Goal: Task Accomplishment & Management: Use online tool/utility

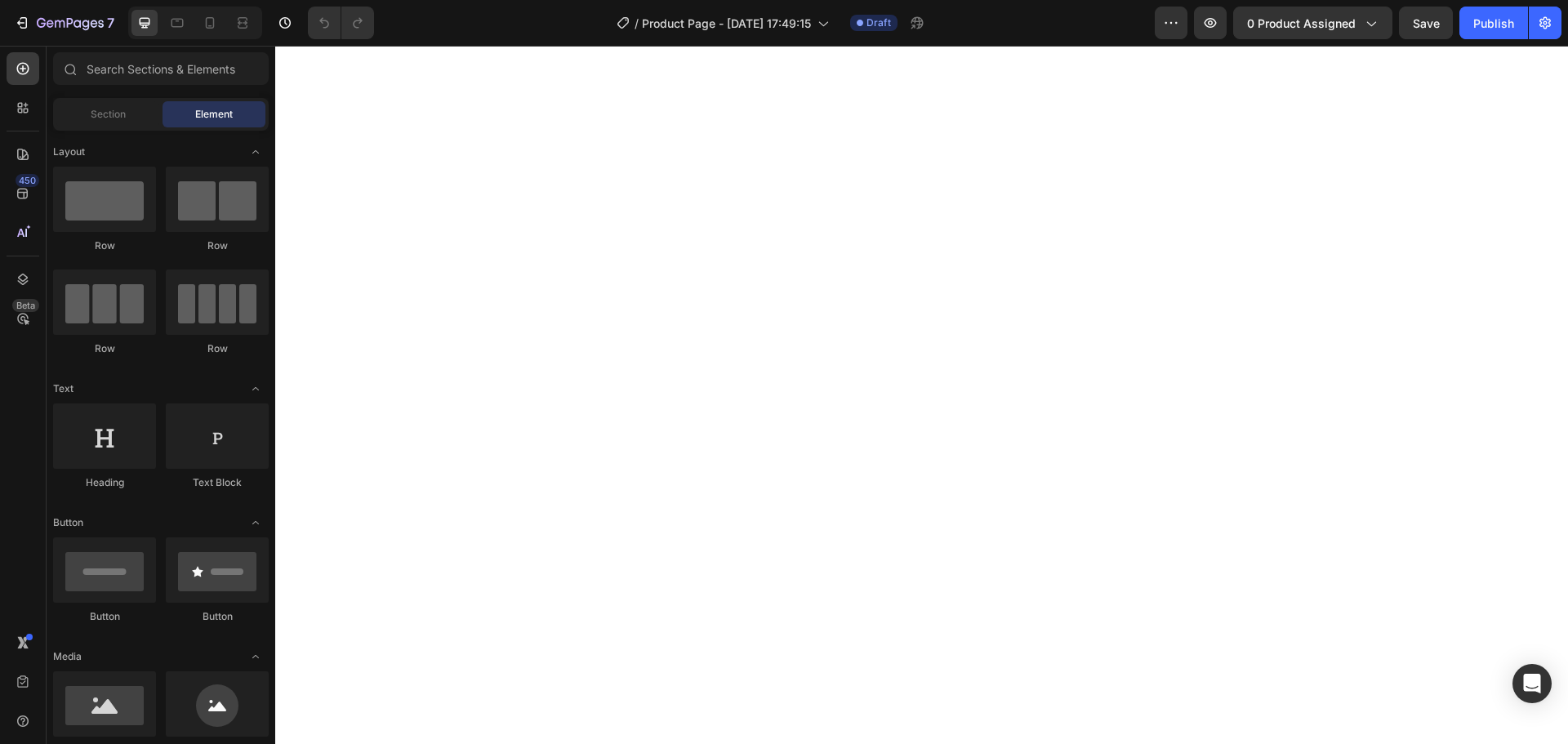
scroll to position [1387, 0]
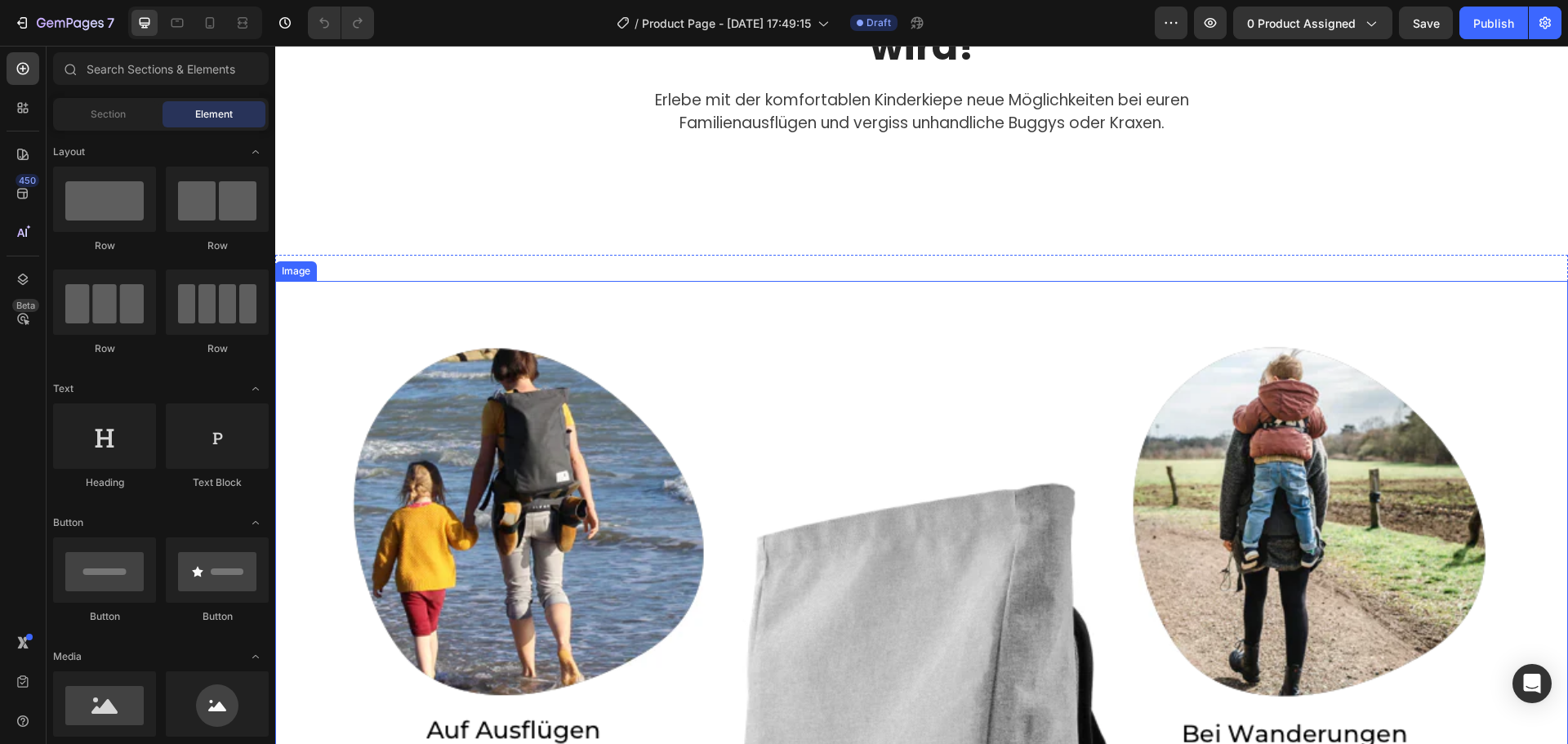
click at [306, 273] on div "Image" at bounding box center [296, 271] width 35 height 15
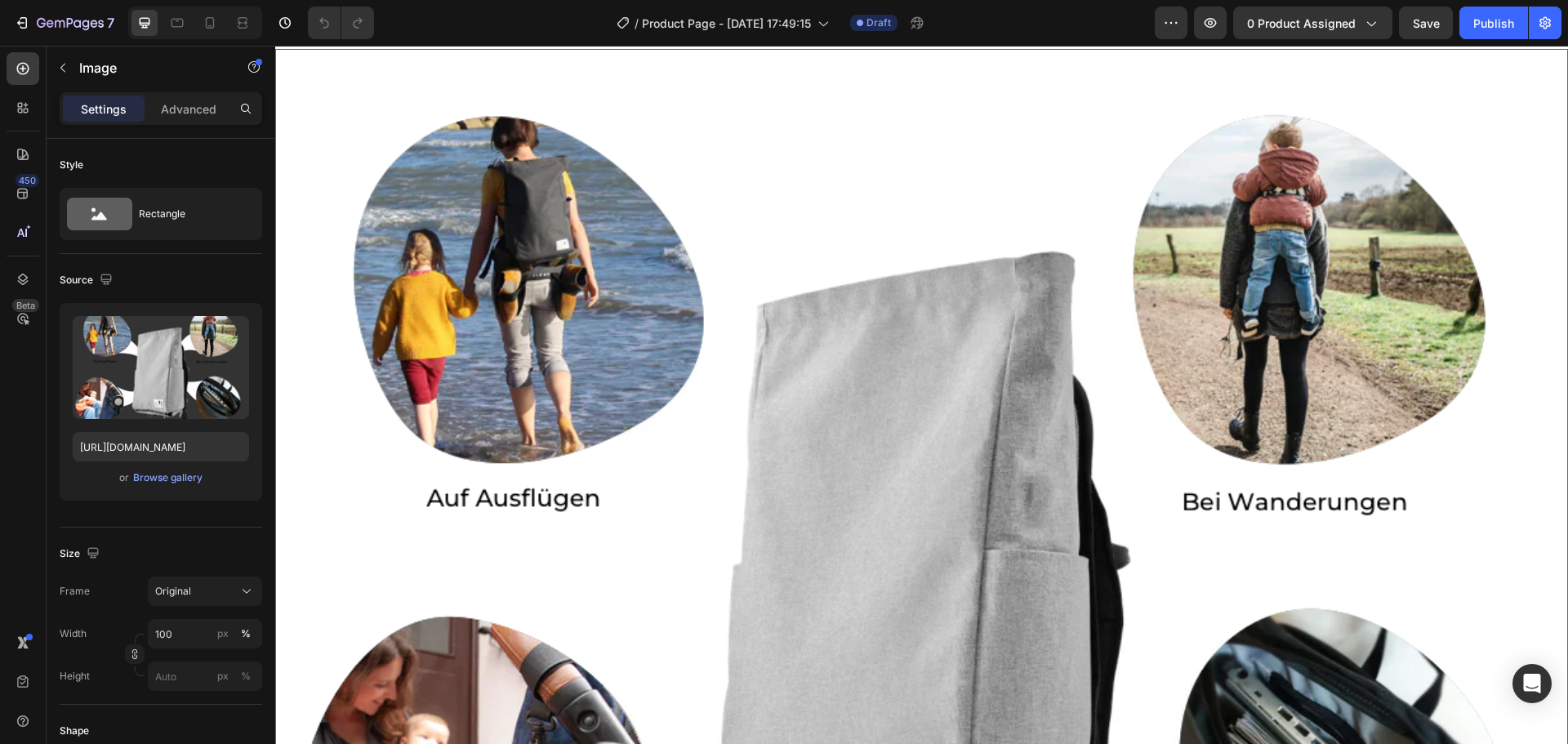
scroll to position [1469, 0]
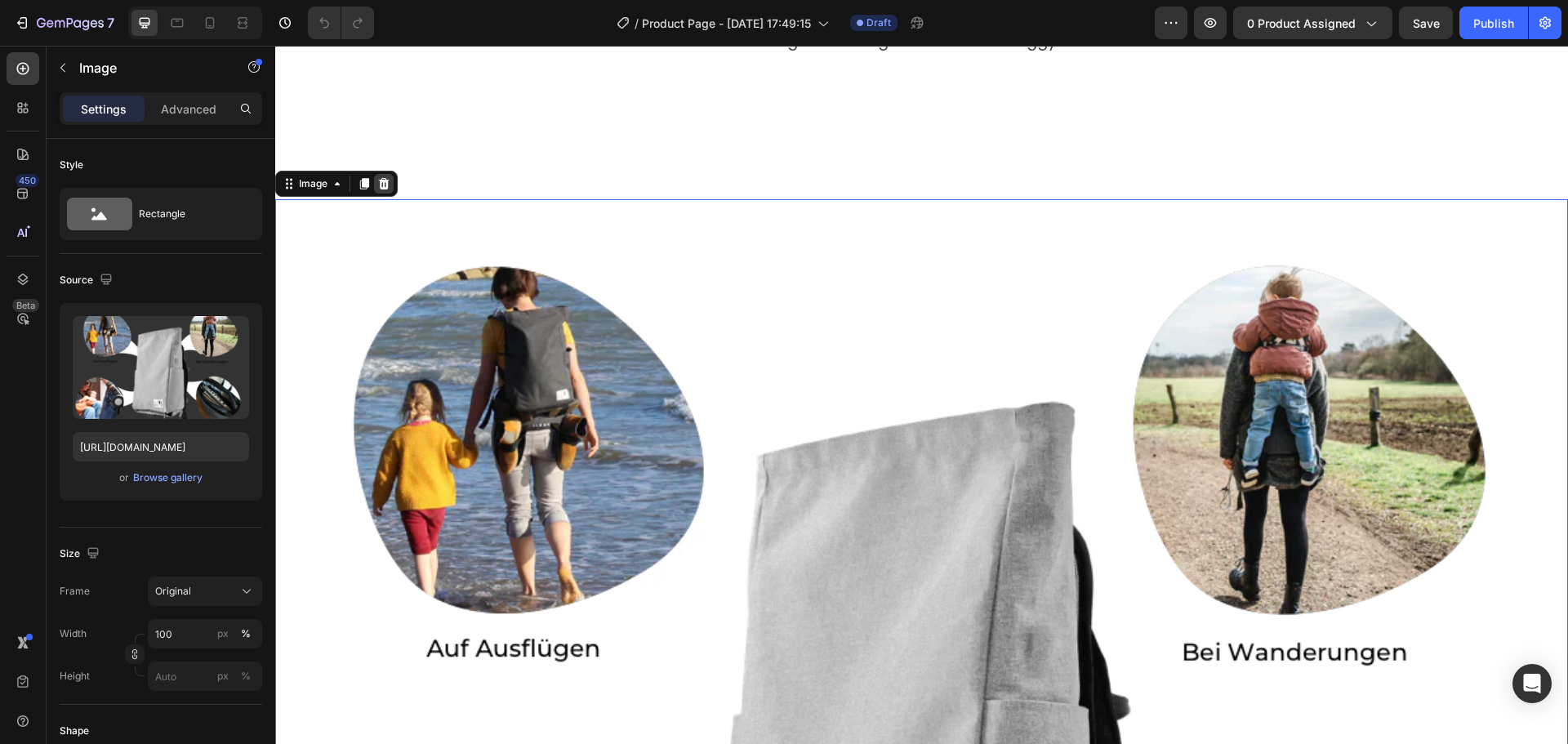
click at [381, 186] on icon at bounding box center [383, 184] width 11 height 12
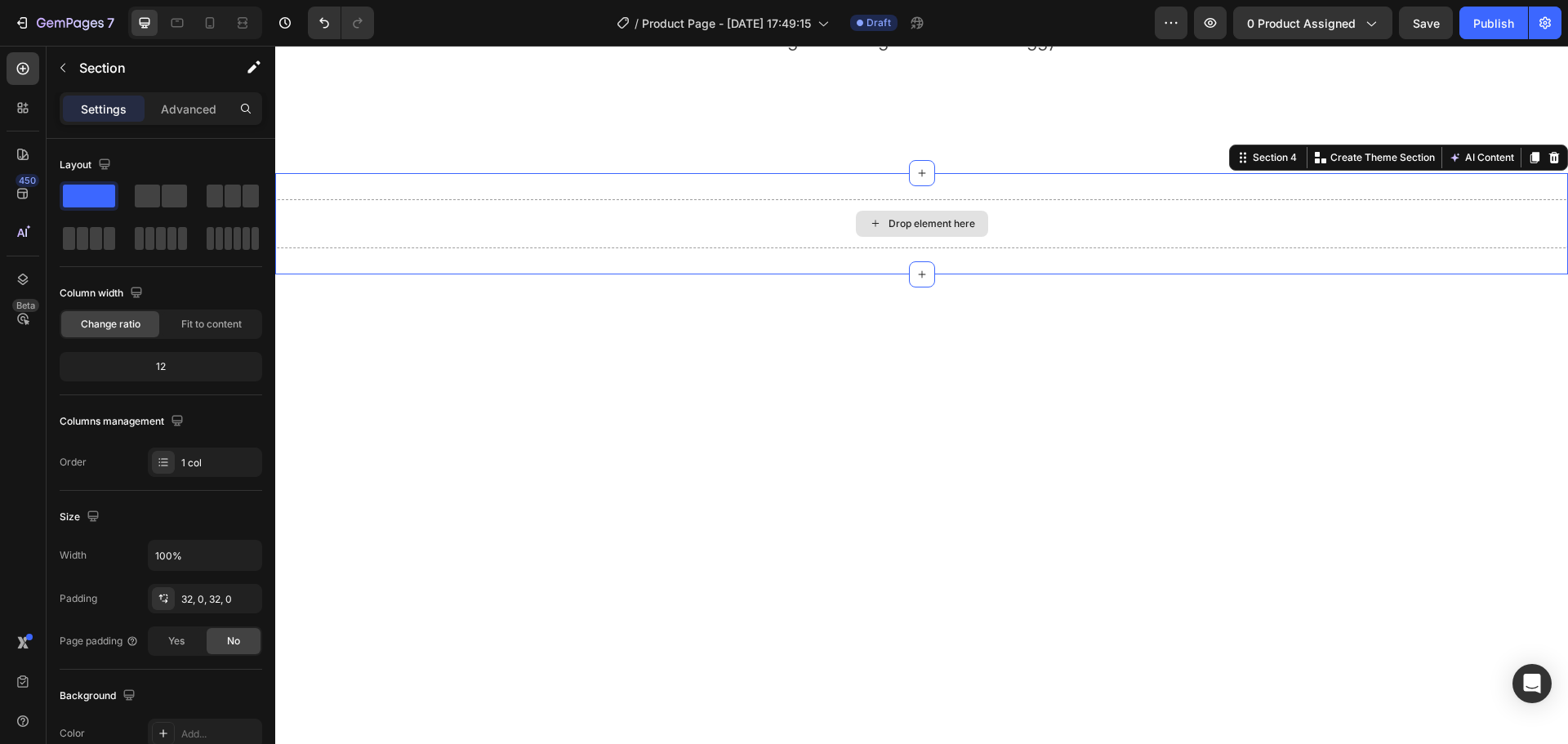
click at [712, 221] on div "Drop element here" at bounding box center [921, 224] width 1293 height 49
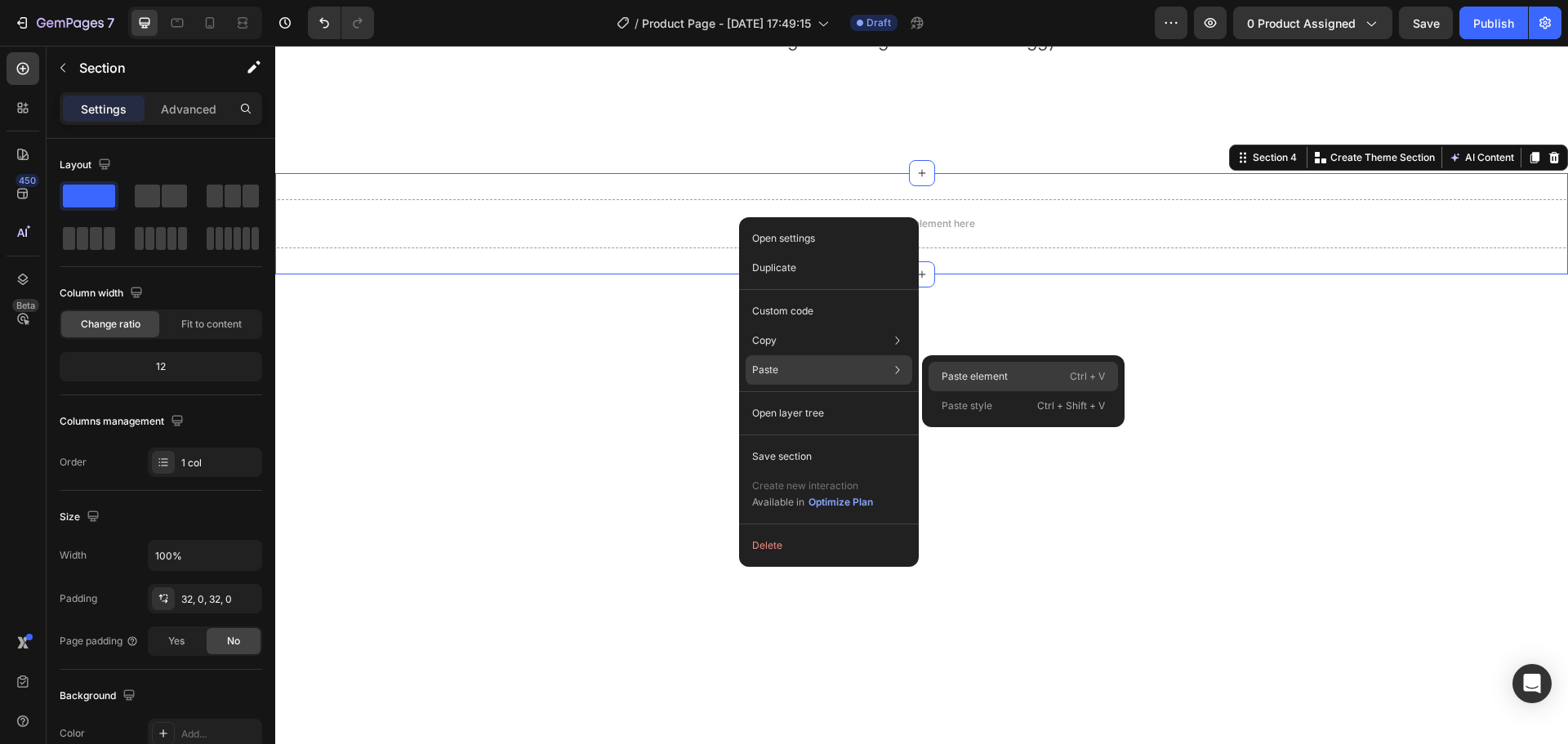
click at [940, 369] on div "Paste element Ctrl + V" at bounding box center [1023, 376] width 190 height 29
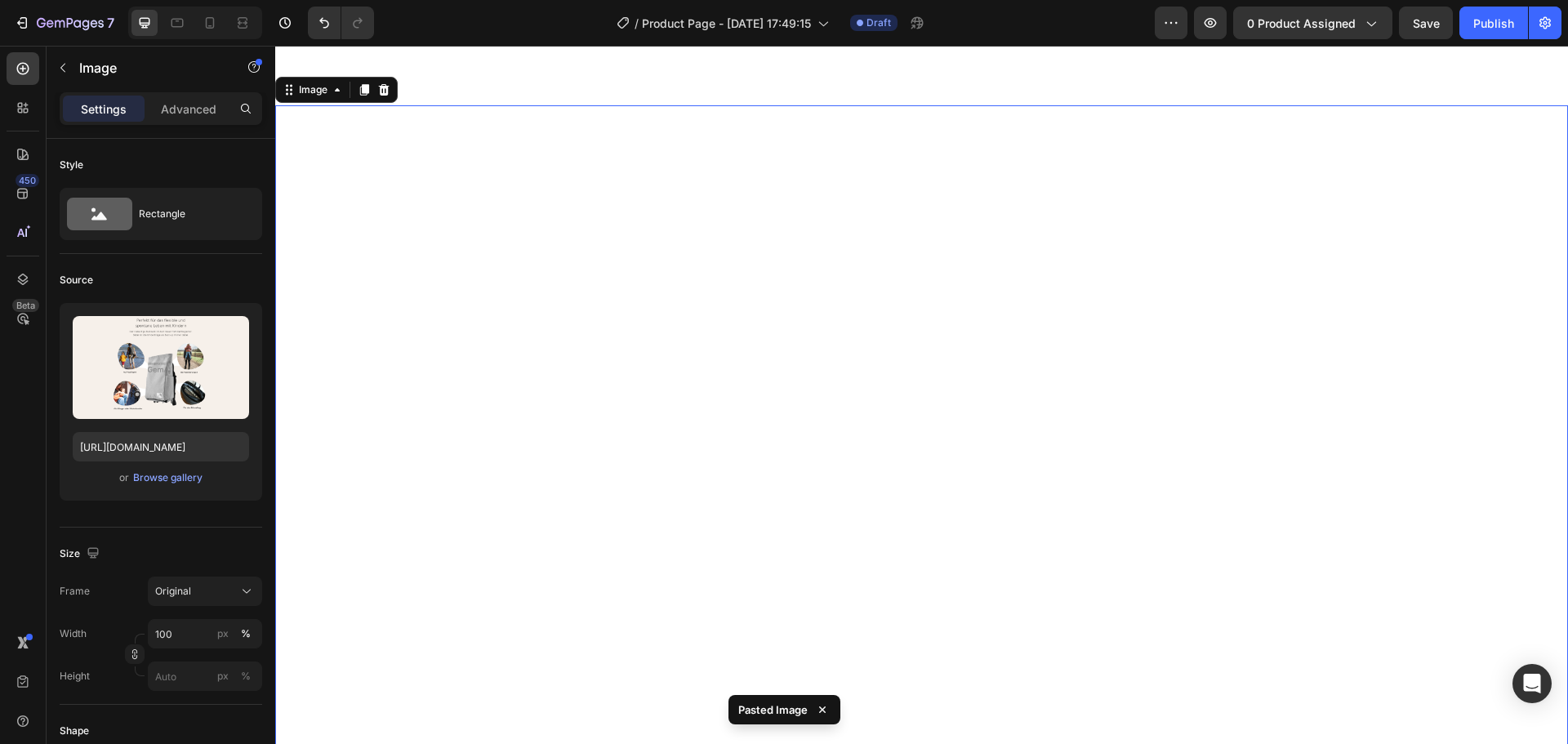
scroll to position [1565, 0]
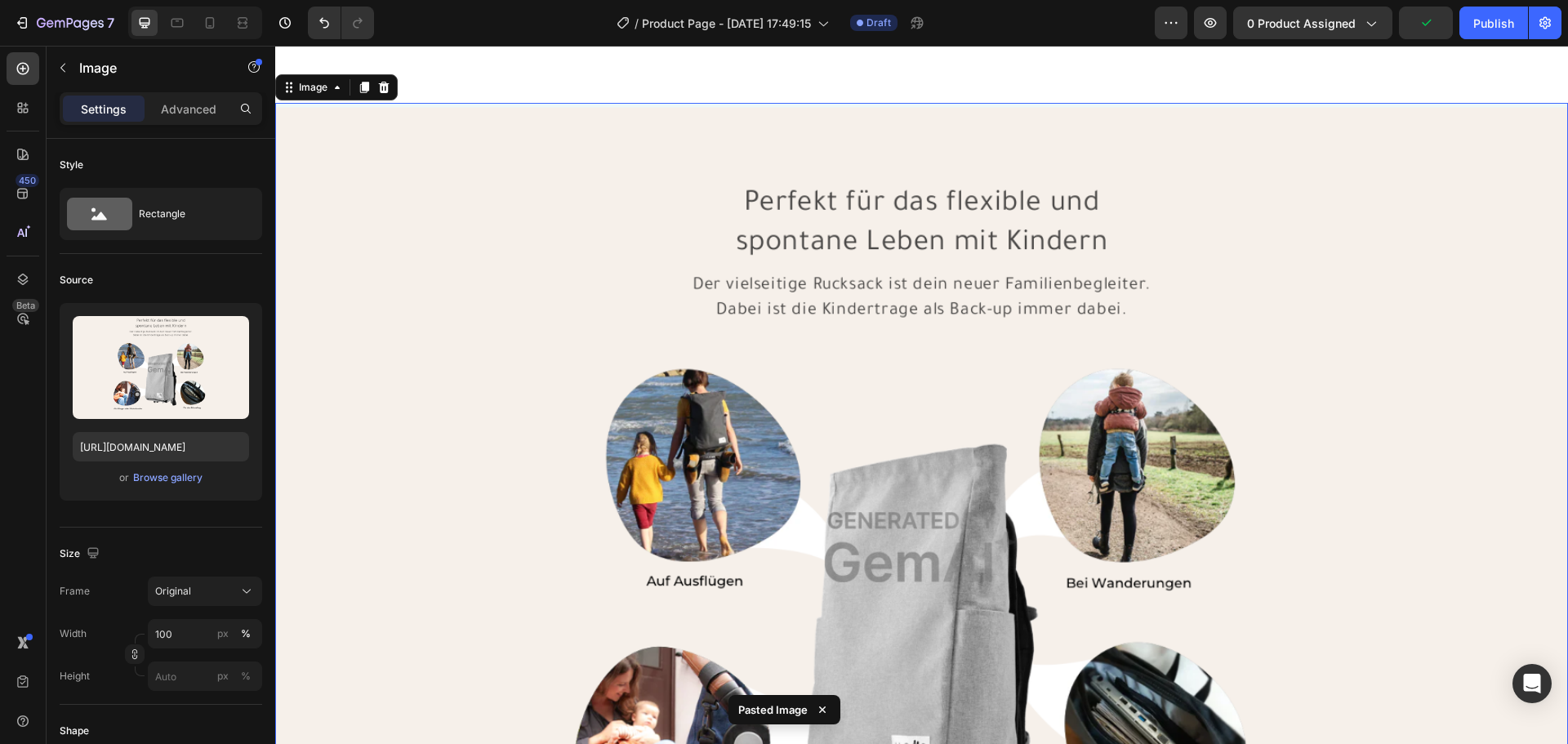
drag, startPoint x: 1452, startPoint y: 429, endPoint x: 1411, endPoint y: 451, distance: 46.5
click at [1452, 431] on img at bounding box center [921, 547] width 1293 height 889
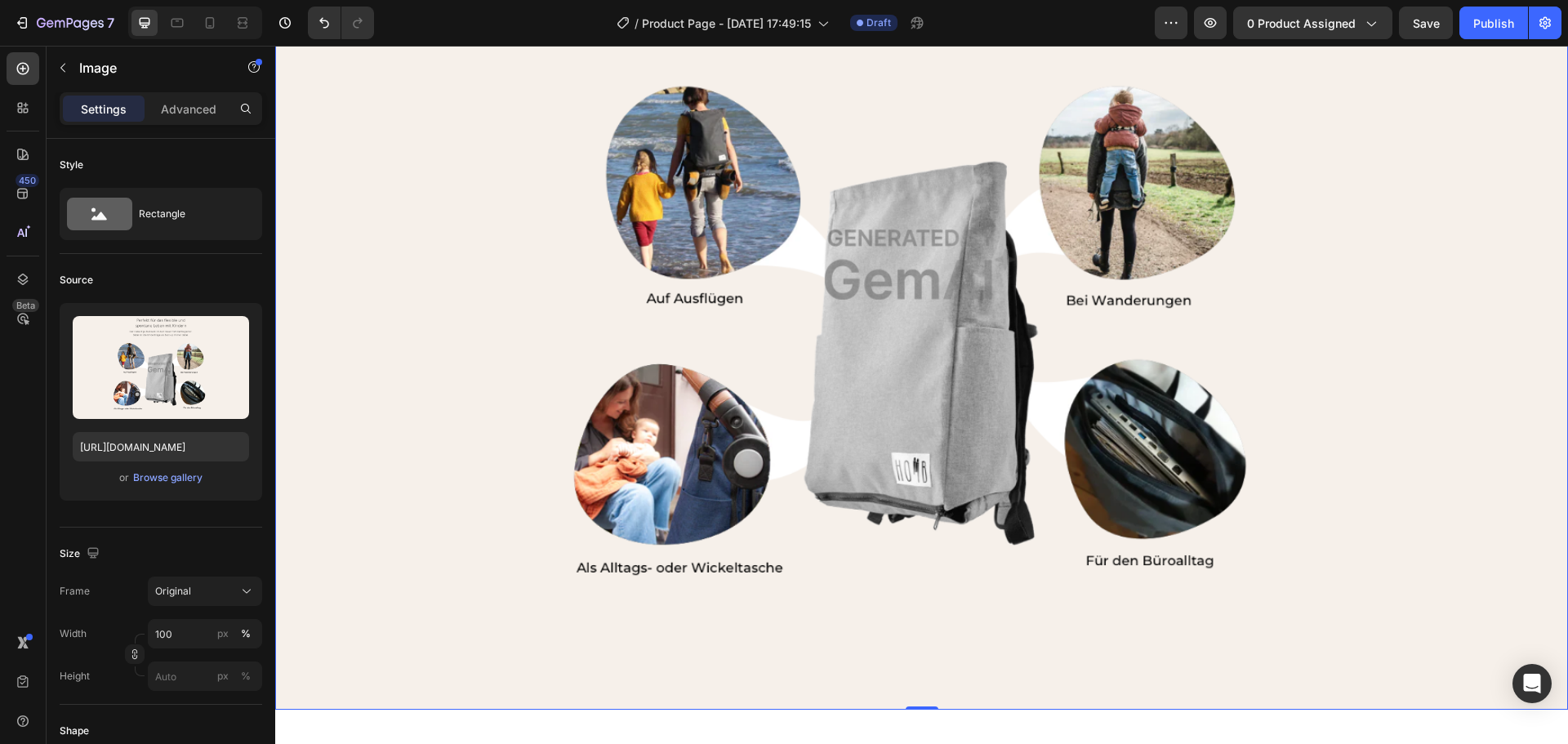
scroll to position [1647, 0]
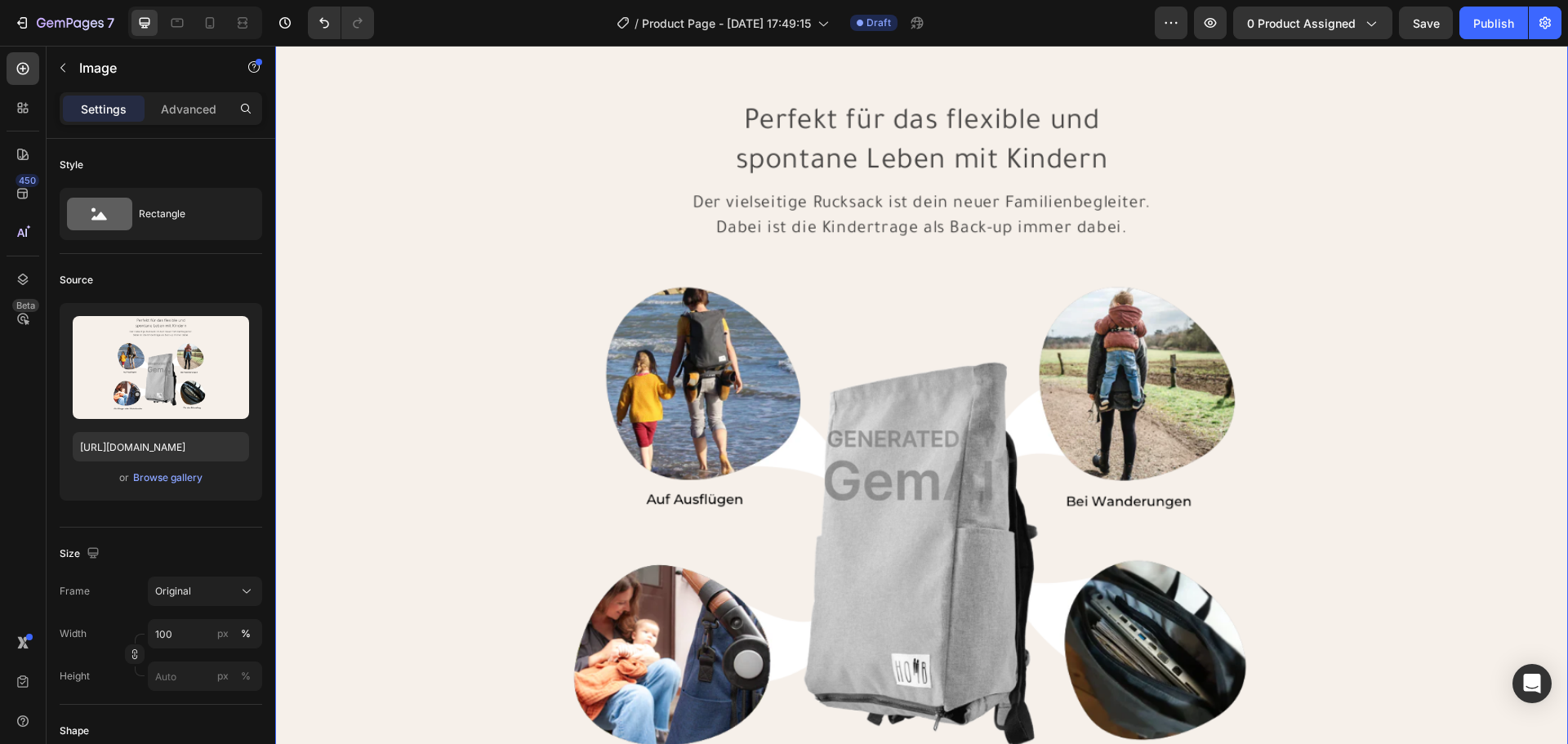
click at [955, 466] on img at bounding box center [921, 465] width 1293 height 889
click at [906, 416] on img at bounding box center [921, 465] width 1293 height 889
click at [165, 477] on div "Browse gallery" at bounding box center [167, 477] width 69 height 15
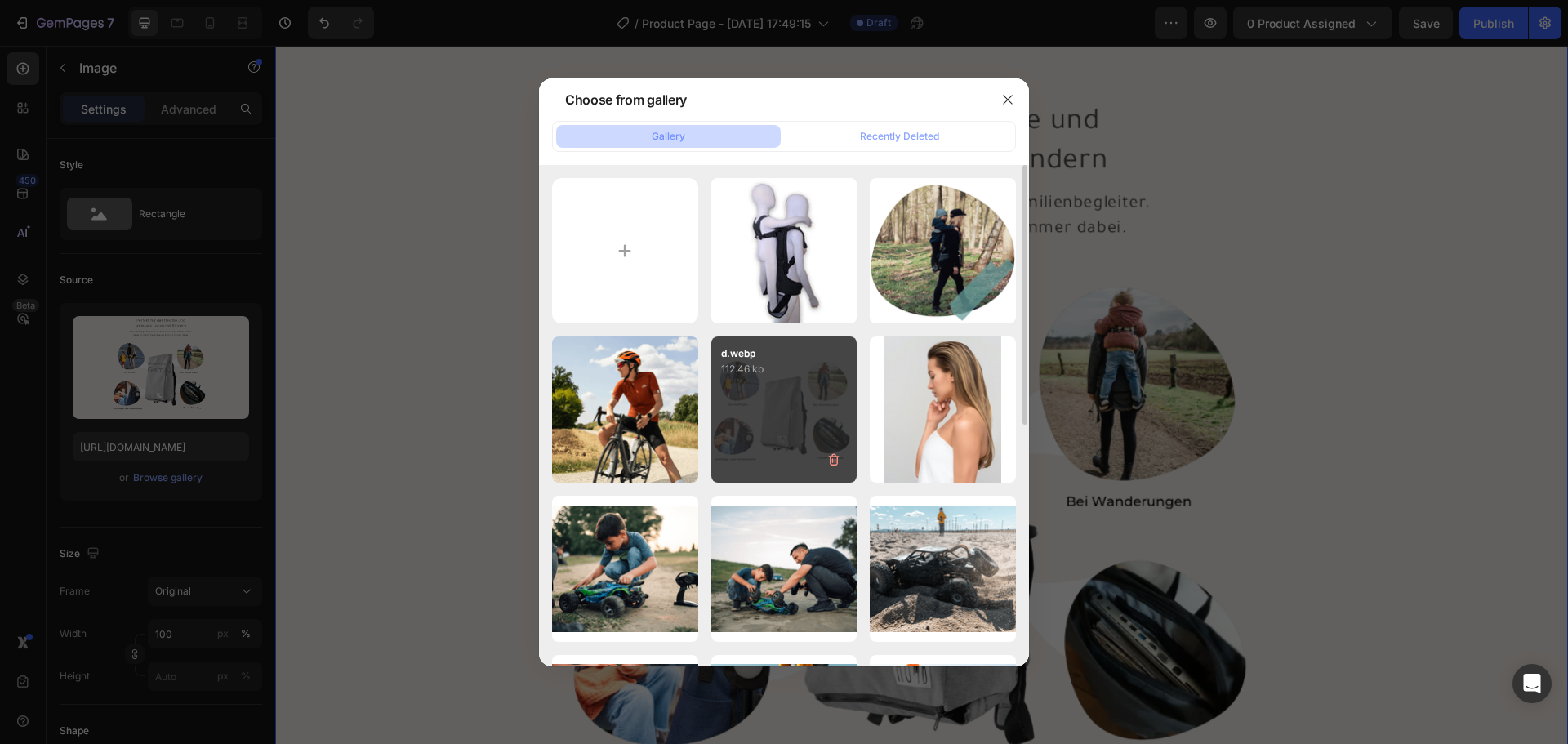
click at [729, 403] on div "d.webp 112.46 kb" at bounding box center [784, 409] width 146 height 146
type input "https://cdn.shopify.com/s/files/1/0951/2901/0558/files/gempages_581702395403174…"
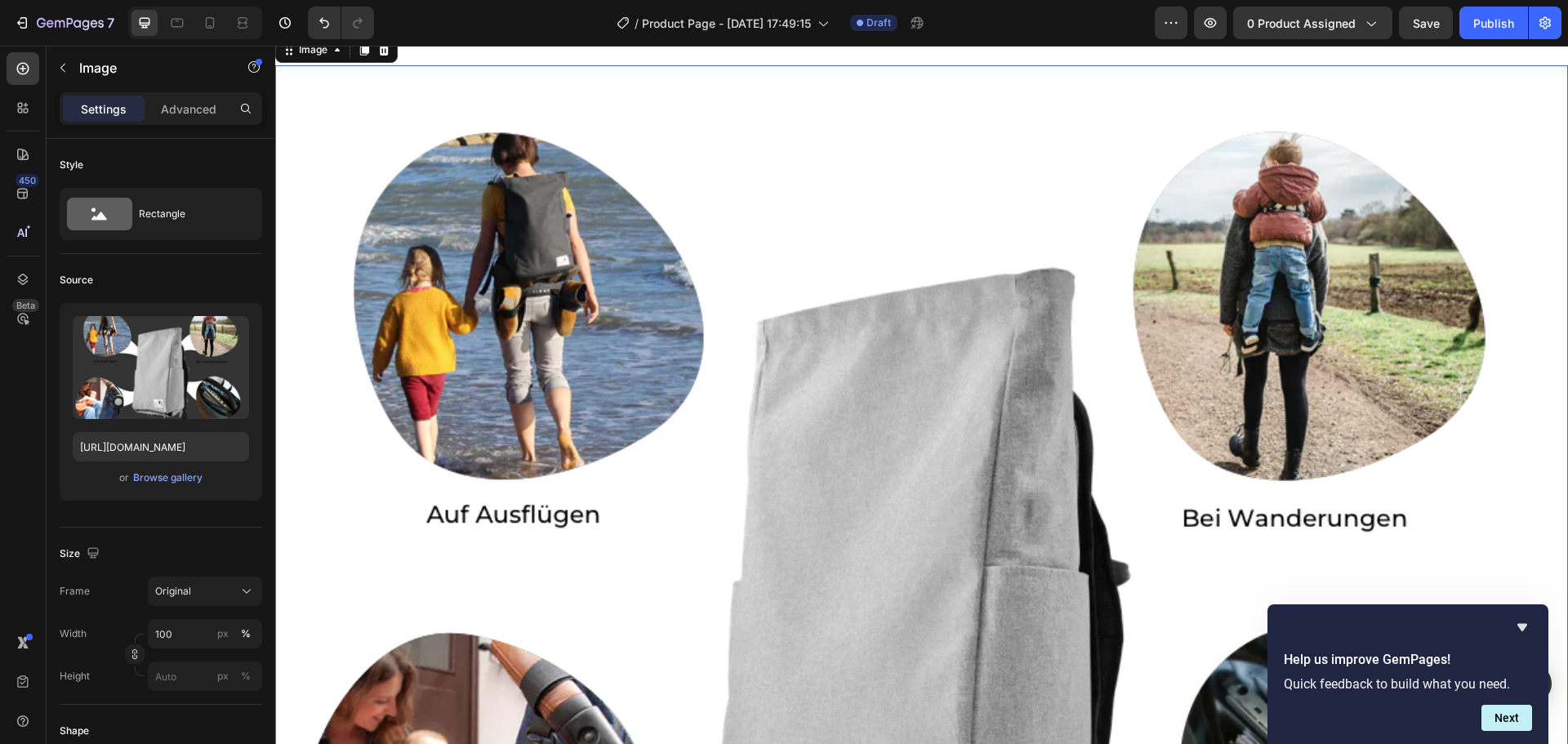
scroll to position [1892, 0]
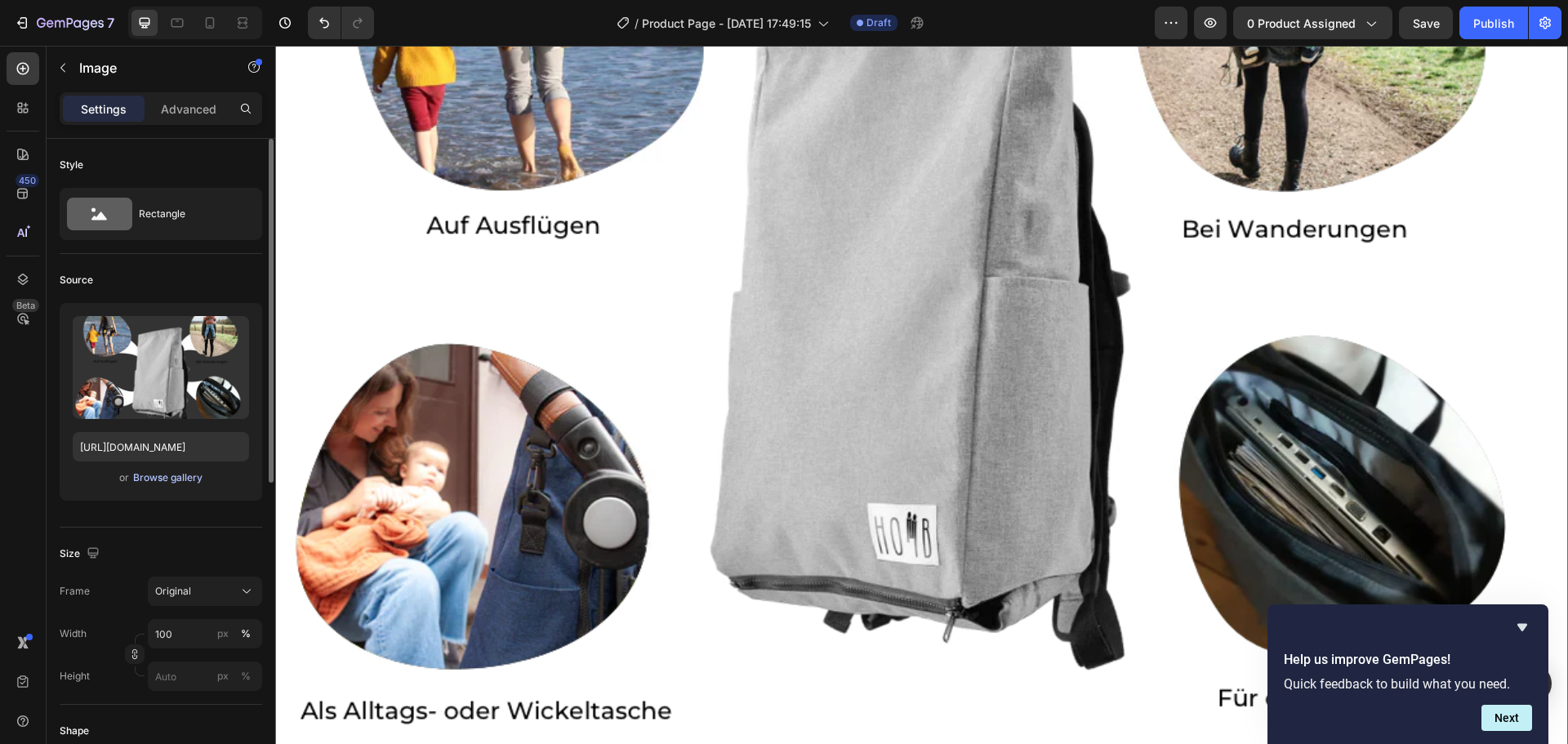
click at [170, 479] on div "Browse gallery" at bounding box center [167, 477] width 69 height 15
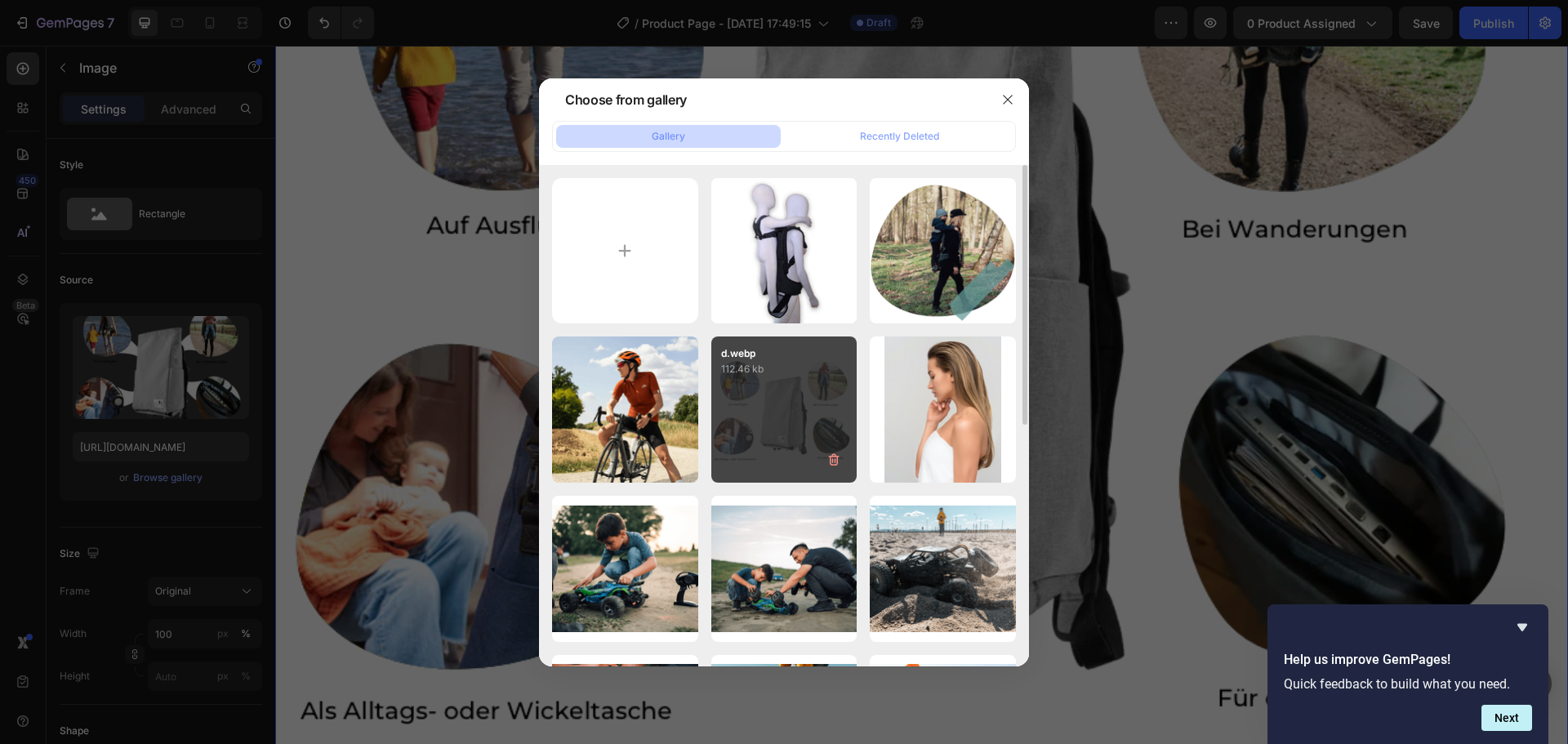
click at [765, 429] on div "d.webp 112.46 kb" at bounding box center [784, 409] width 146 height 146
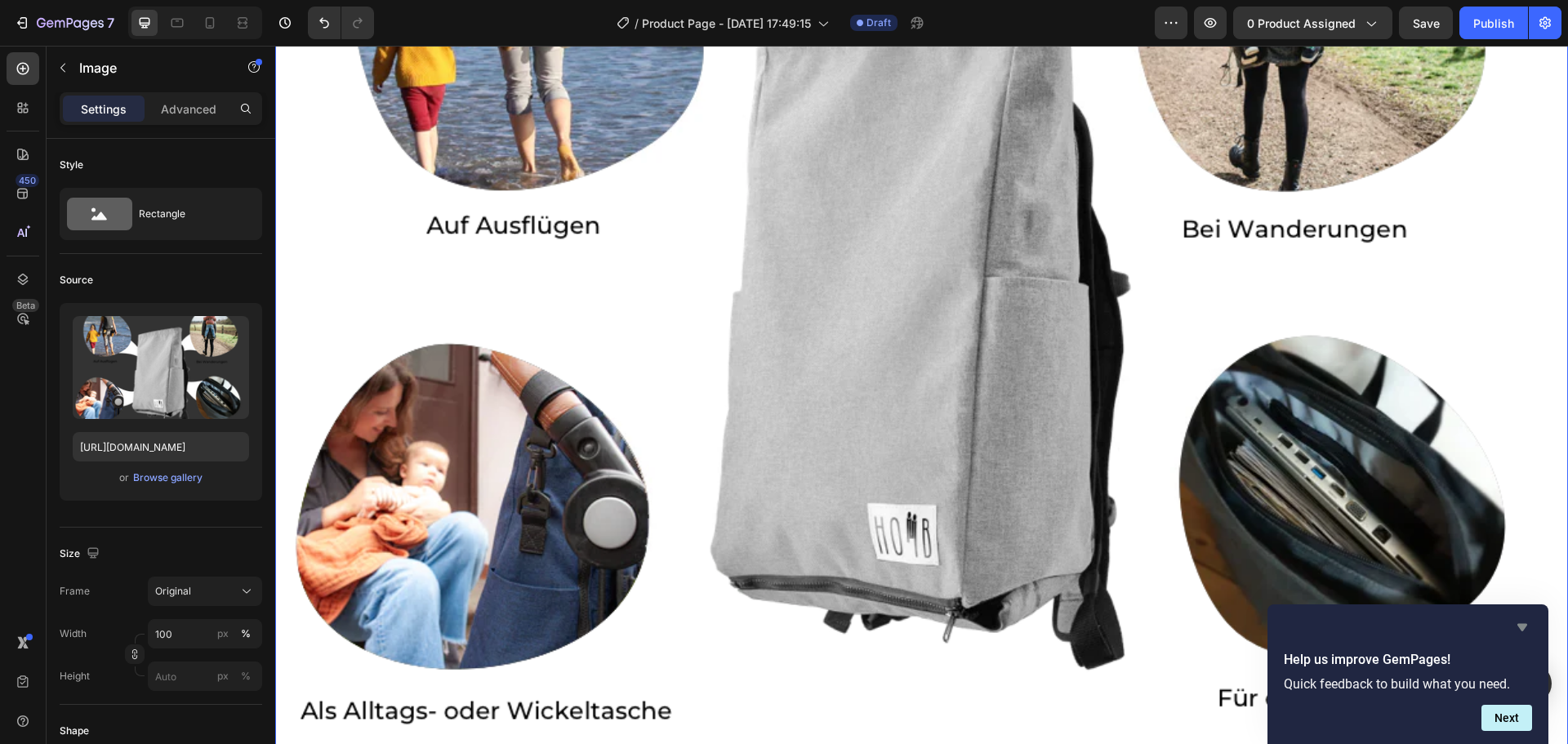
drag, startPoint x: 1521, startPoint y: 621, endPoint x: 1104, endPoint y: 550, distance: 423.0
click at [1521, 621] on icon "Hide survey" at bounding box center [1522, 627] width 20 height 20
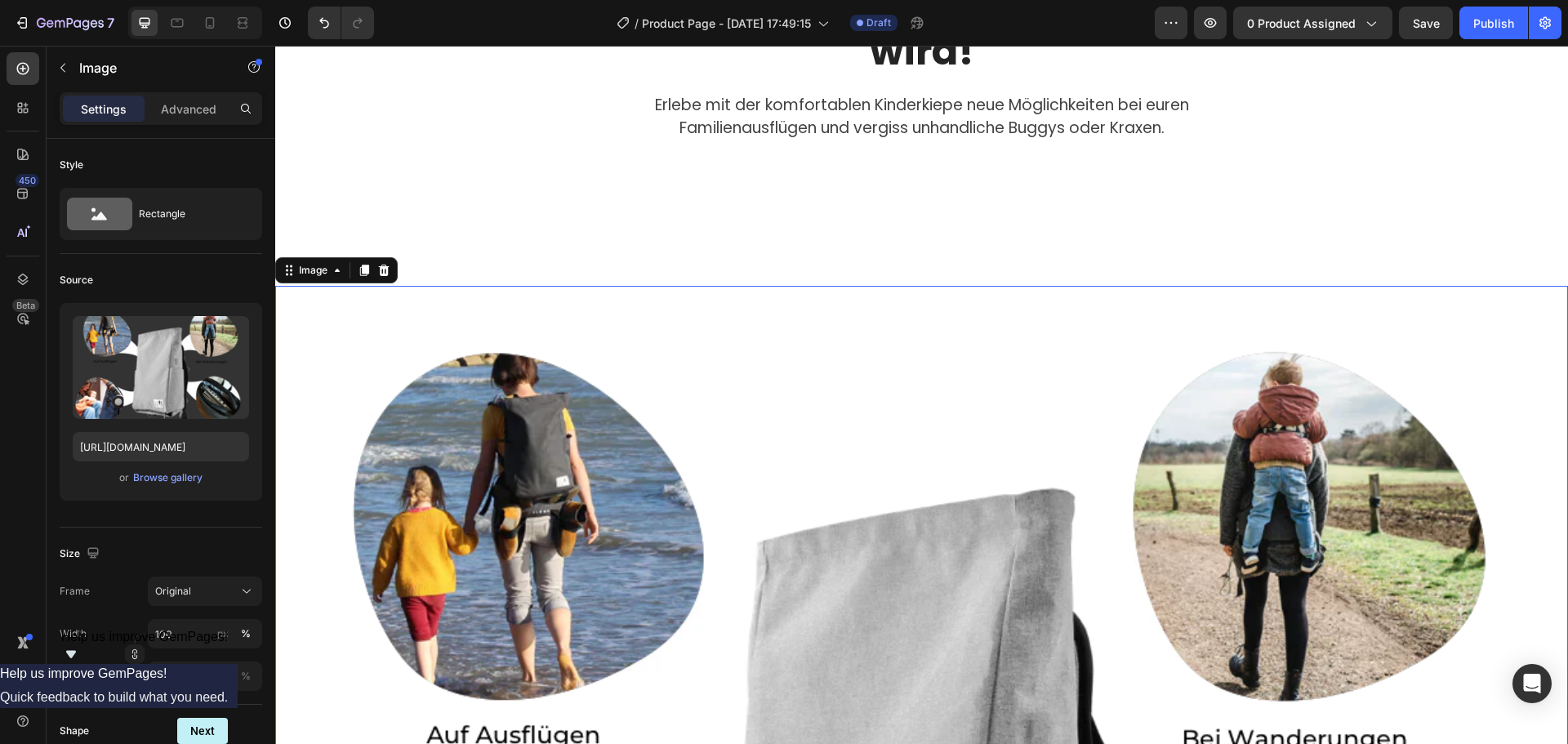
scroll to position [1158, 0]
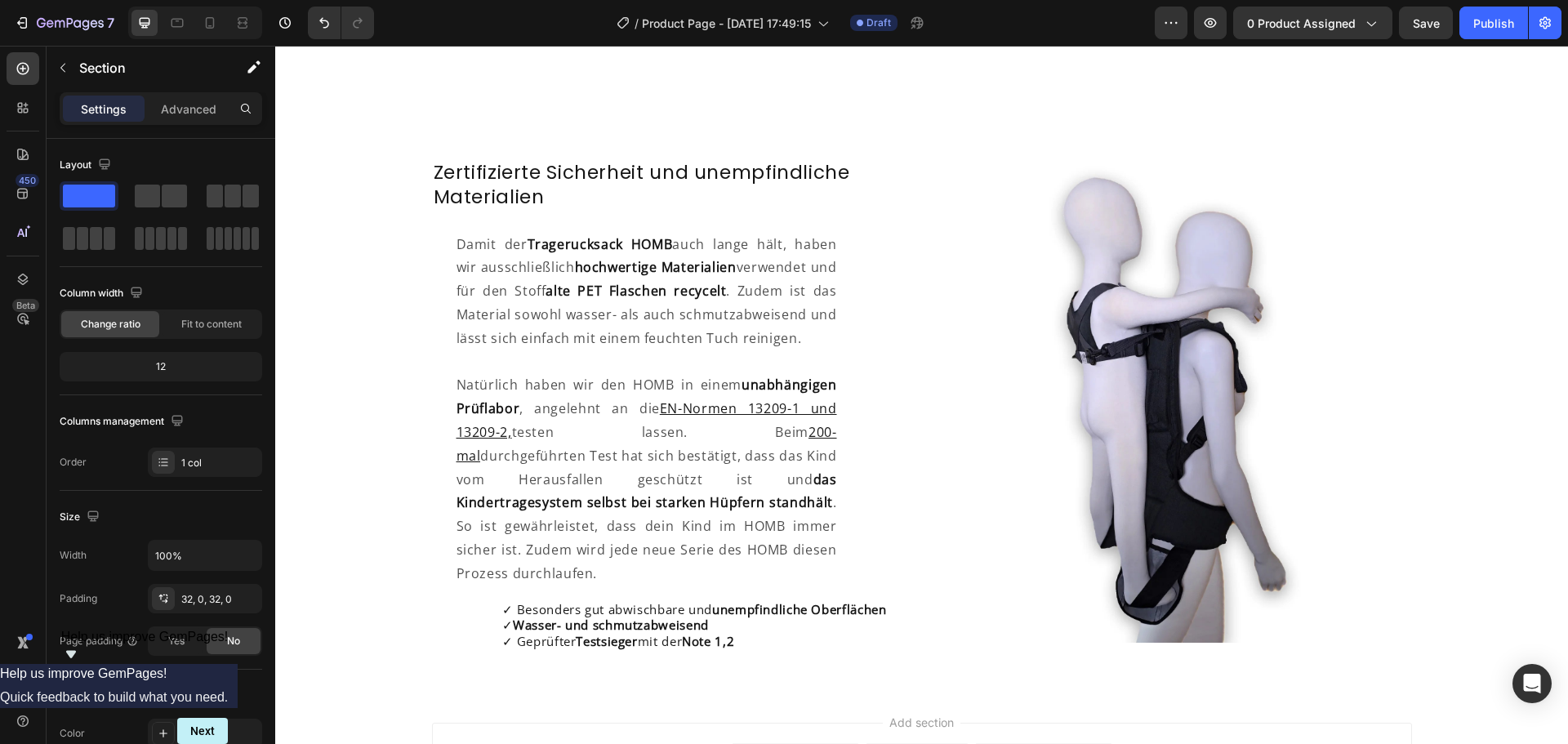
scroll to position [3086, 0]
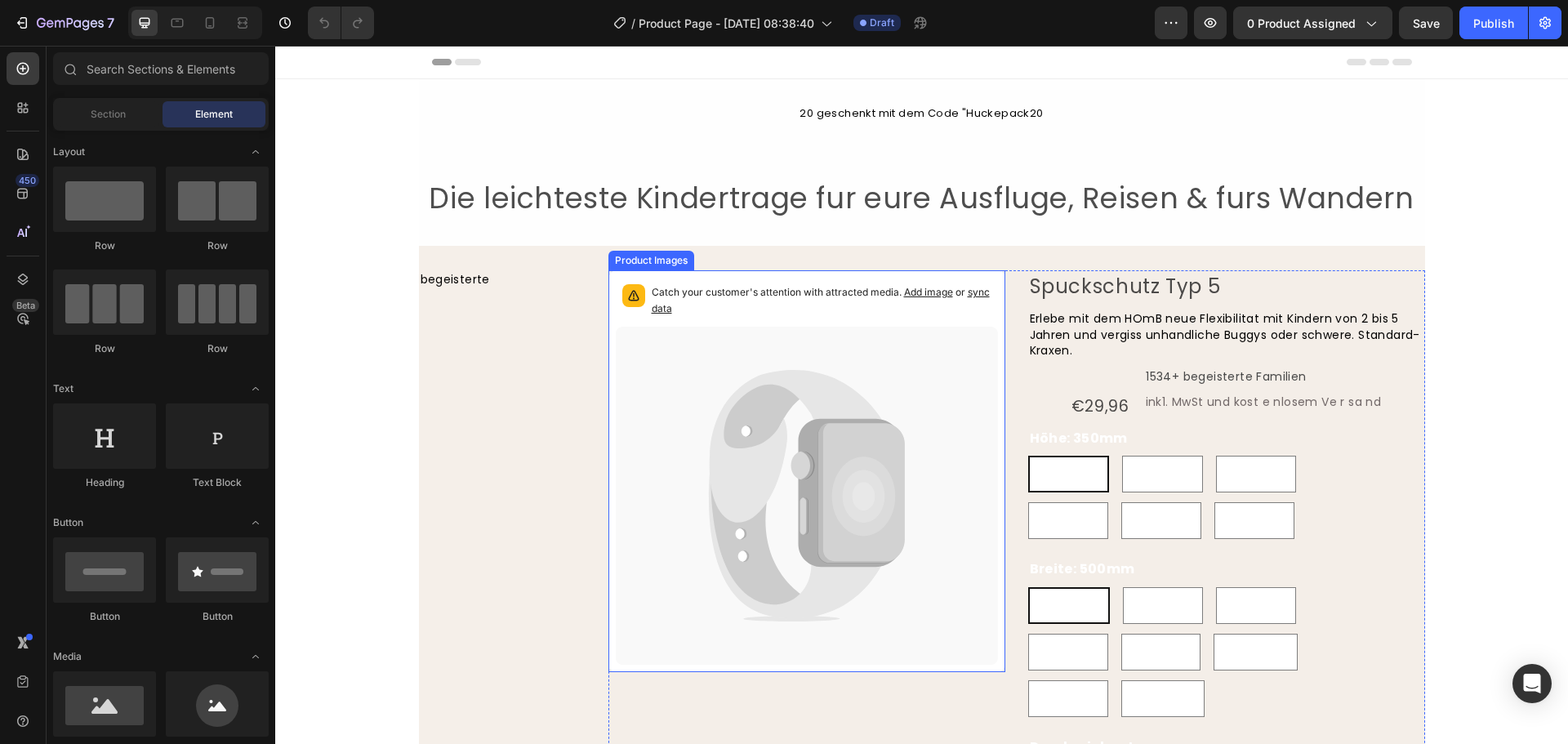
click at [914, 486] on icon at bounding box center [806, 496] width 382 height 338
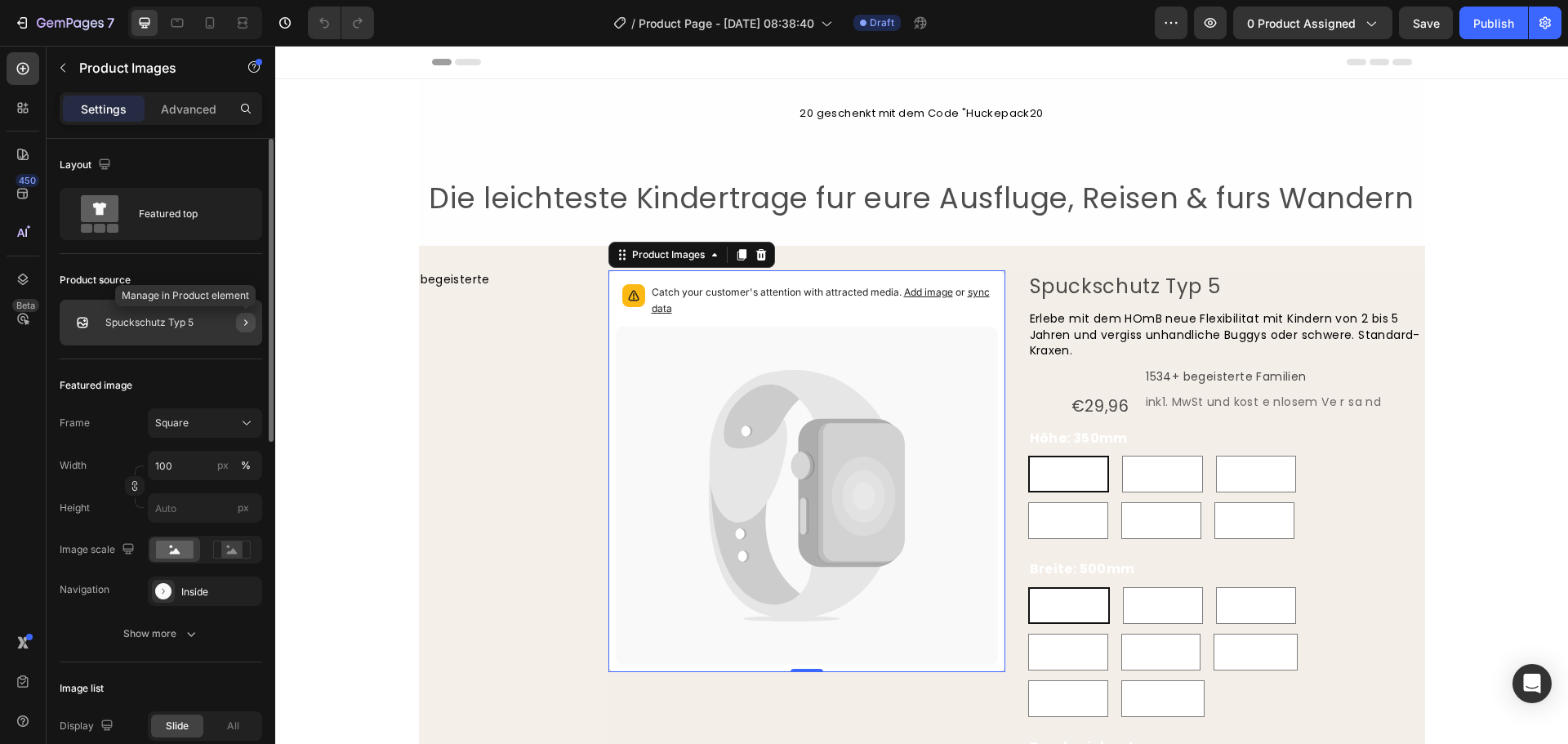
click at [245, 325] on icon "button" at bounding box center [246, 322] width 3 height 7
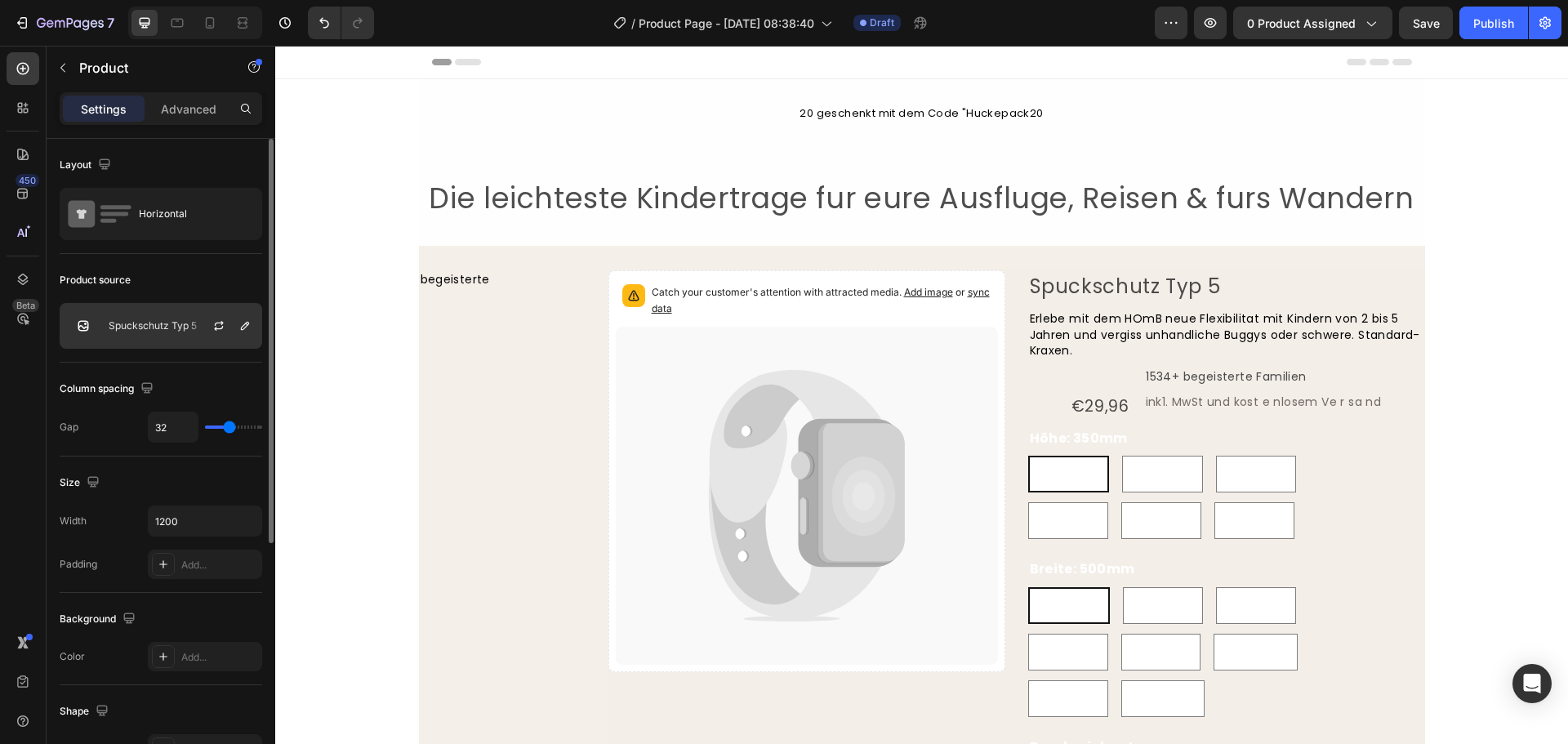
click at [156, 316] on div "Spuckschutz Typ 5" at bounding box center [160, 326] width 202 height 46
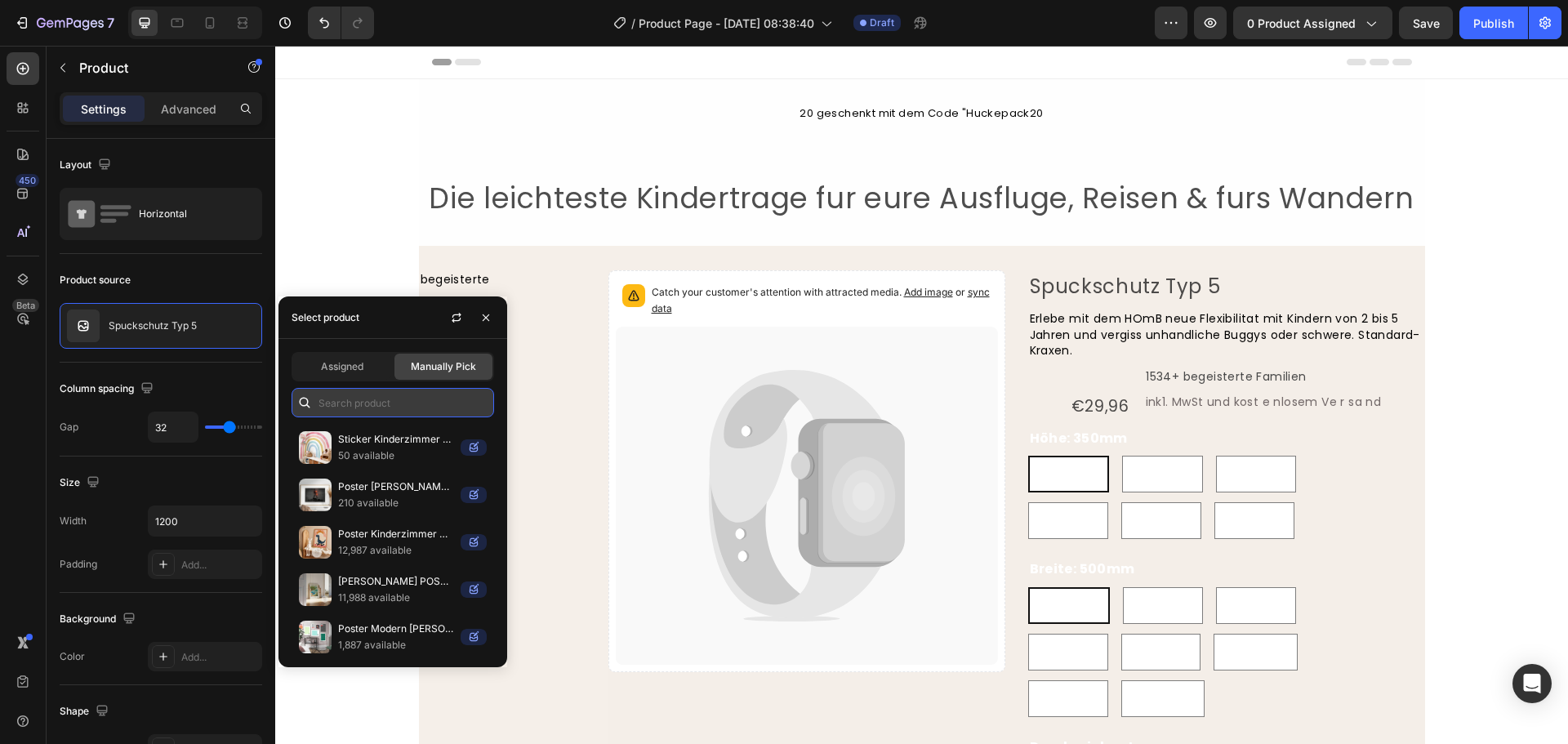
click at [357, 412] on input "text" at bounding box center [392, 403] width 202 height 29
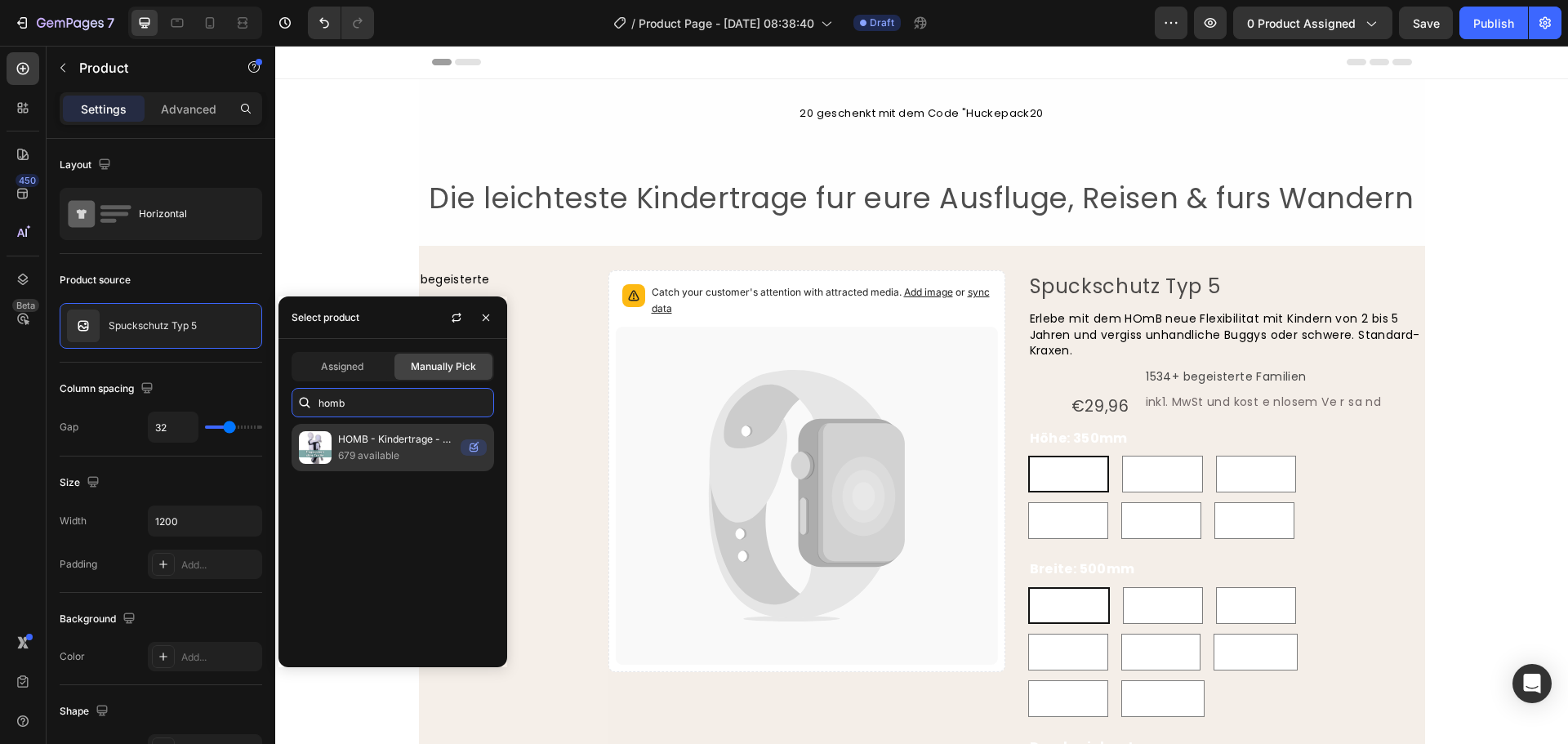
type input "homb"
click at [390, 443] on p "HOMB - Kindertrage - Rückentrage - Soft-Kraxe" at bounding box center [396, 439] width 116 height 17
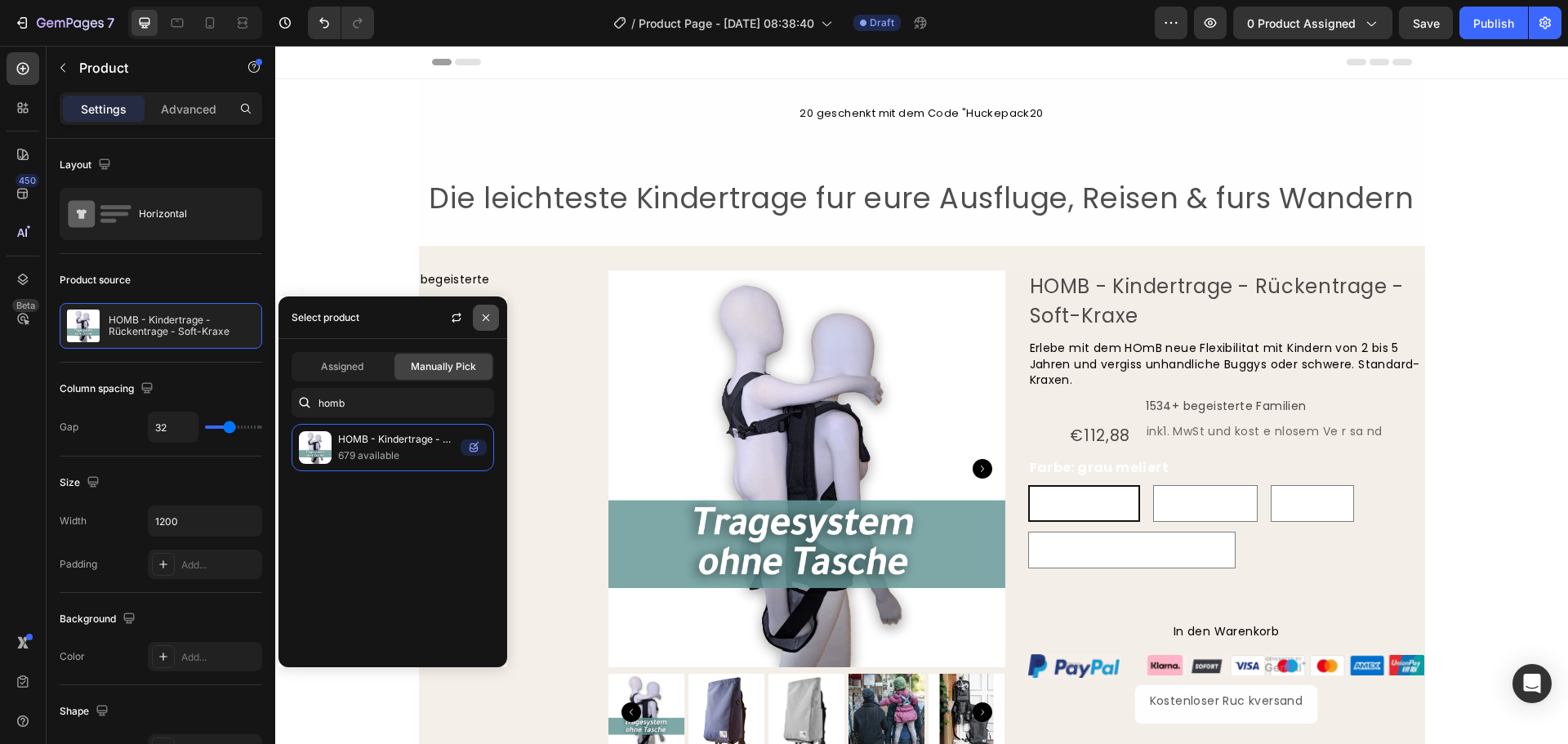
click at [492, 319] on icon "button" at bounding box center [485, 317] width 13 height 13
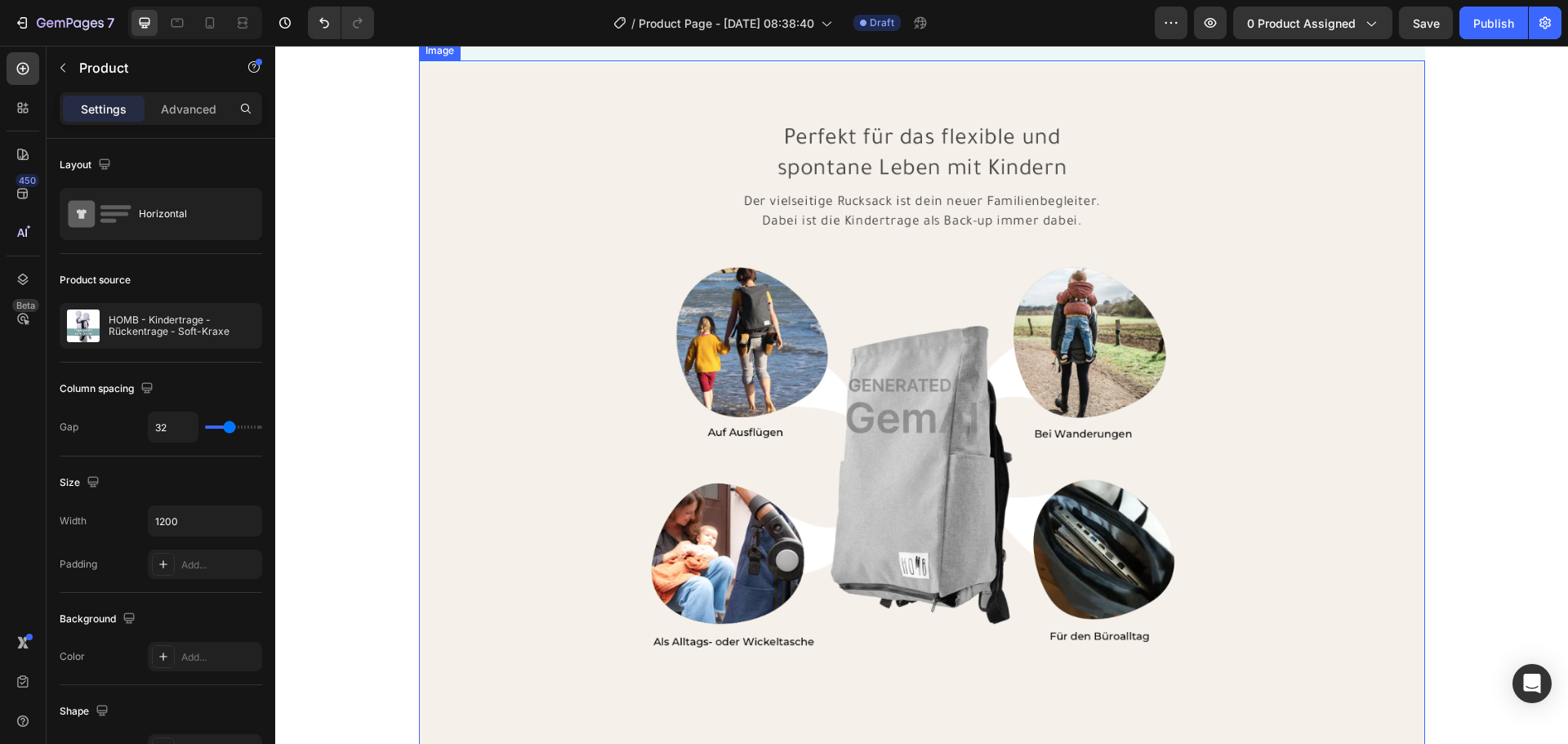
scroll to position [4571, 0]
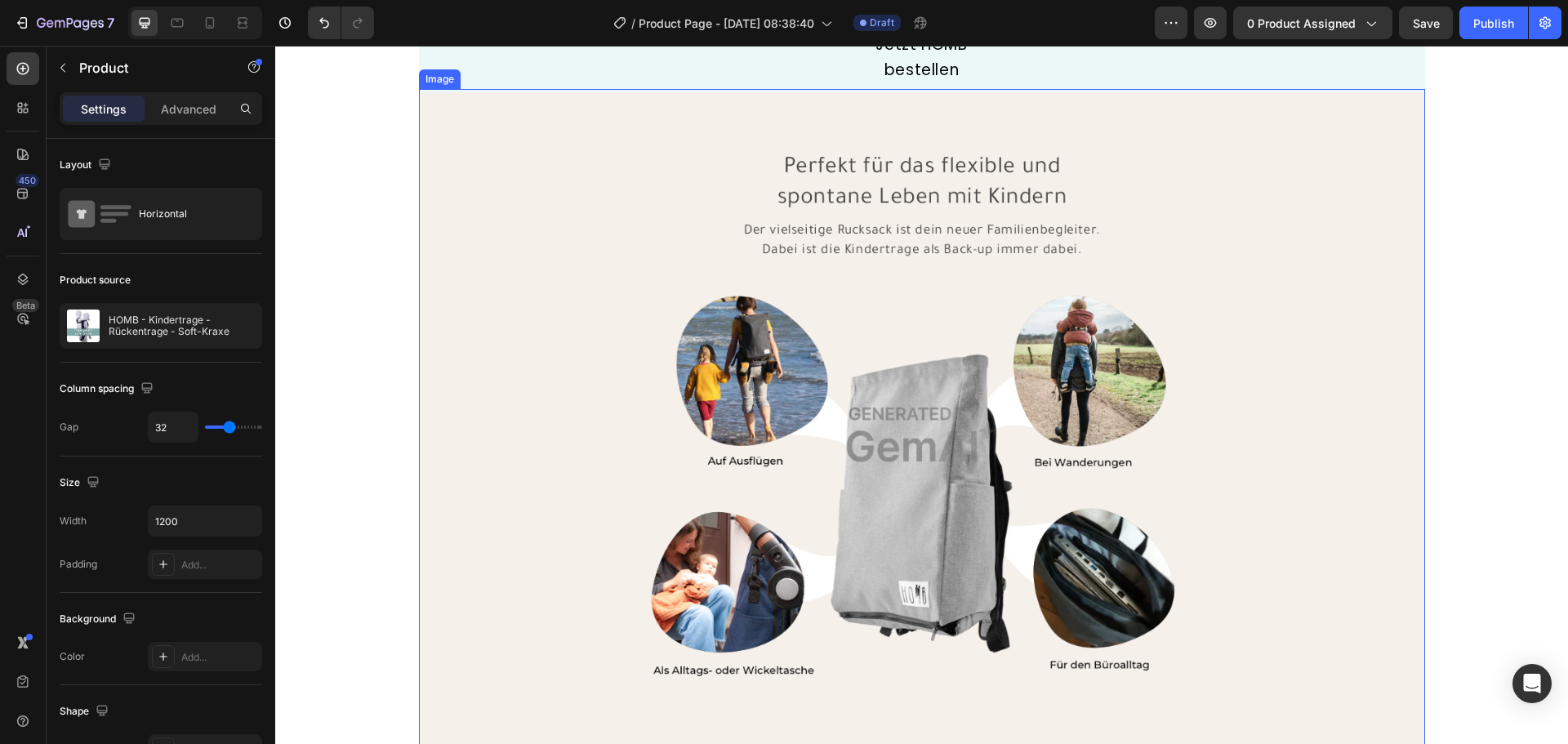
click at [1297, 436] on img at bounding box center [921, 435] width 1007 height 692
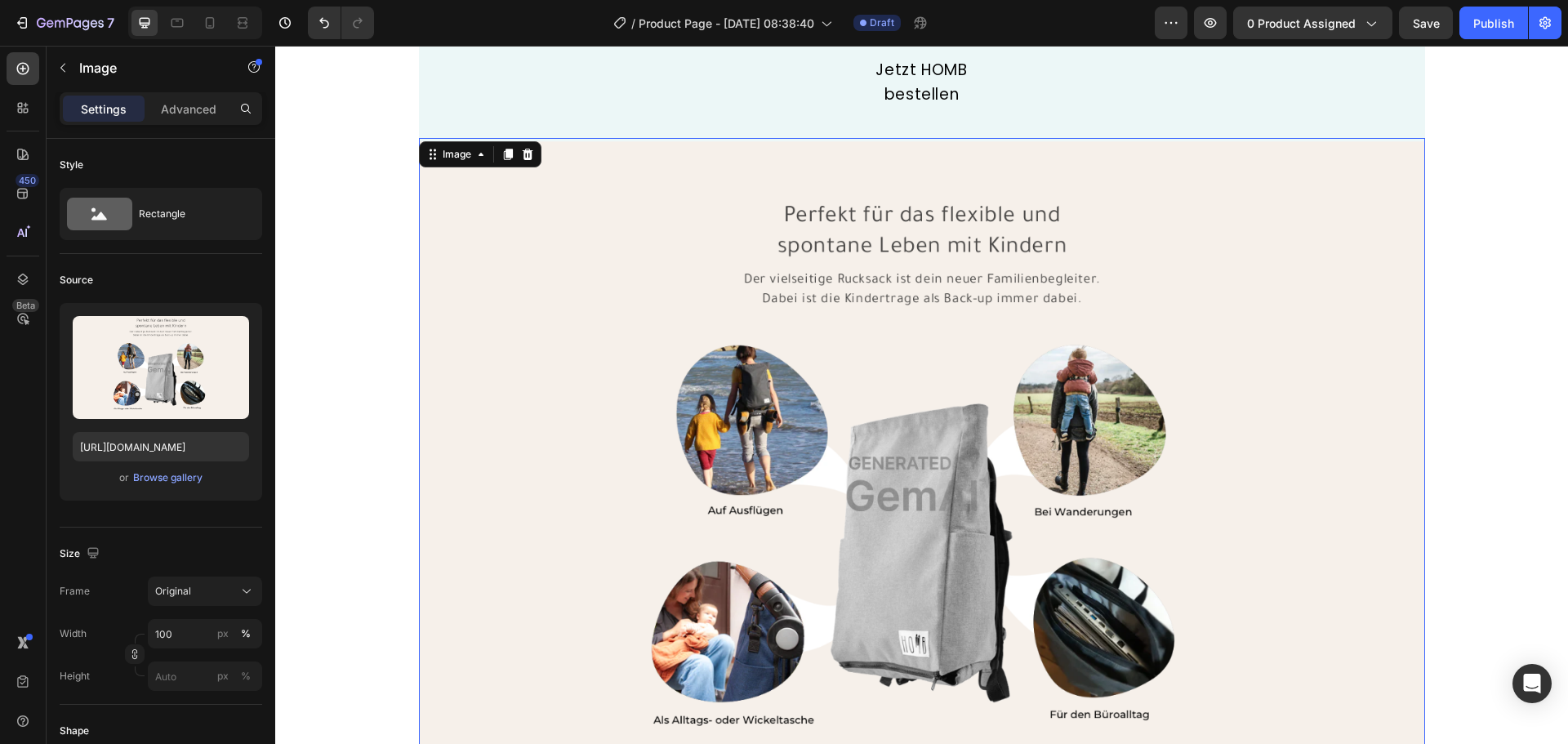
click at [879, 309] on img at bounding box center [921, 484] width 1007 height 692
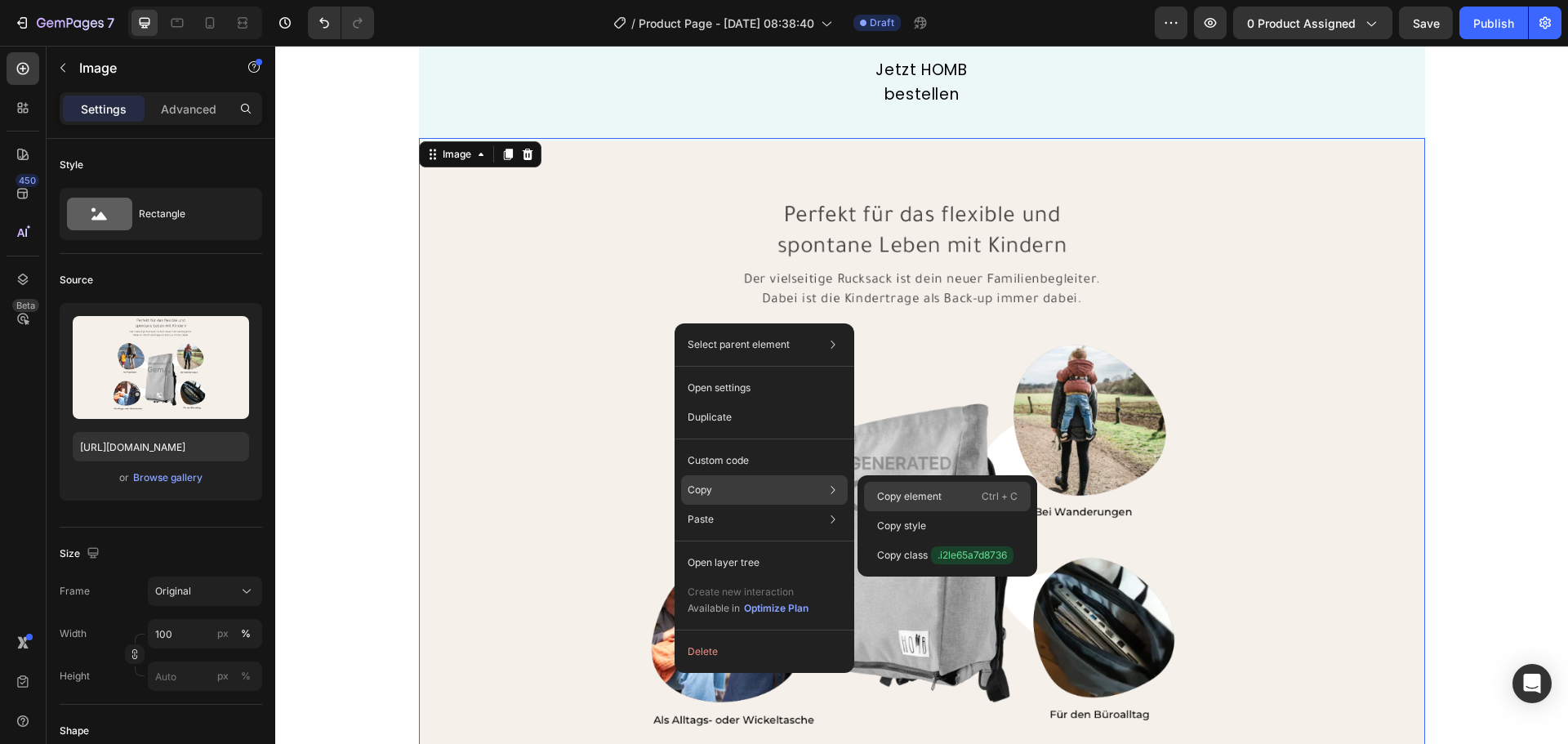
click at [931, 496] on p "Copy element" at bounding box center [910, 496] width 65 height 15
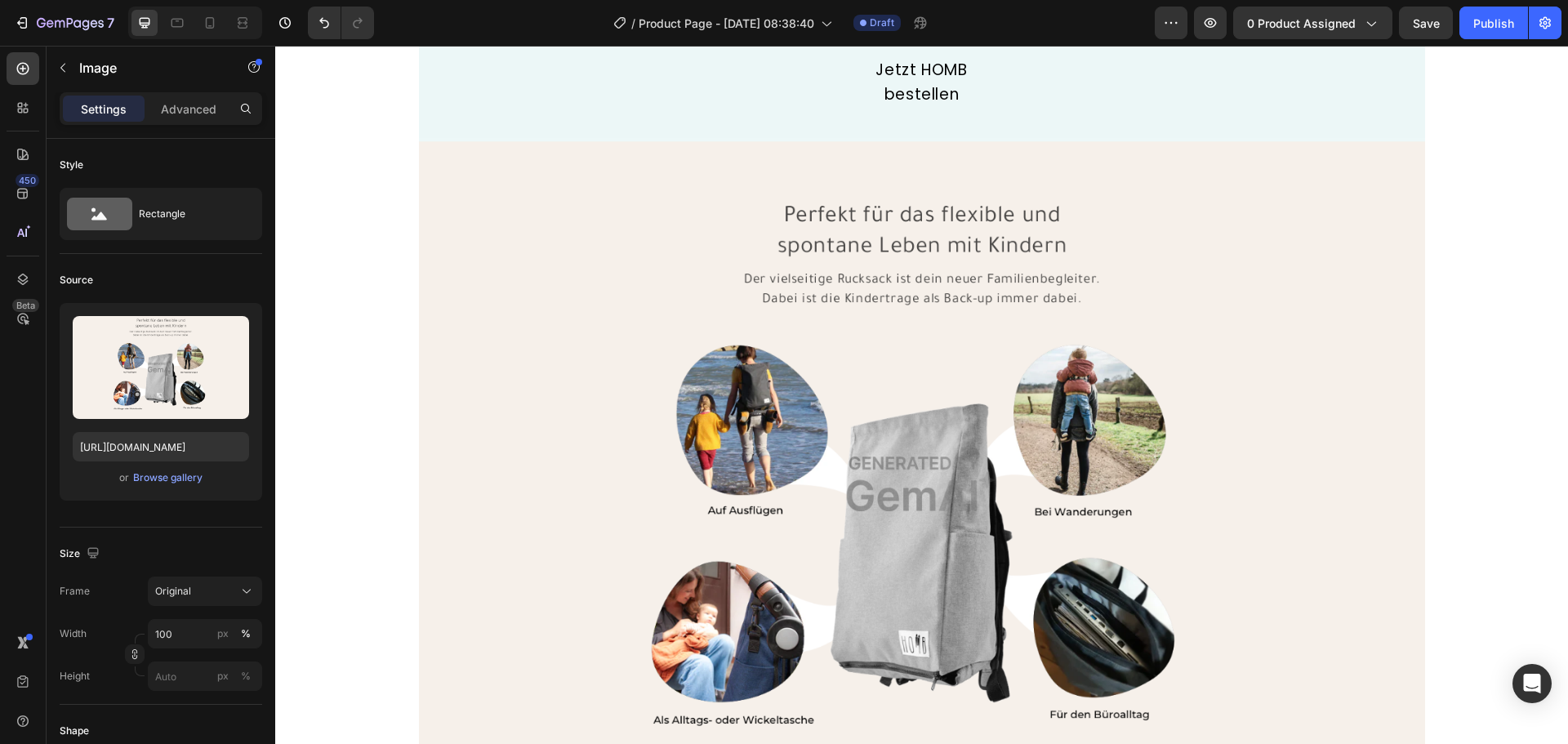
click at [954, 467] on img at bounding box center [921, 484] width 1007 height 692
click at [187, 475] on div "Browse gallery" at bounding box center [167, 477] width 69 height 15
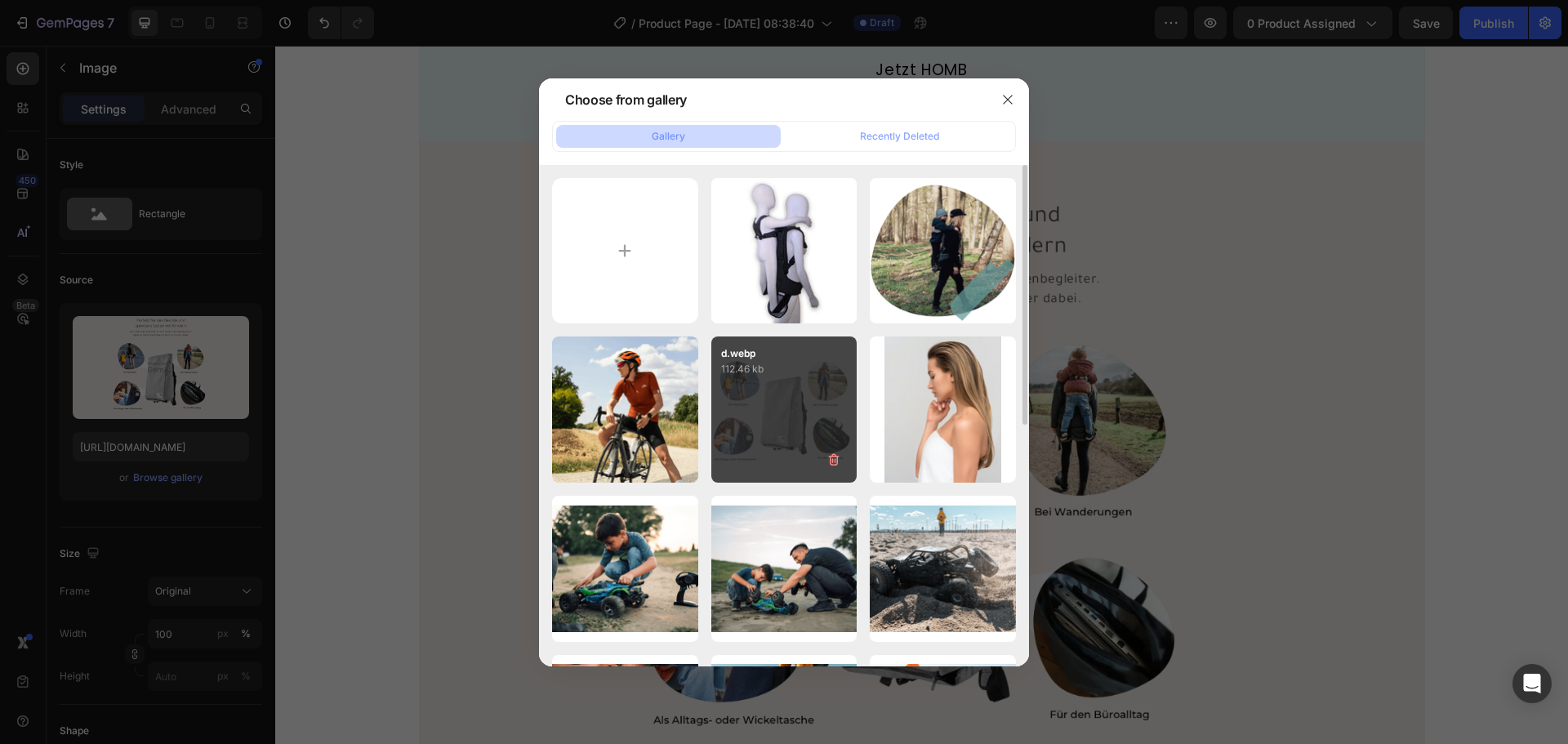
click at [758, 429] on div "d.webp 112.46 kb" at bounding box center [784, 409] width 146 height 146
type input "https://cdn.shopify.com/s/files/1/0951/2901/0558/files/gempages_581702395403174…"
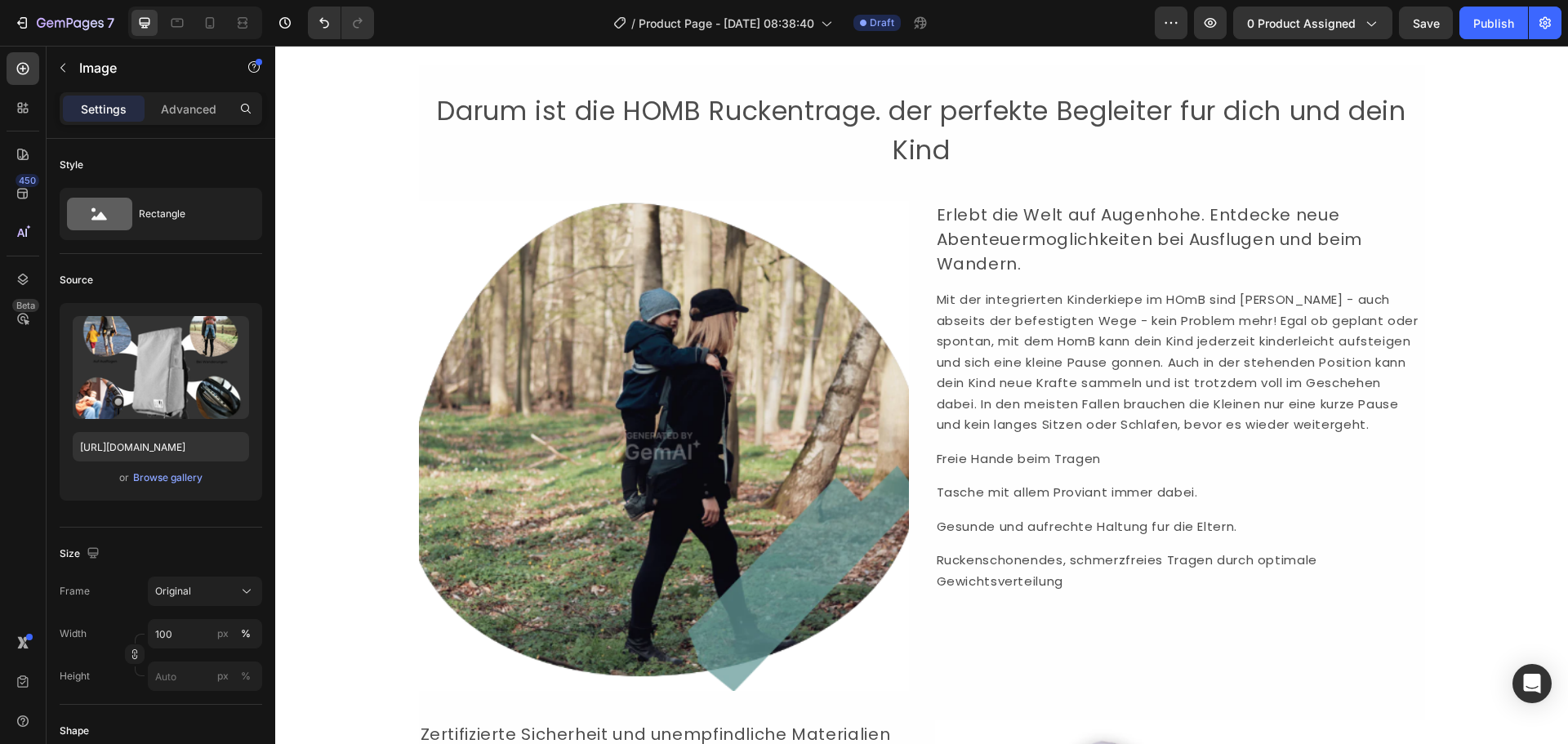
scroll to position [5306, 0]
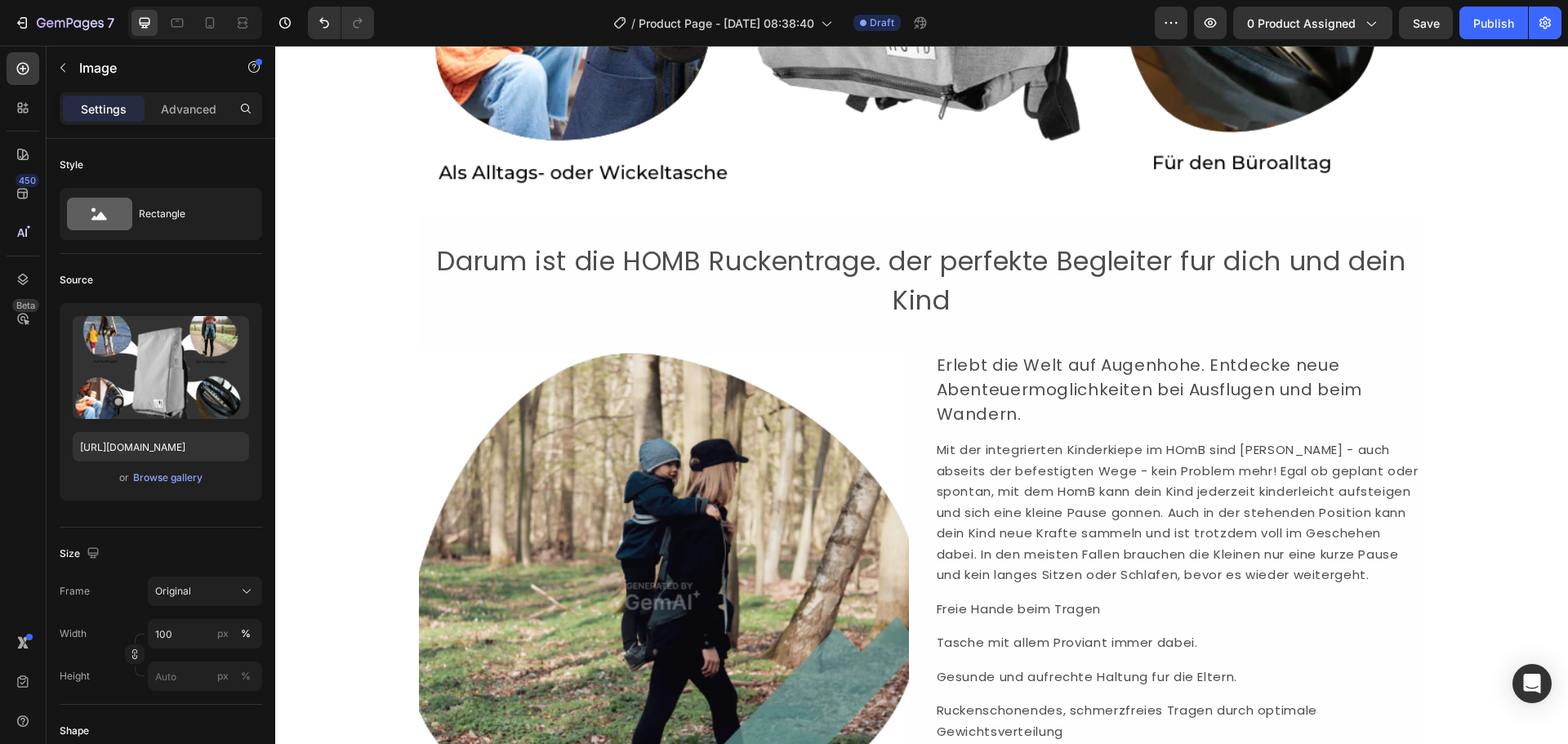
drag, startPoint x: 1388, startPoint y: 147, endPoint x: 1370, endPoint y: 138, distance: 20.1
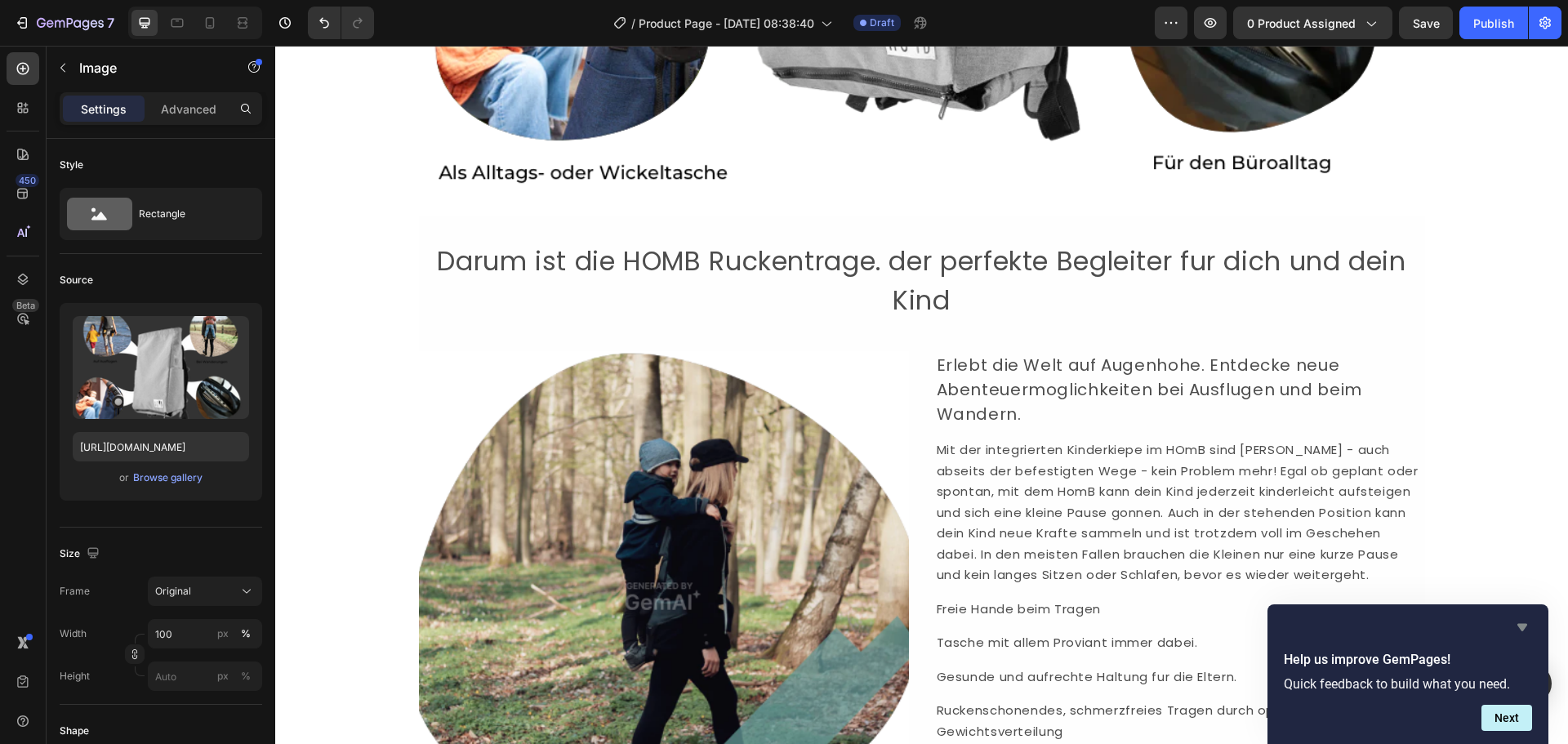
click at [1520, 623] on icon "Hide survey" at bounding box center [1522, 627] width 20 height 20
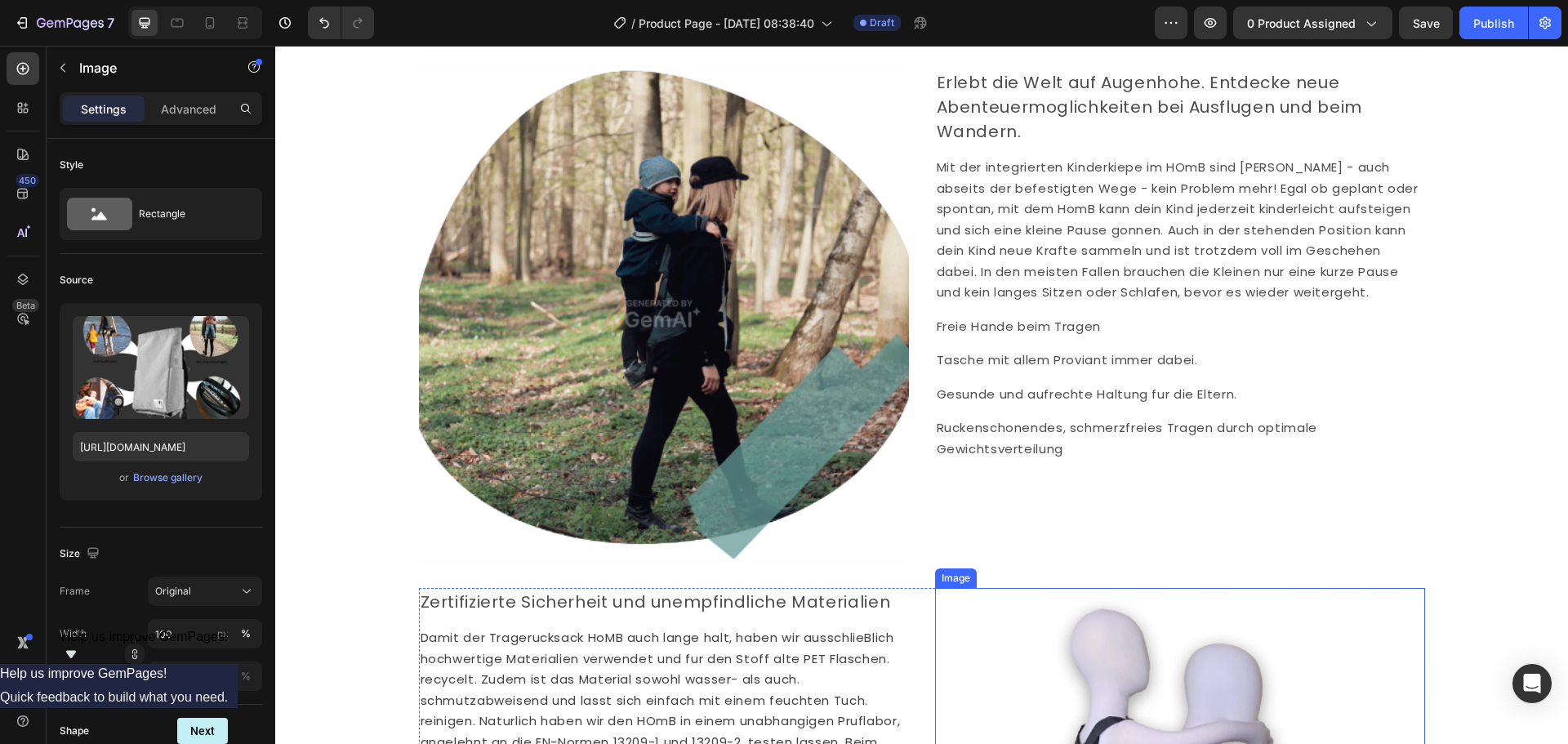
scroll to position [5469, 0]
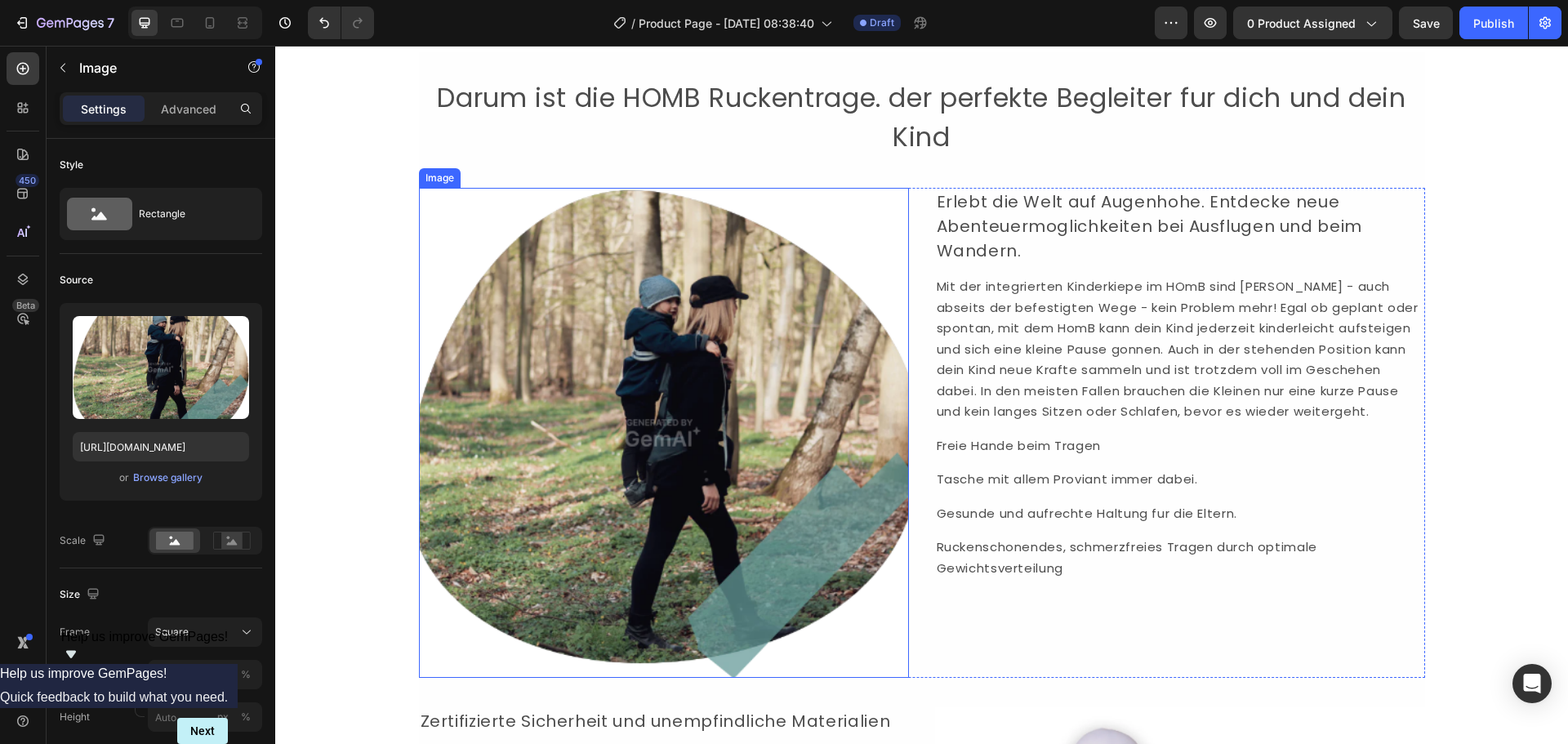
click at [601, 199] on img at bounding box center [663, 432] width 490 height 490
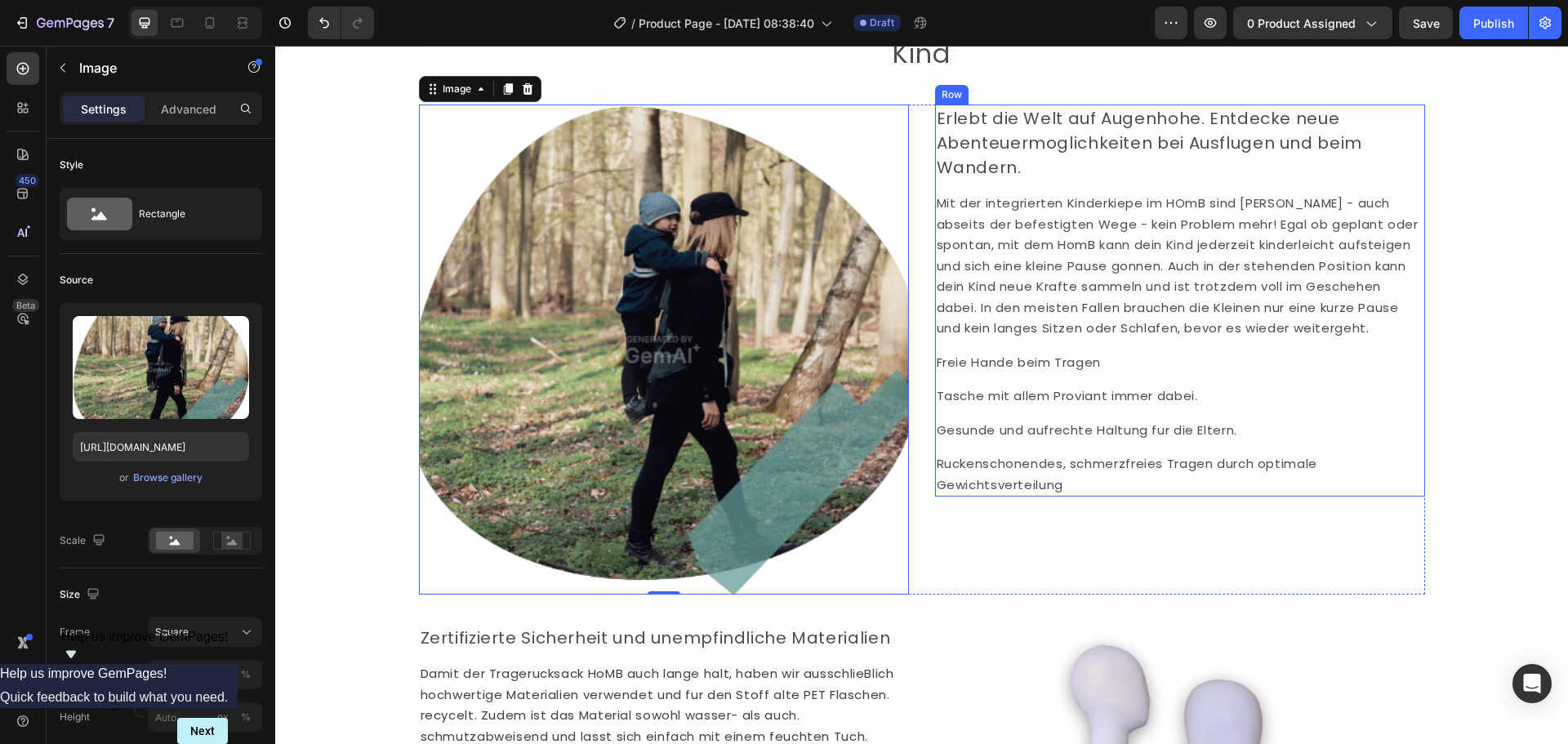
scroll to position [5632, 0]
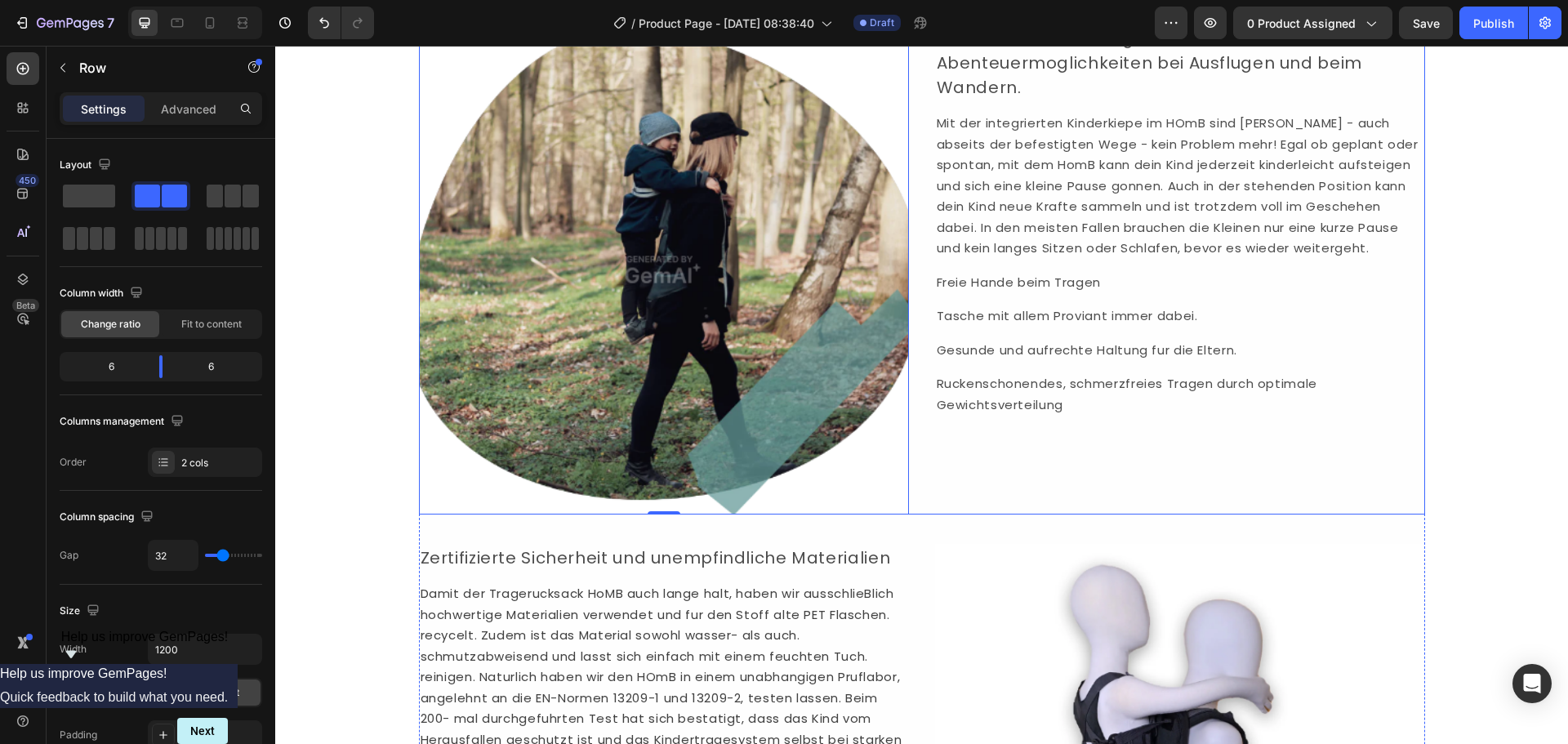
click at [1272, 480] on div "Erlebt die Welt auf Augenhohe. Entdecke neue Abenteuermoglichkeiten bei Ausflug…" at bounding box center [1180, 269] width 490 height 490
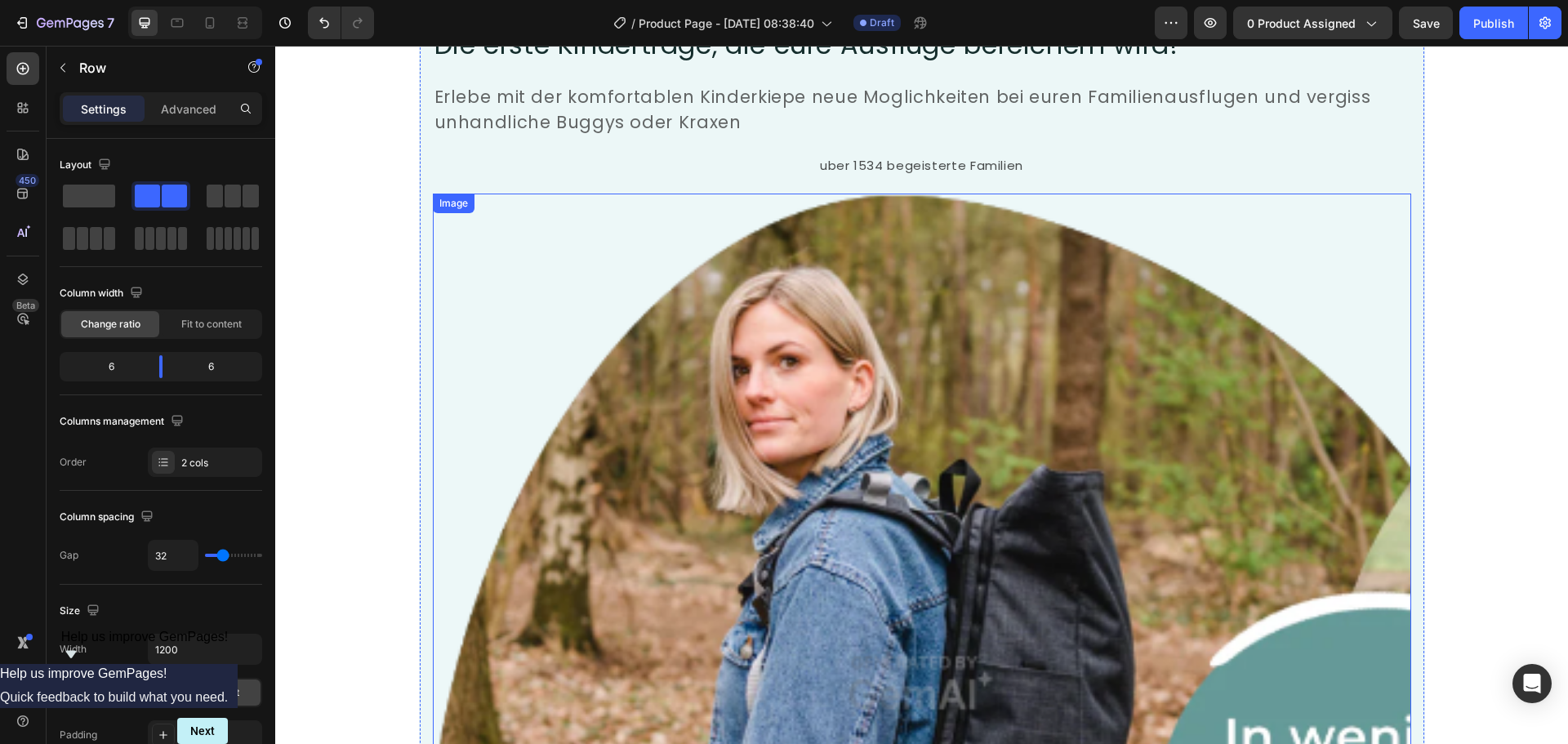
scroll to position [1143, 0]
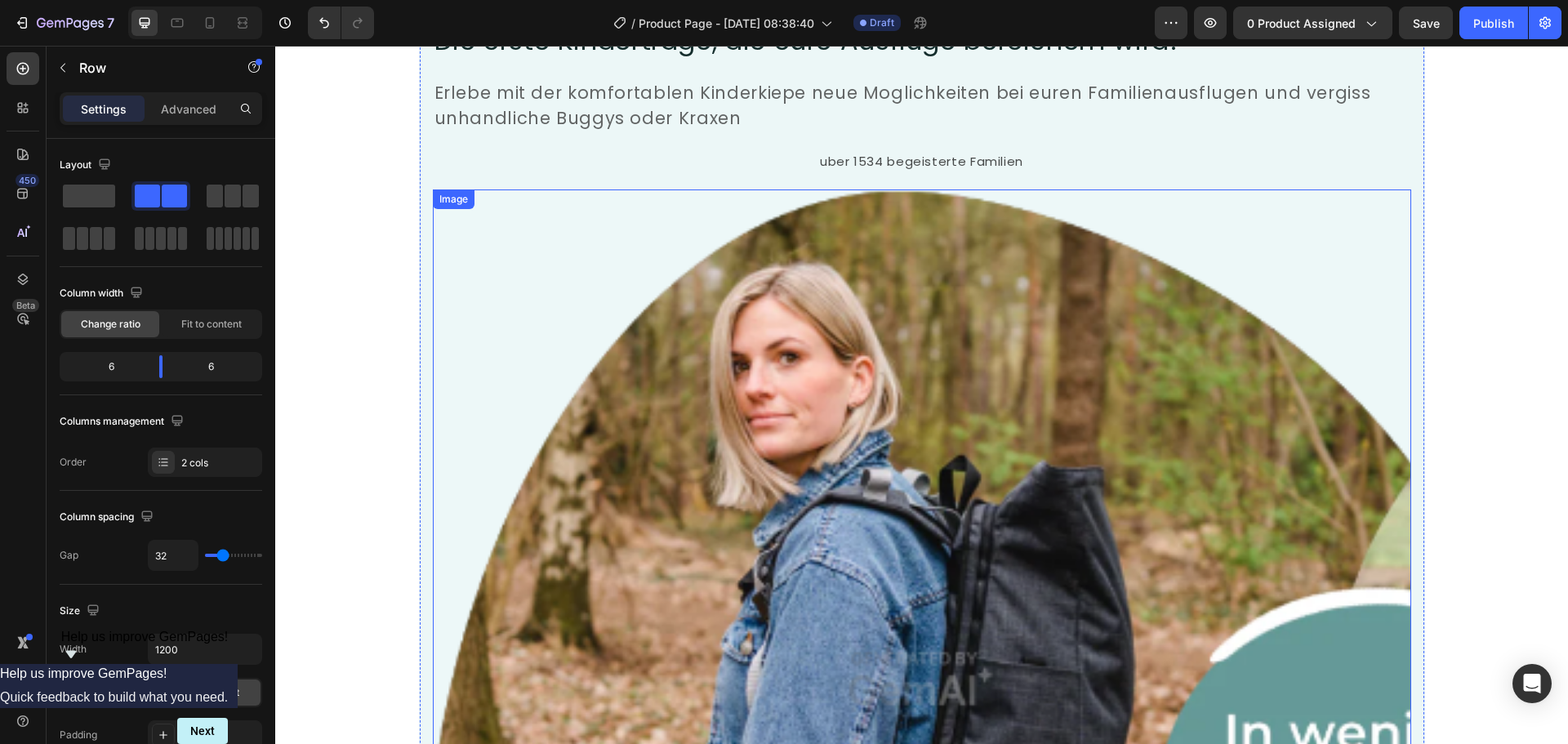
click at [793, 499] on img at bounding box center [921, 678] width 978 height 978
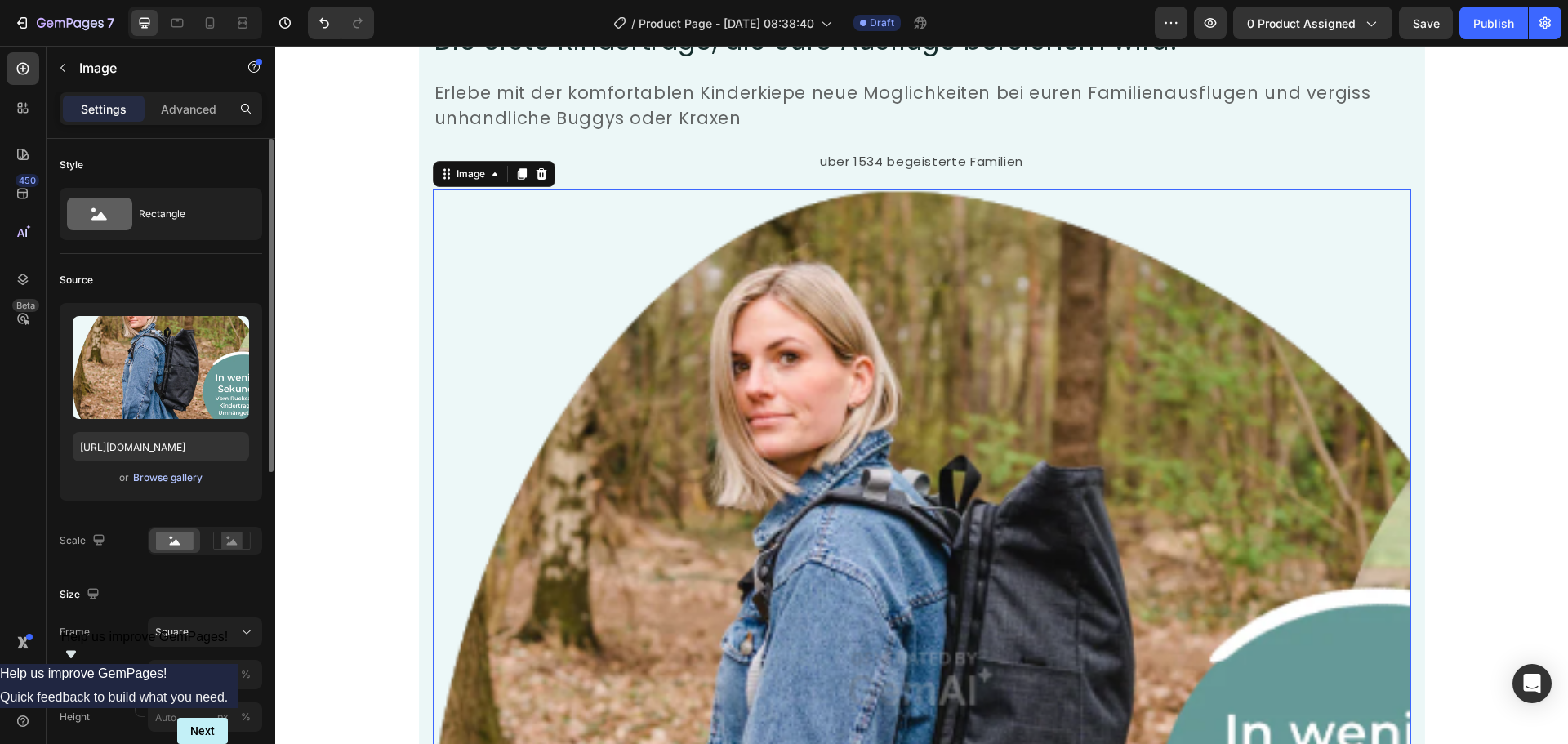
click at [189, 479] on div "Browse gallery" at bounding box center [167, 477] width 69 height 15
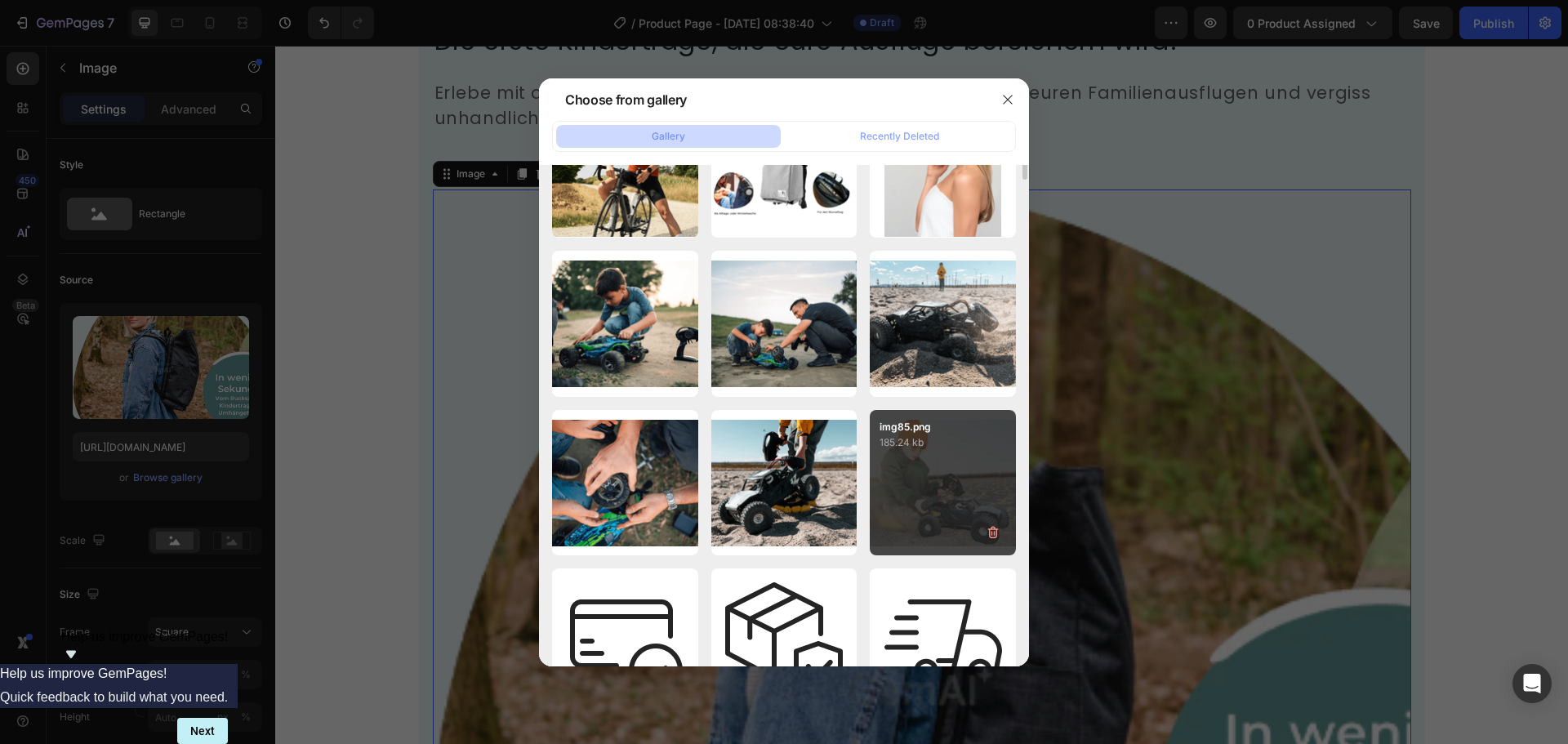
scroll to position [0, 0]
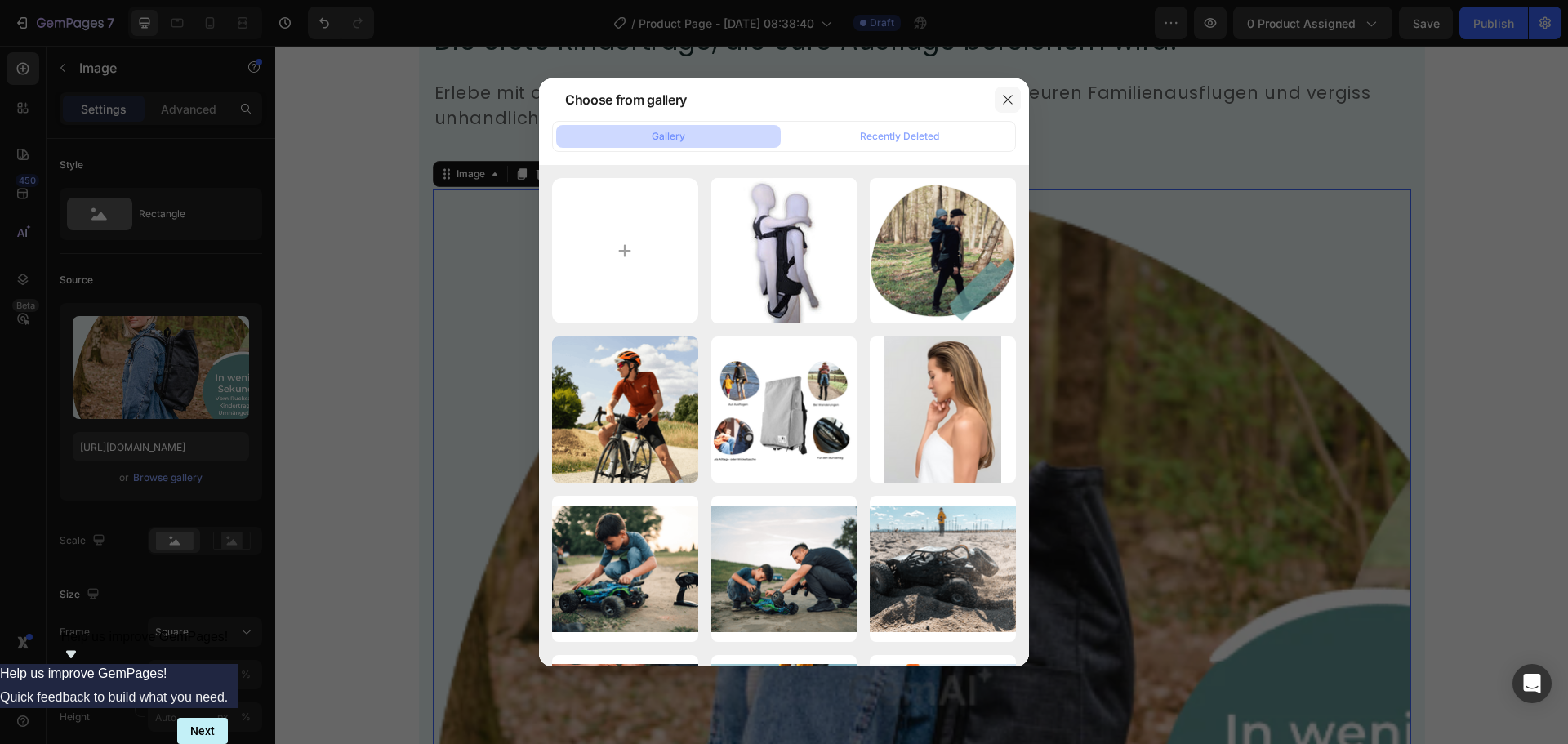
click at [1007, 100] on icon "button" at bounding box center [1008, 99] width 13 height 13
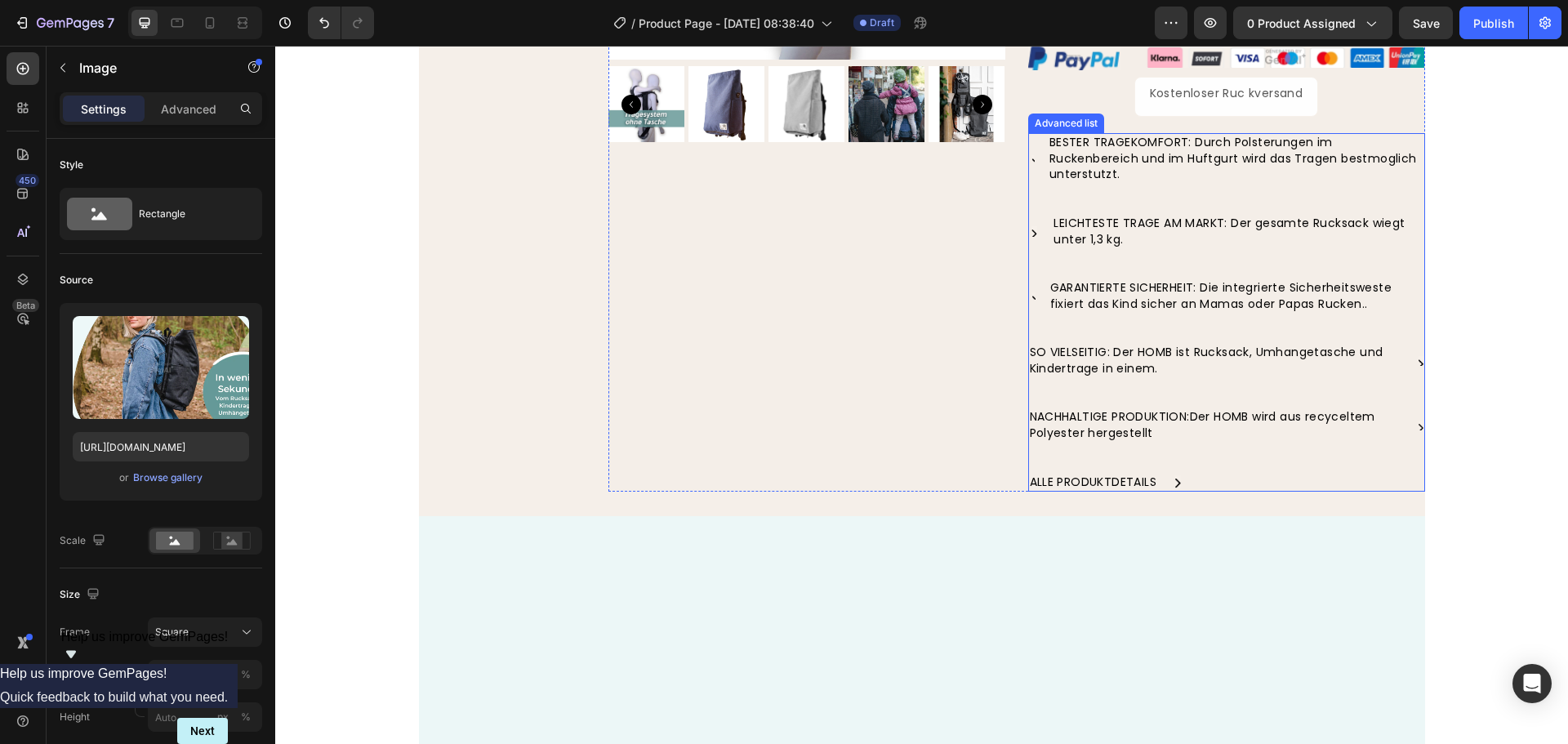
scroll to position [327, 0]
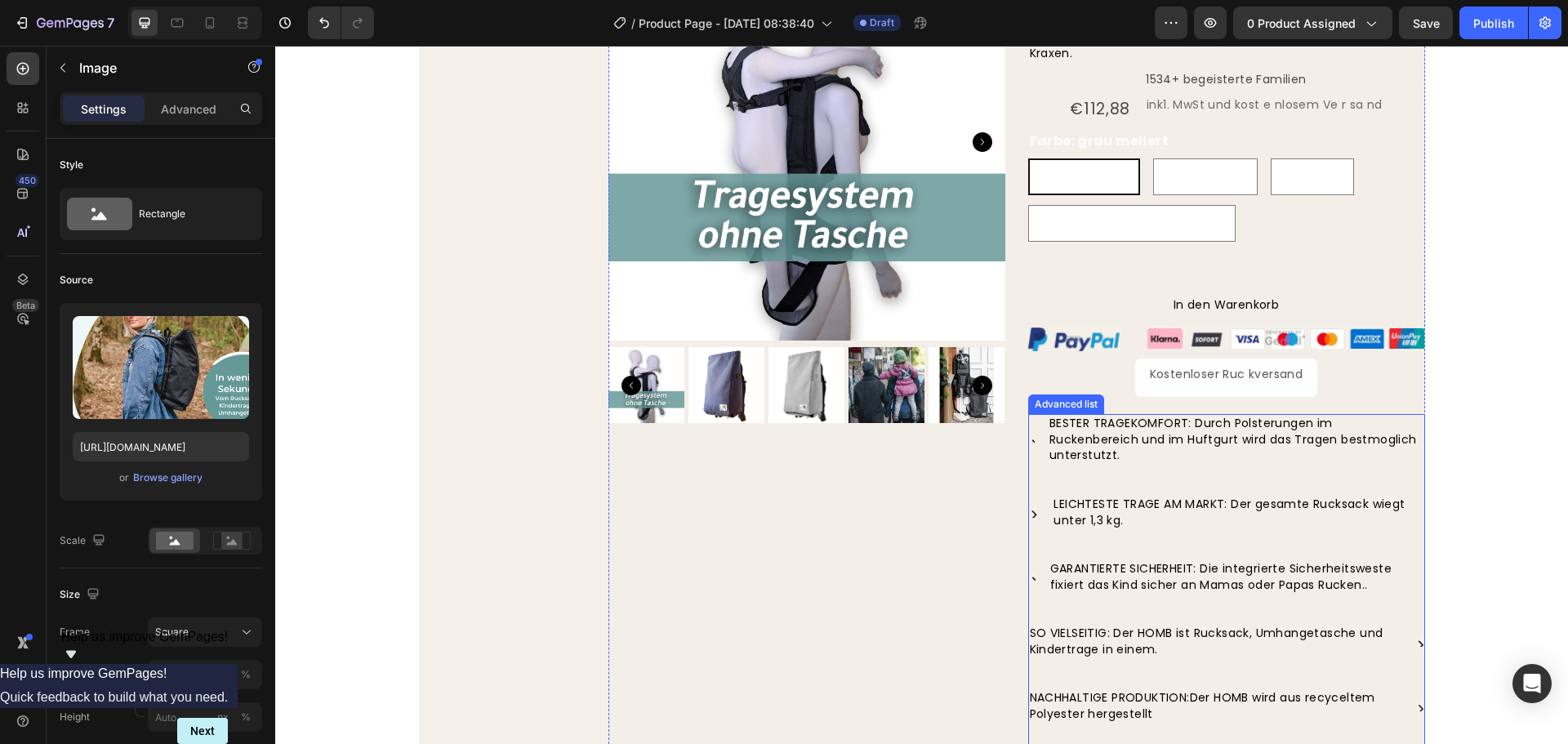
click at [1228, 526] on ul "Icon BESTER TRAGEKOMFORT: Durch Polsterungen im Ruckenbereich und im Huftgurt w…" at bounding box center [1227, 592] width 397 height 359
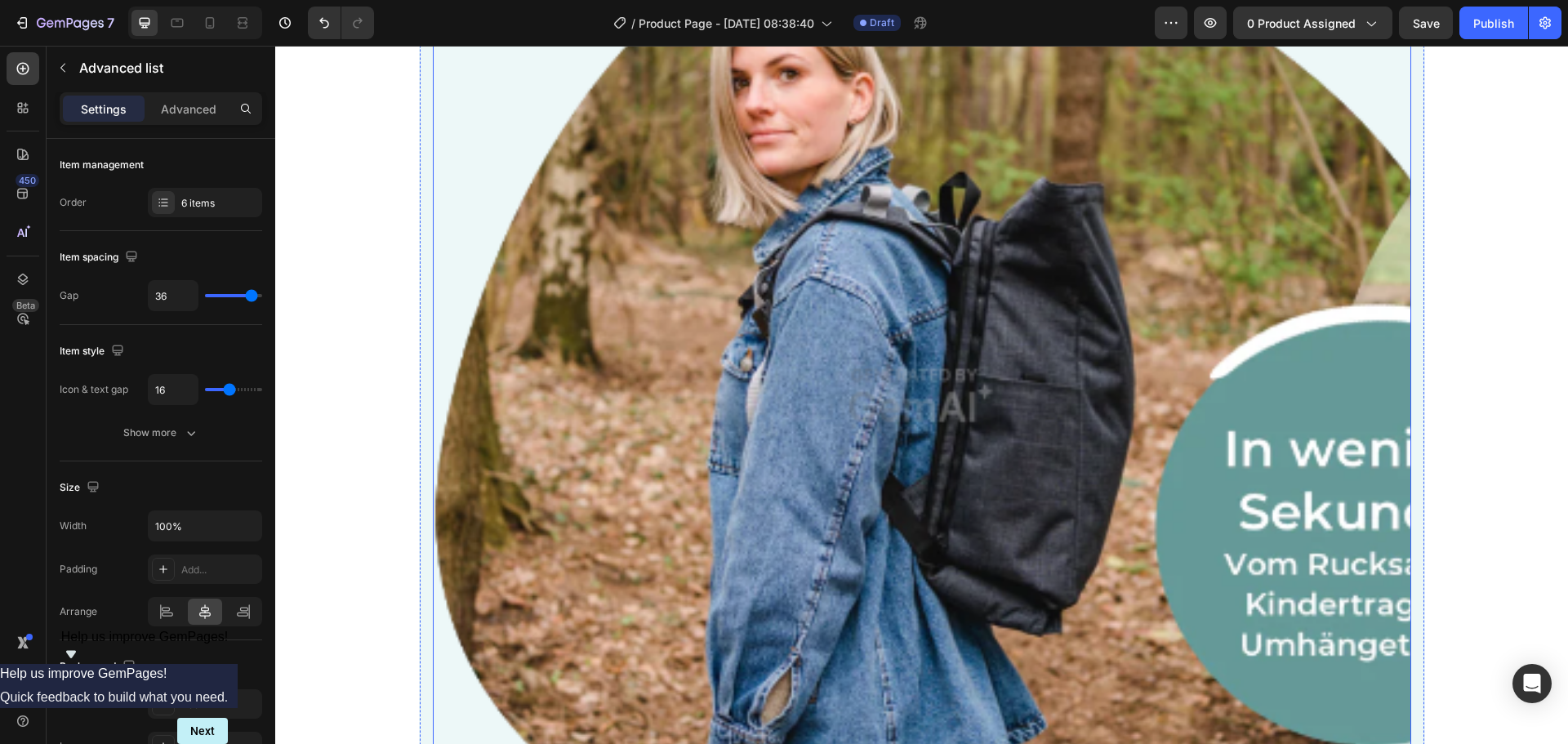
scroll to position [1551, 0]
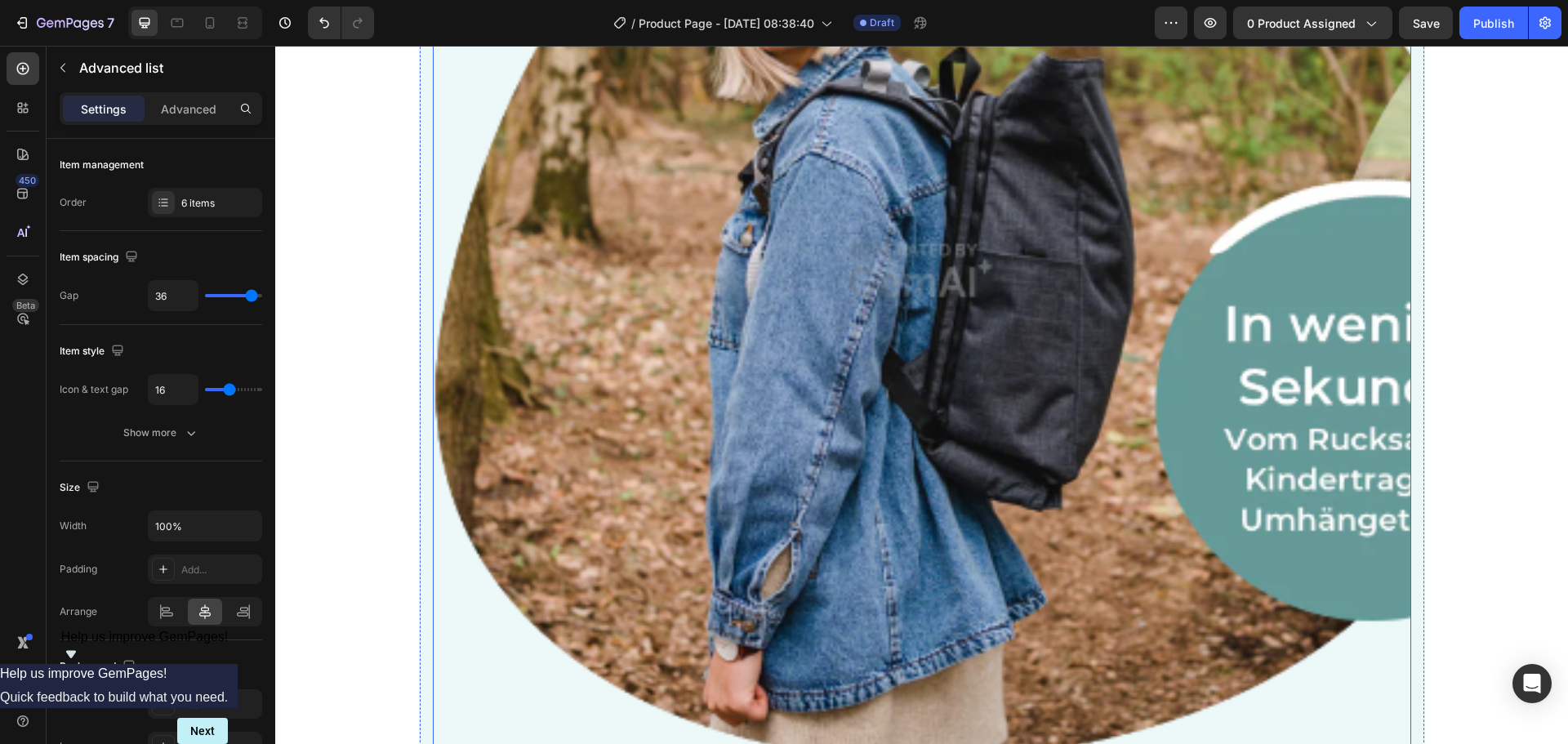
click at [1048, 482] on img at bounding box center [921, 270] width 978 height 978
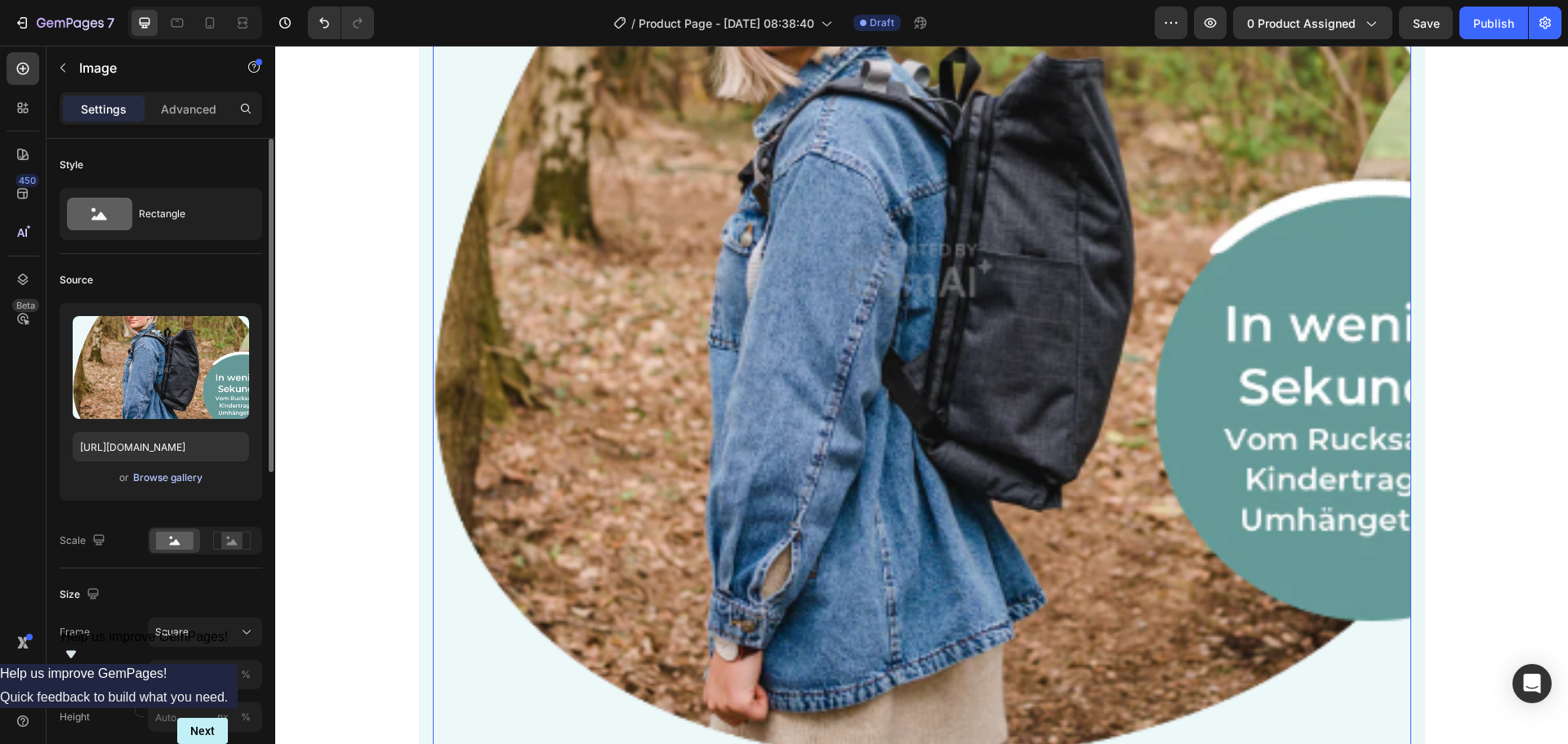
click at [165, 473] on div "Browse gallery" at bounding box center [167, 477] width 69 height 15
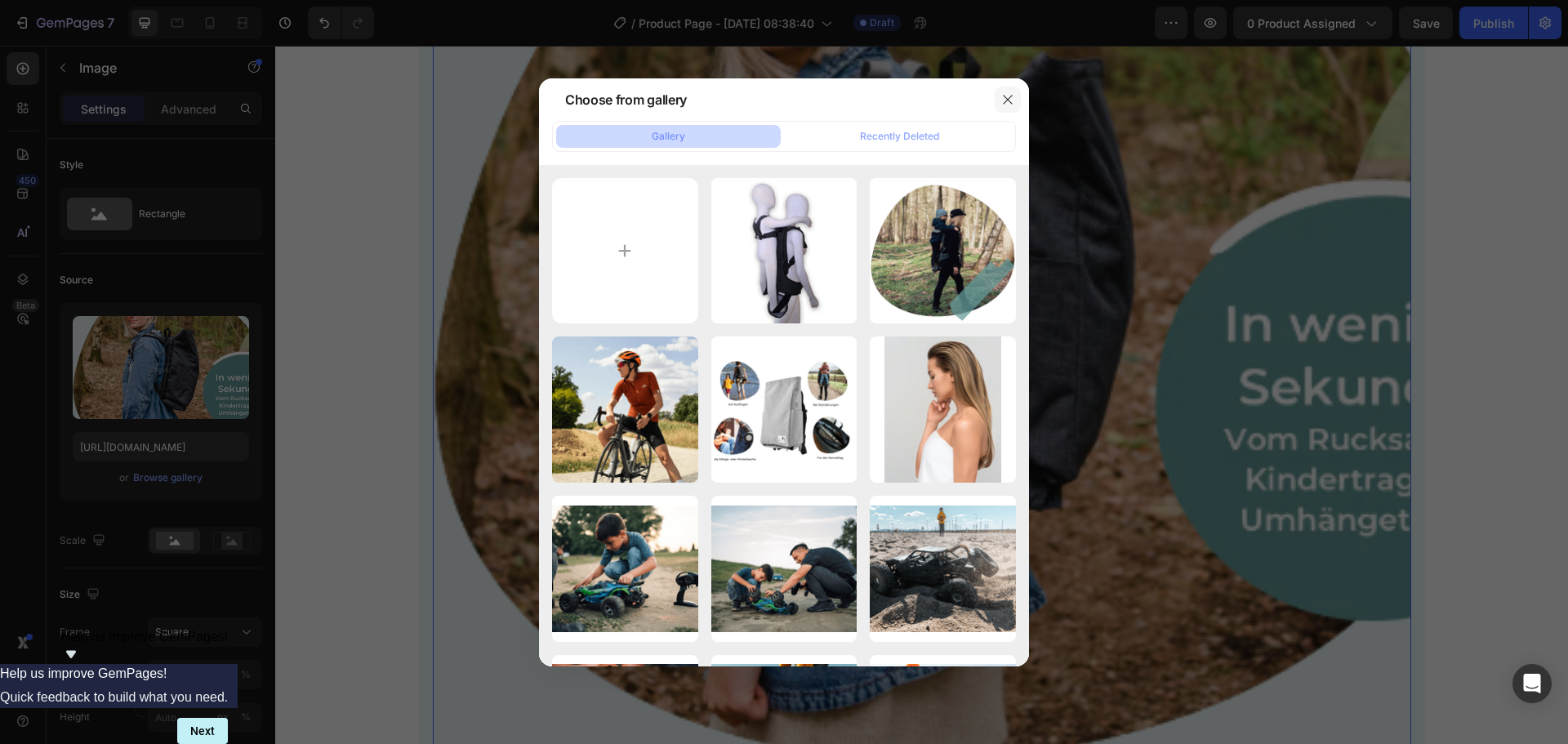
click at [1008, 96] on icon "button" at bounding box center [1008, 99] width 13 height 13
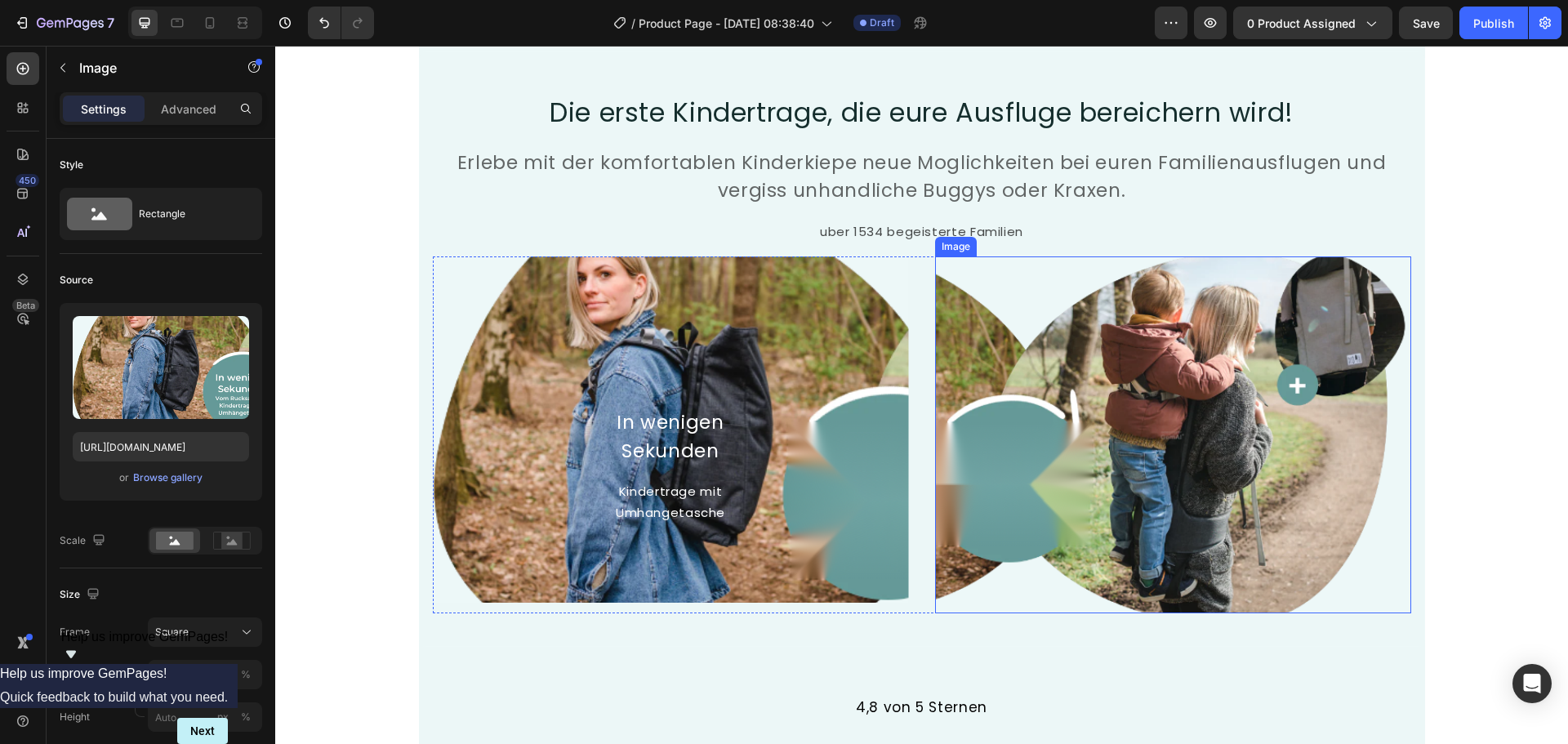
scroll to position [7649, 0]
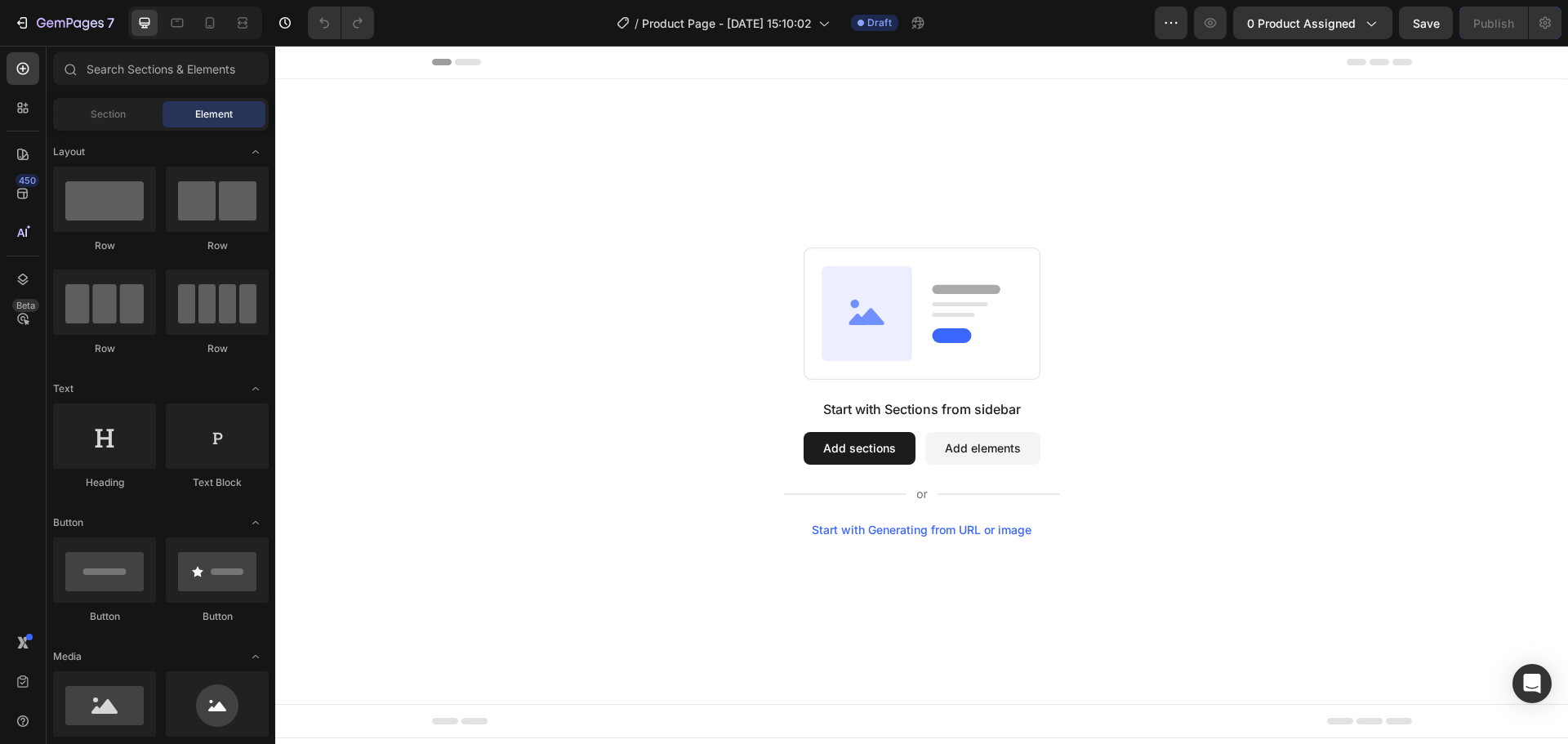
click at [963, 537] on div "Start with Sections from sidebar Add sections Add elements Start with Generatin…" at bounding box center [921, 391] width 1293 height 625
click at [962, 529] on div "Start with Generating from URL or image" at bounding box center [921, 529] width 220 height 13
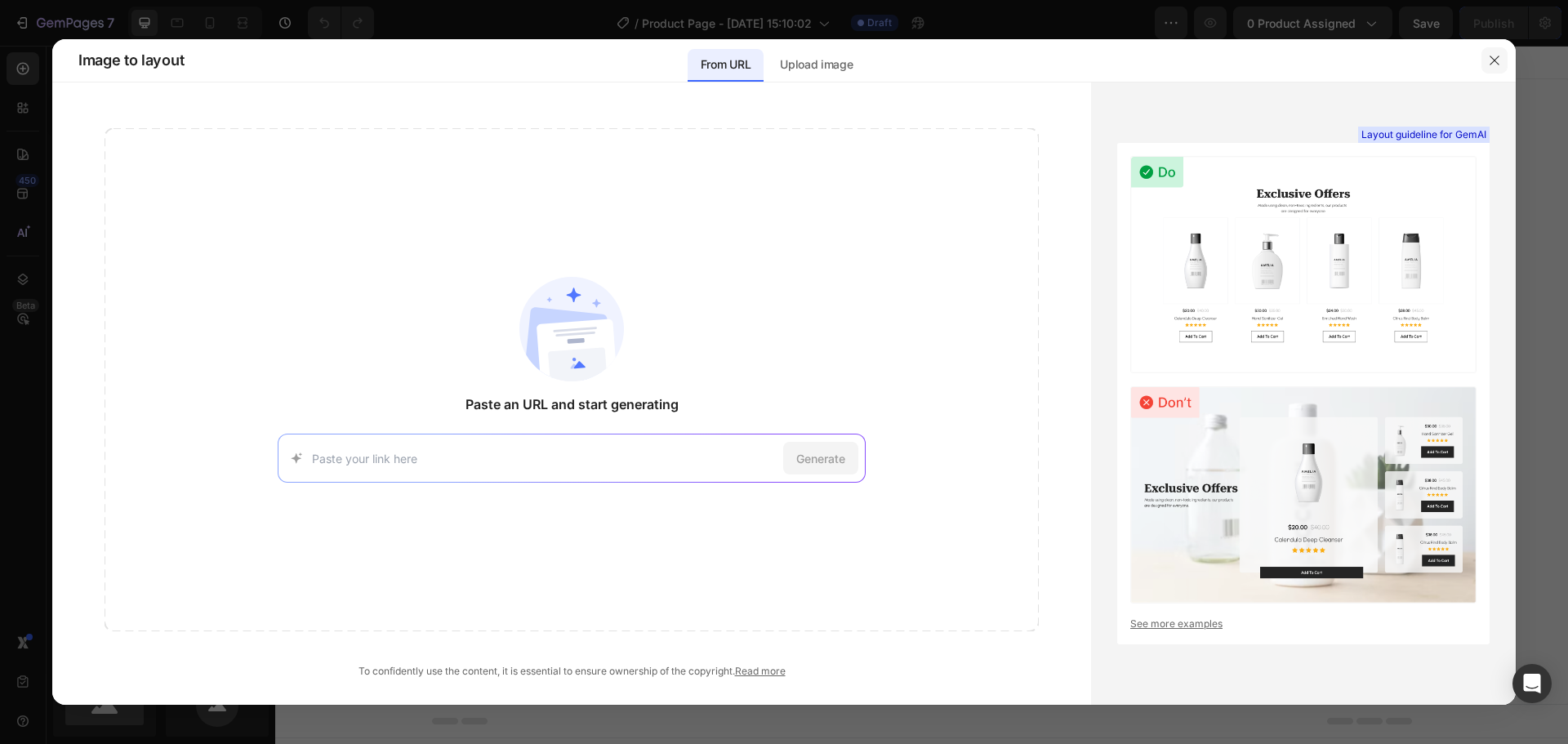
click at [1494, 56] on icon "button" at bounding box center [1494, 60] width 13 height 13
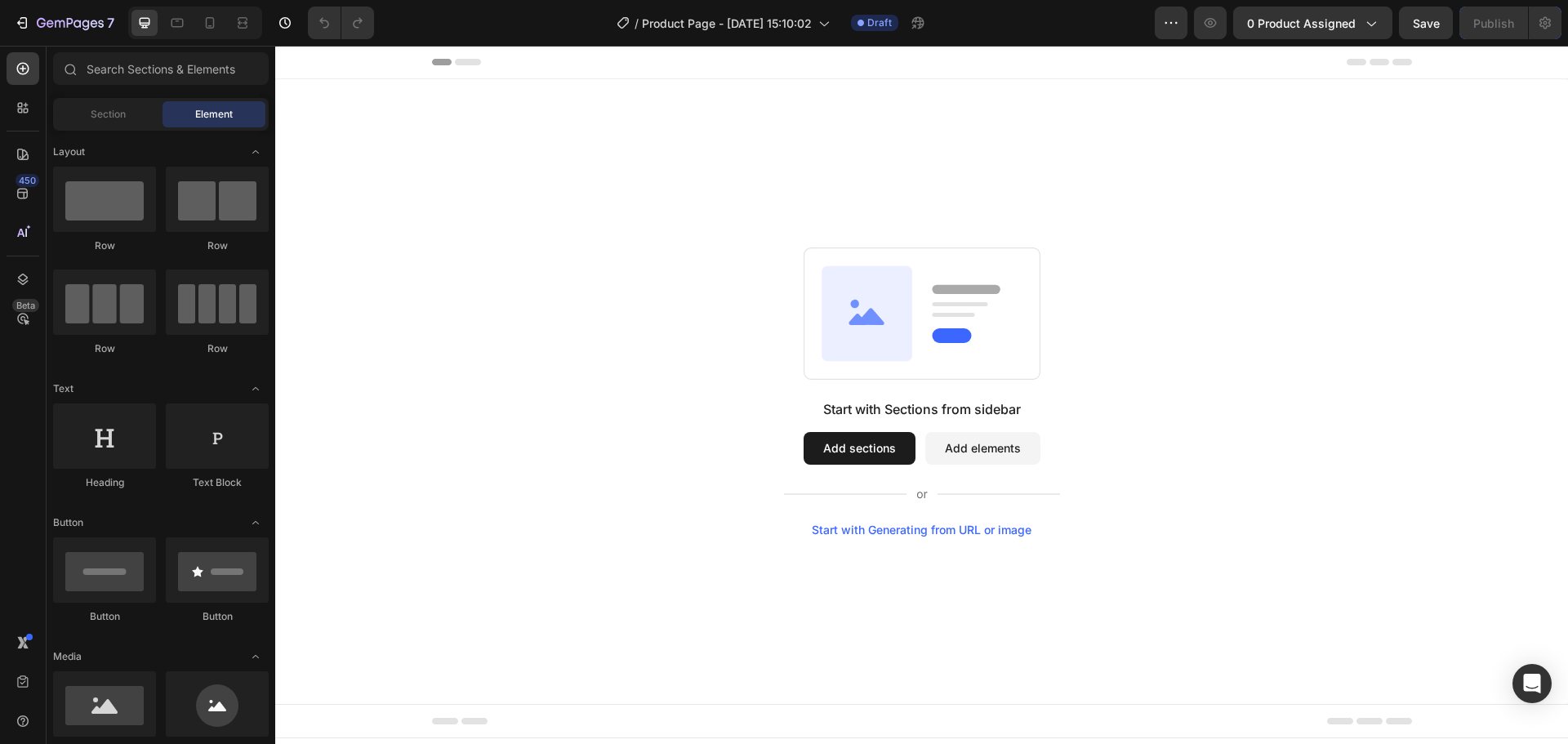
click at [1015, 534] on div "Start with Generating from URL or image" at bounding box center [921, 529] width 220 height 13
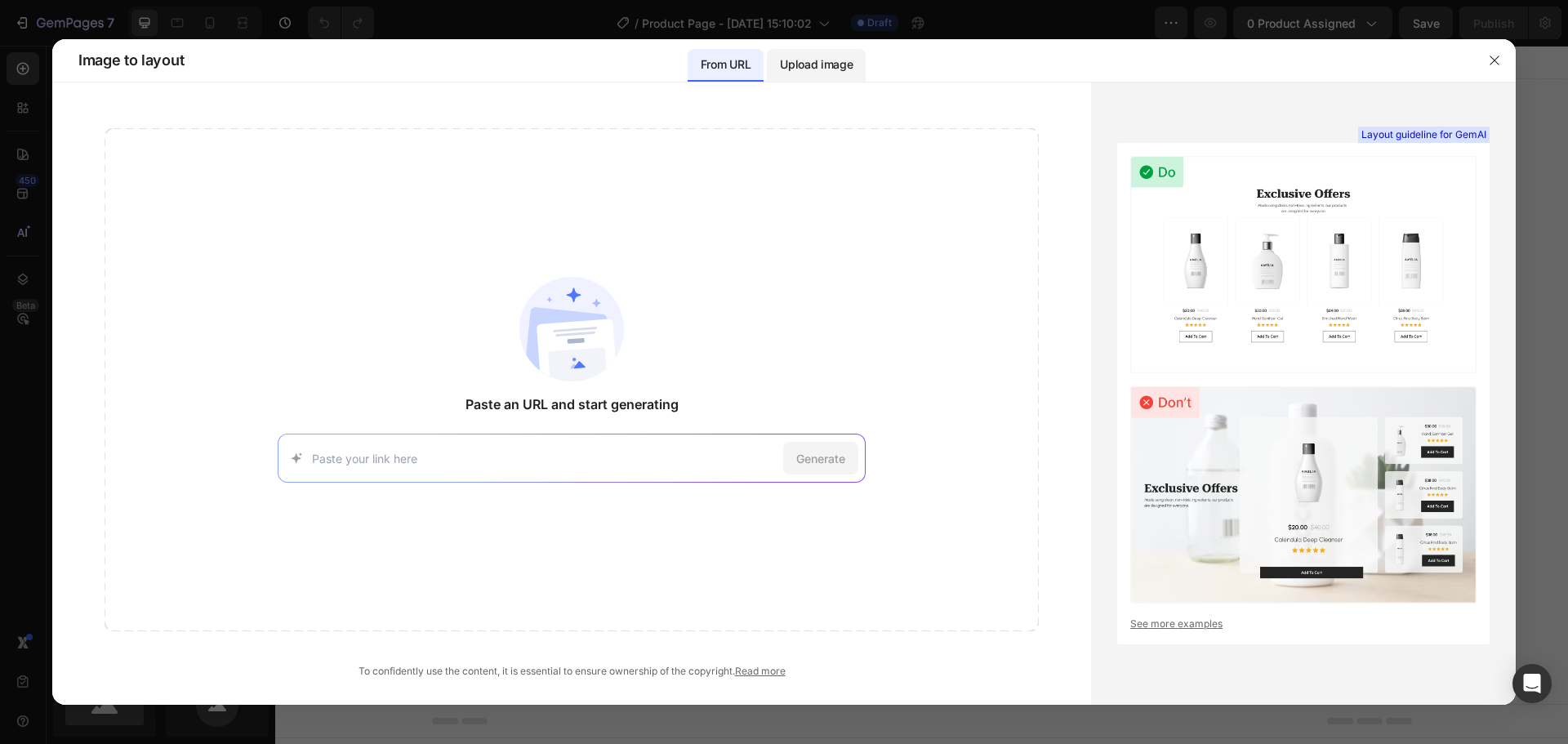
click at [819, 65] on p "Upload image" at bounding box center [816, 65] width 72 height 20
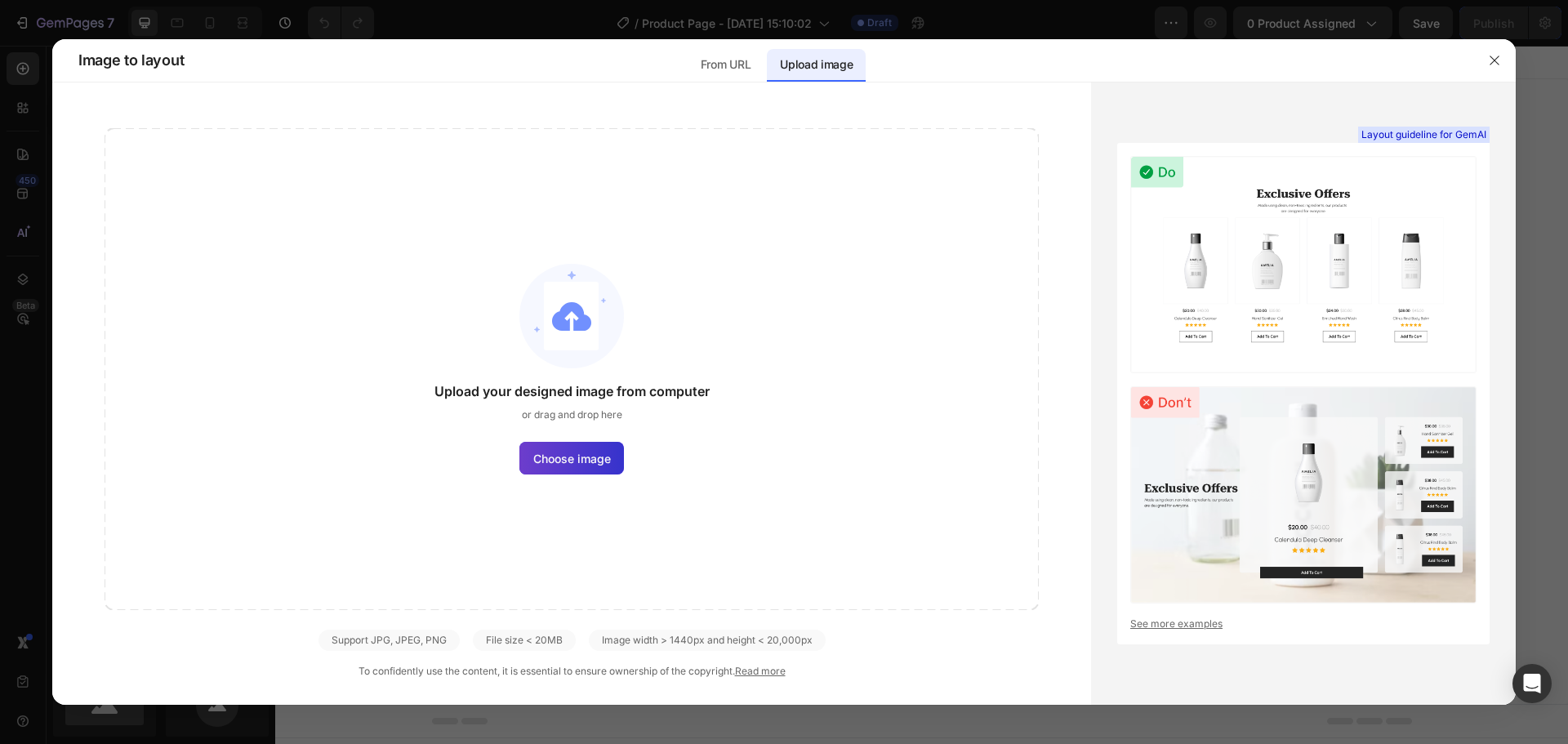
click at [614, 446] on label "Choose image" at bounding box center [571, 458] width 105 height 32
click at [0, 0] on input "Choose image" at bounding box center [0, 0] width 0 height 0
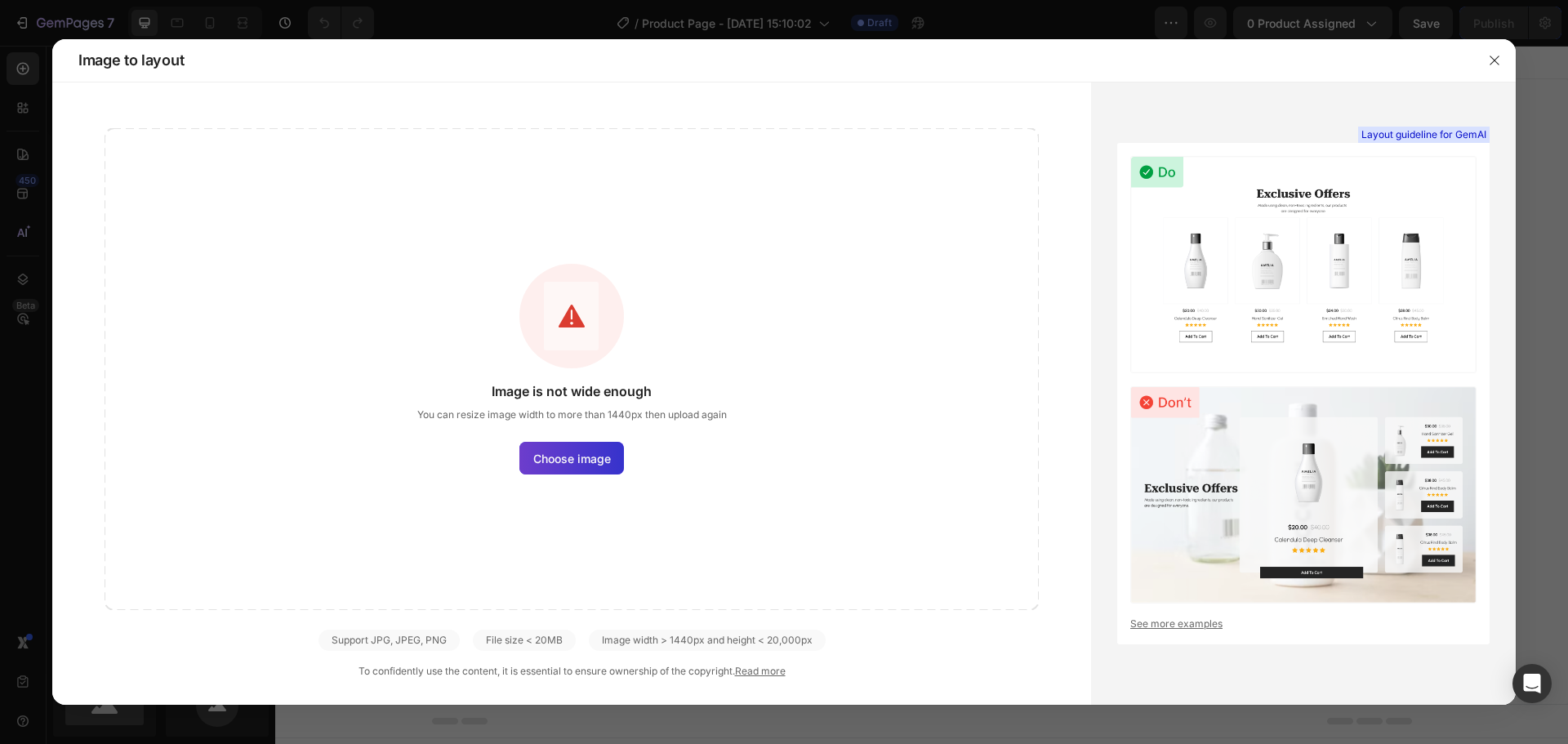
click at [584, 459] on span "Choose image" at bounding box center [571, 459] width 77 height 18
click at [0, 0] on input "Choose image" at bounding box center [0, 0] width 0 height 0
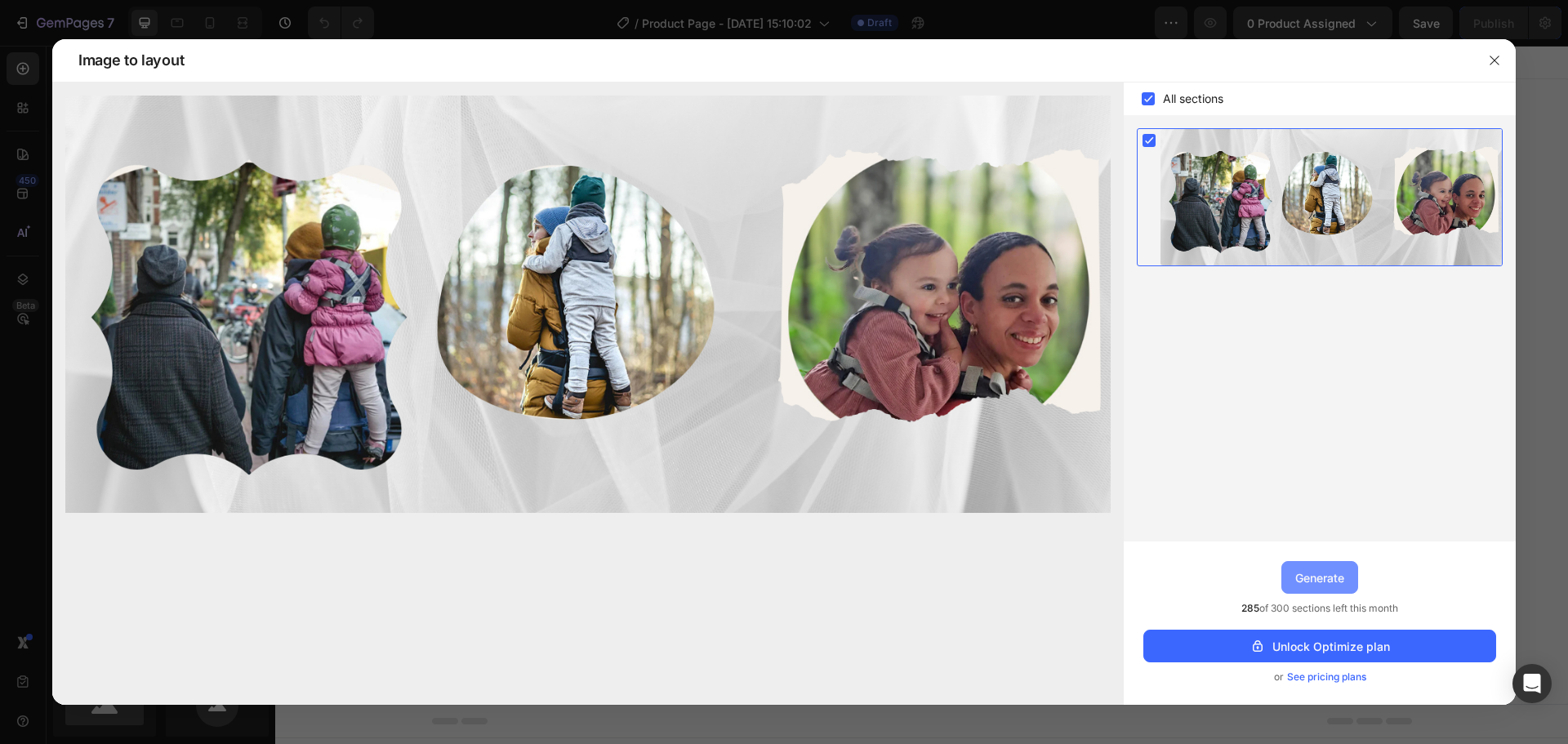
click at [1320, 574] on div "Generate" at bounding box center [1320, 578] width 49 height 18
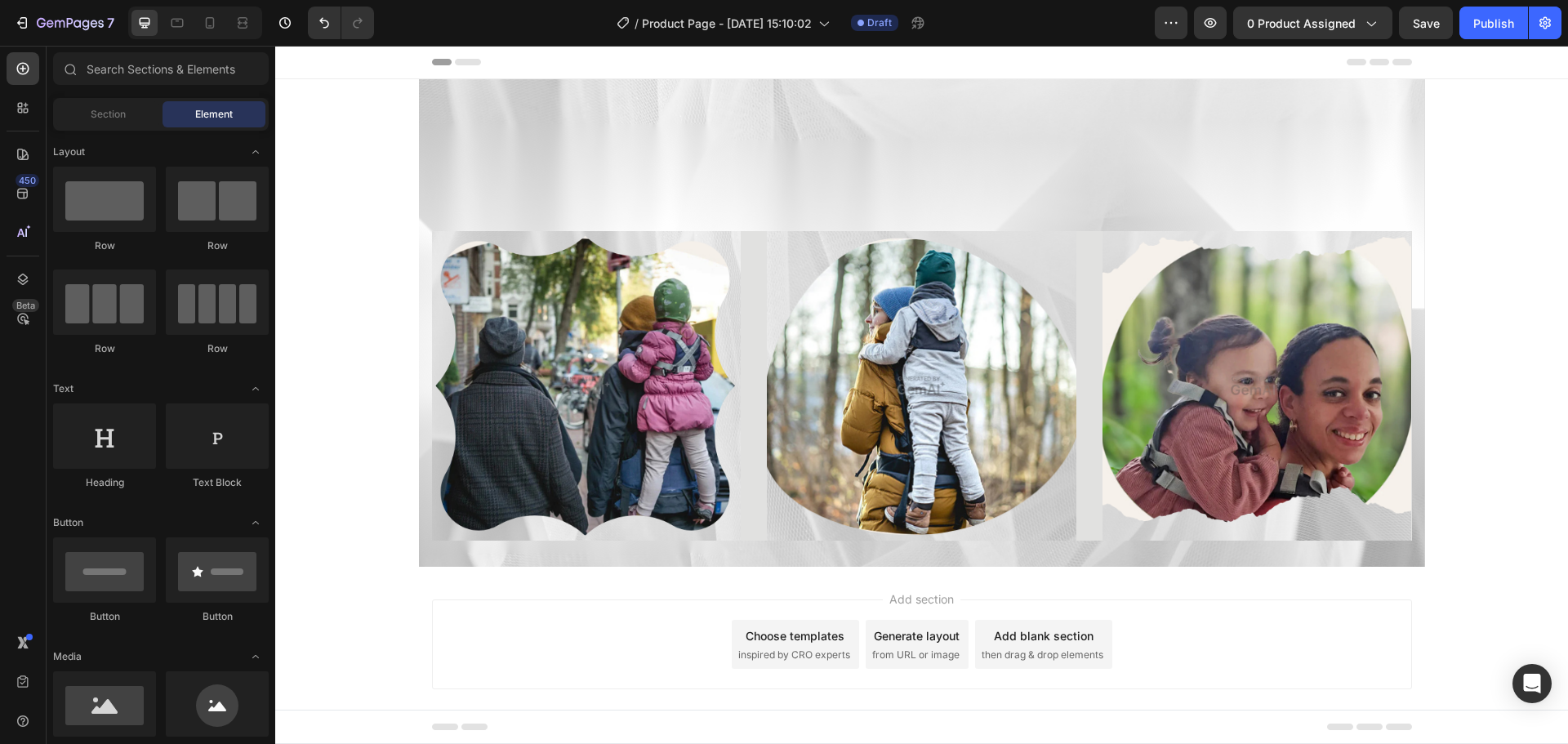
click at [456, 58] on div "Header" at bounding box center [922, 62] width 980 height 32
click at [329, 28] on icon "Undo/Redo" at bounding box center [324, 22] width 17 height 17
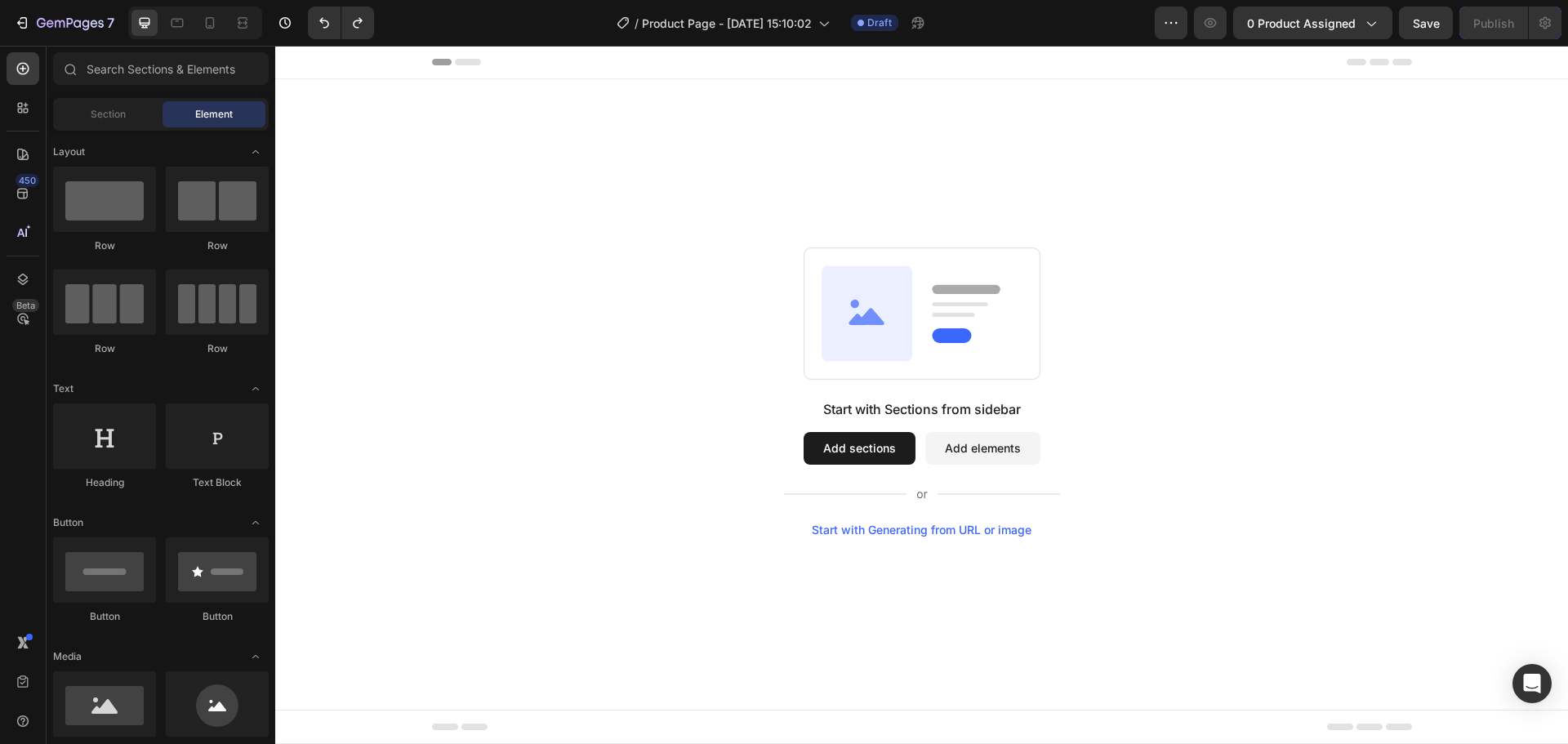
click at [954, 526] on div "Start with Generating from URL or image" at bounding box center [921, 529] width 220 height 13
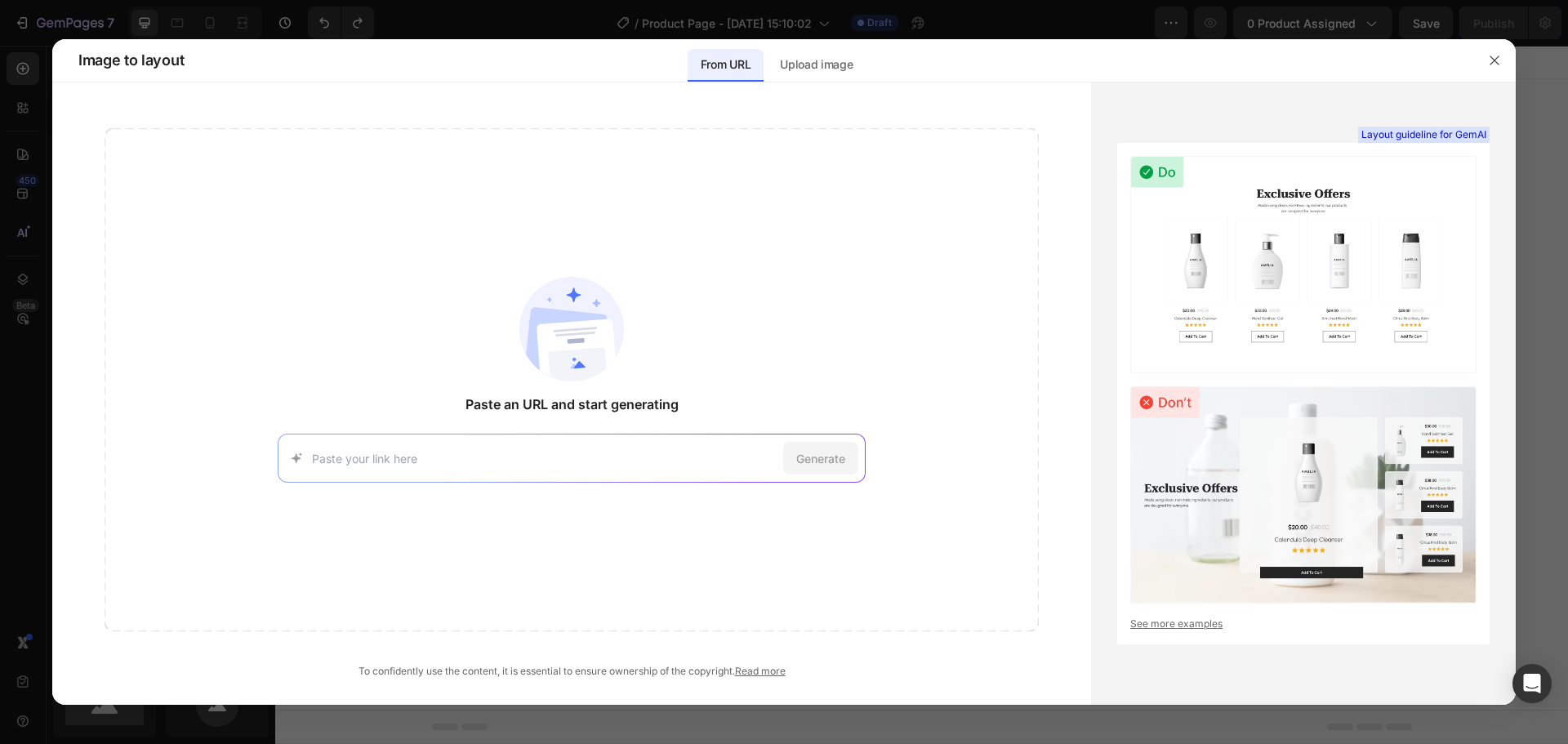
click at [514, 448] on div "Generate" at bounding box center [571, 458] width 588 height 49
click at [381, 451] on input at bounding box center [544, 459] width 465 height 18
paste input "[URL][DOMAIN_NAME]"
type input "[URL][DOMAIN_NAME]"
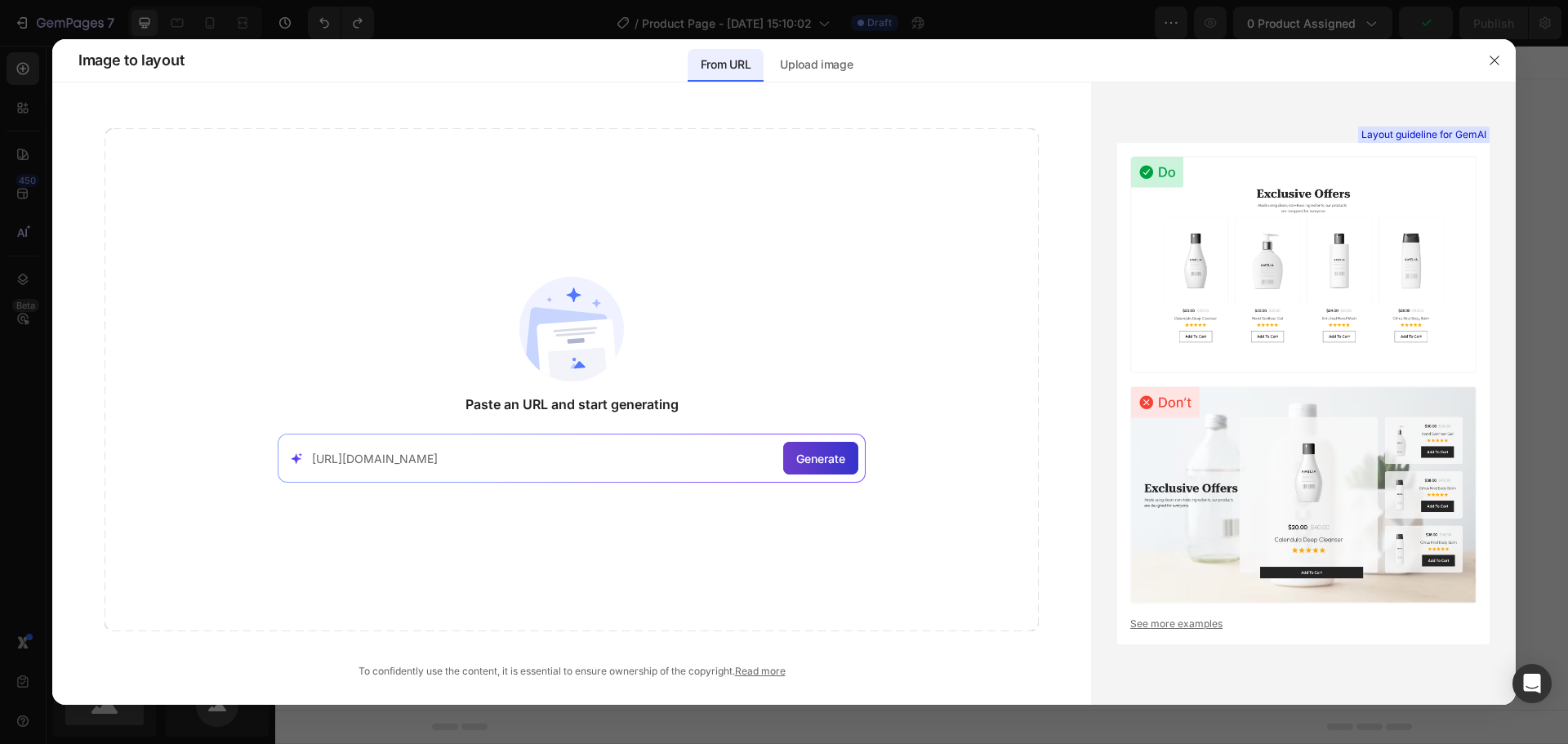
scroll to position [0, 0]
click at [800, 462] on span "Generate" at bounding box center [821, 459] width 49 height 18
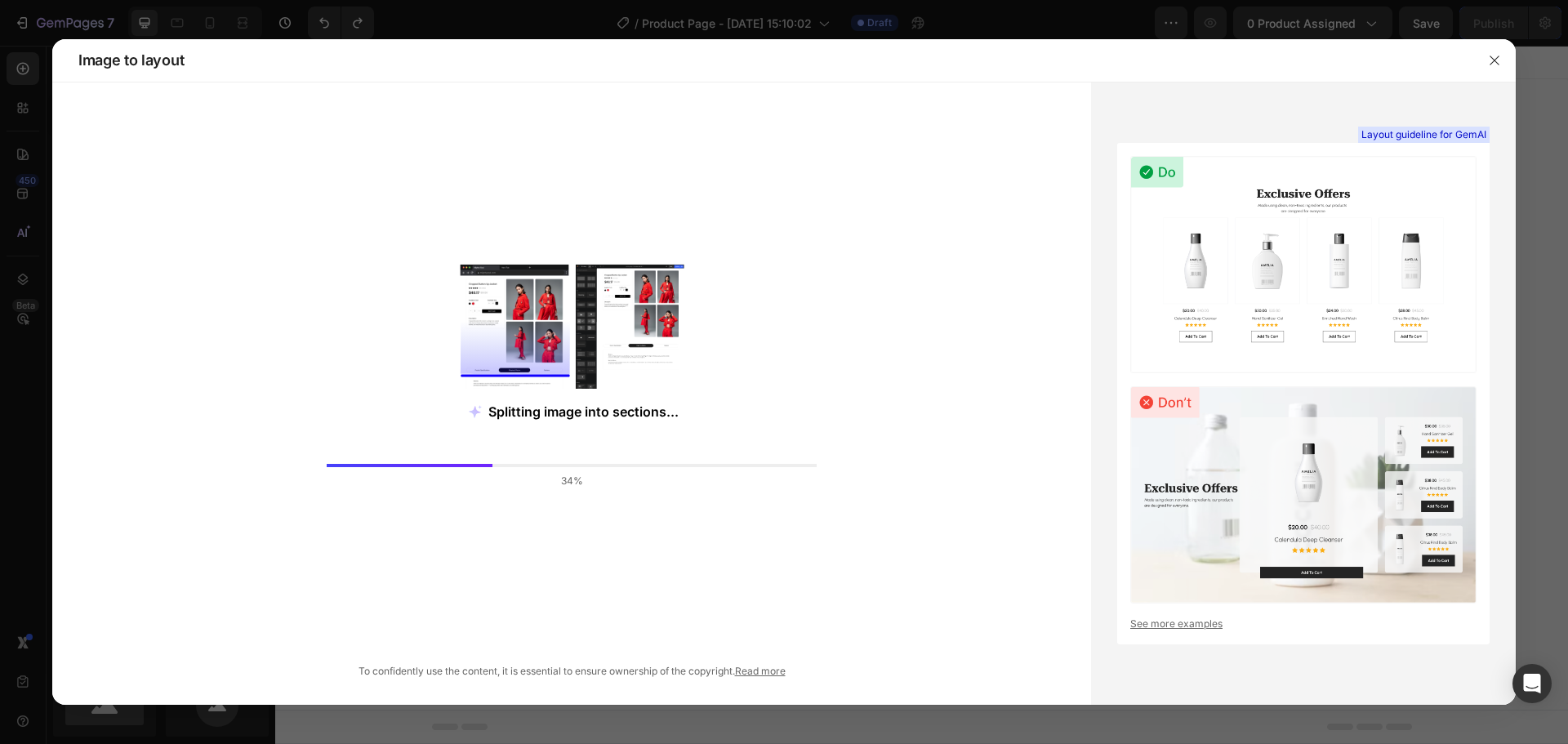
click at [772, 672] on link "Read more" at bounding box center [760, 671] width 51 height 13
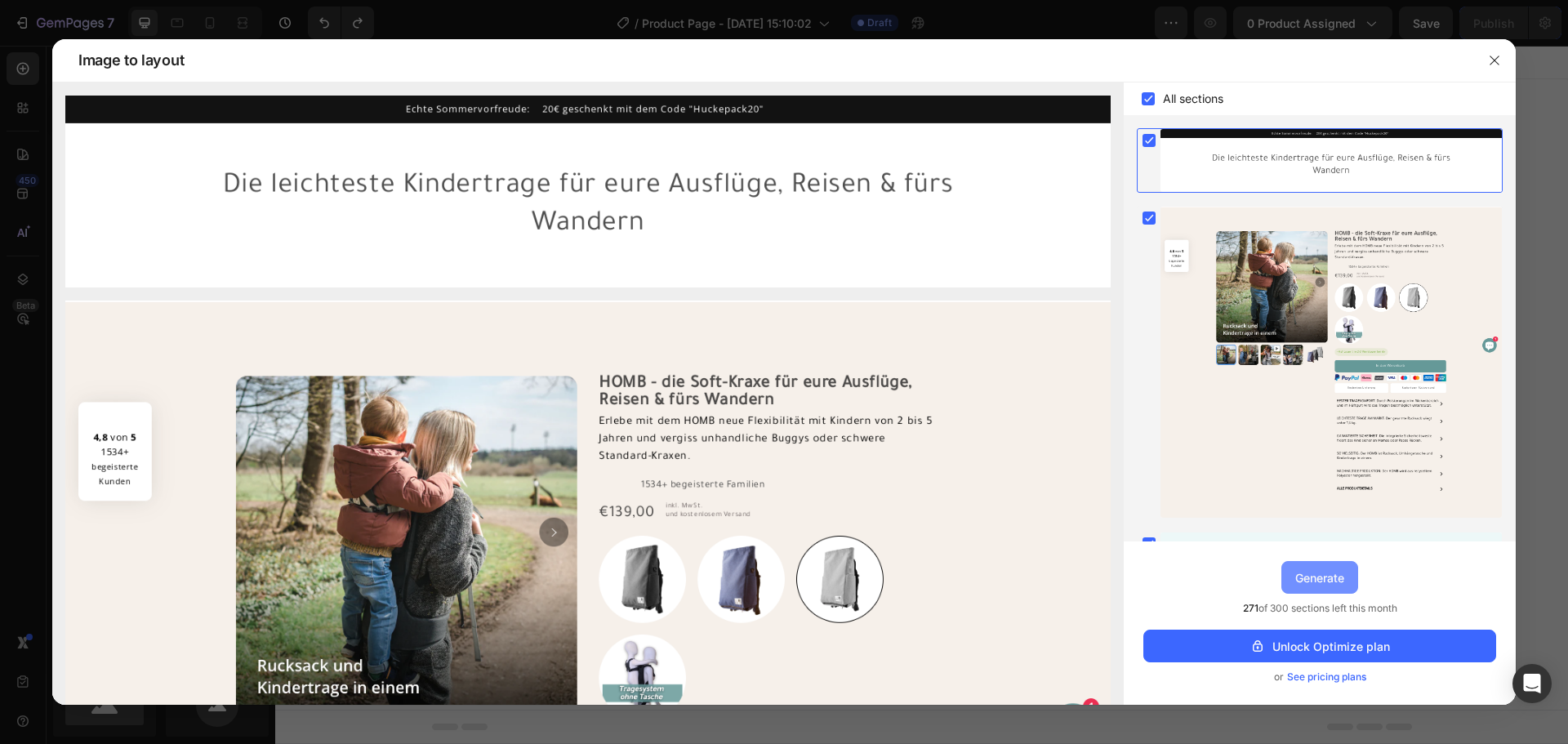
click at [1319, 577] on div "Generate" at bounding box center [1320, 578] width 49 height 18
